Goal: Transaction & Acquisition: Purchase product/service

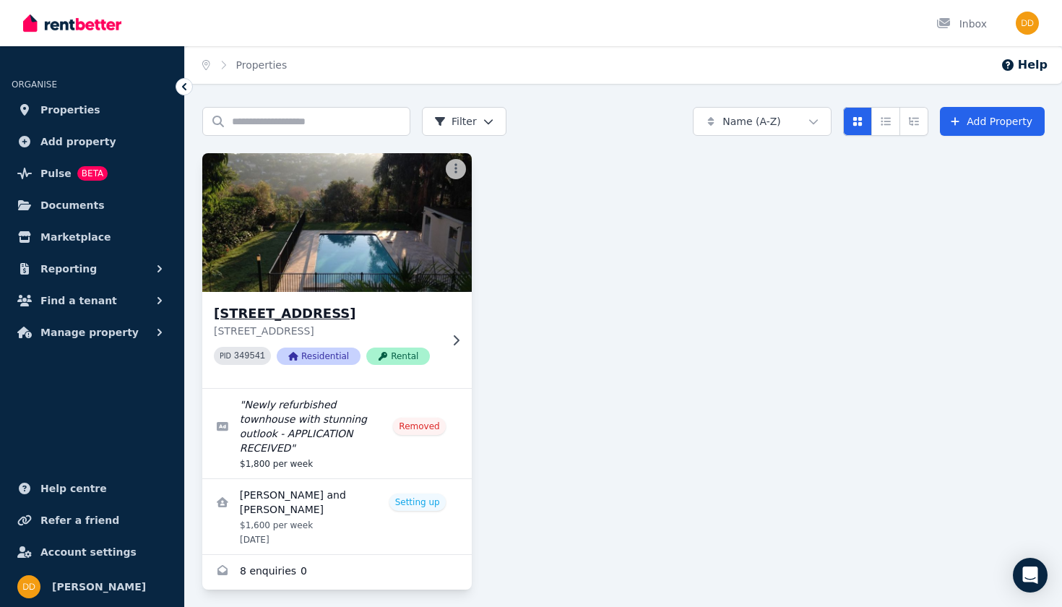
click at [456, 338] on icon at bounding box center [457, 340] width 6 height 10
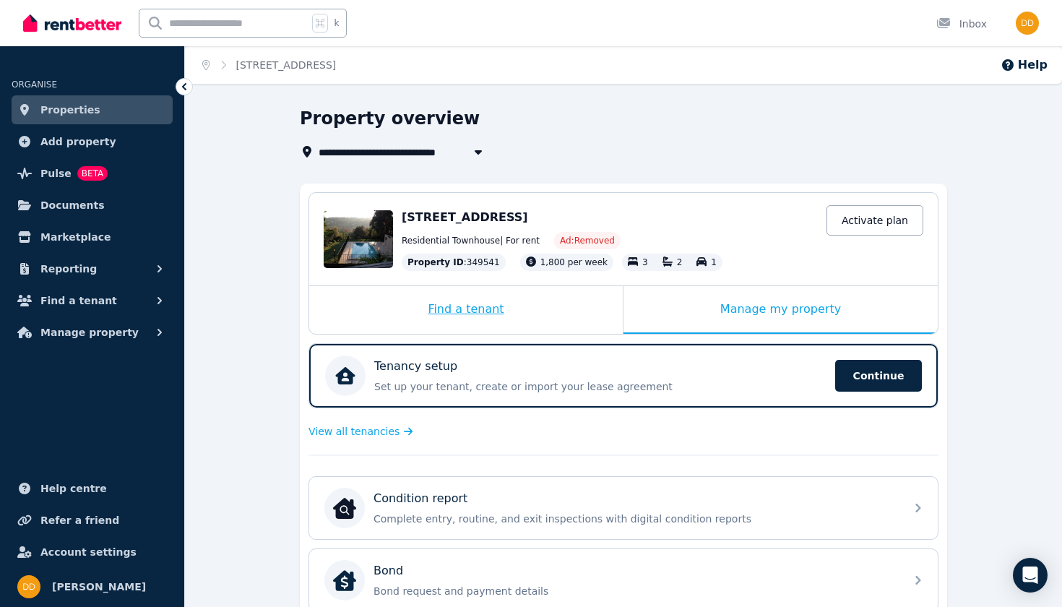
click at [498, 312] on div "Find a tenant" at bounding box center [466, 310] width 314 height 48
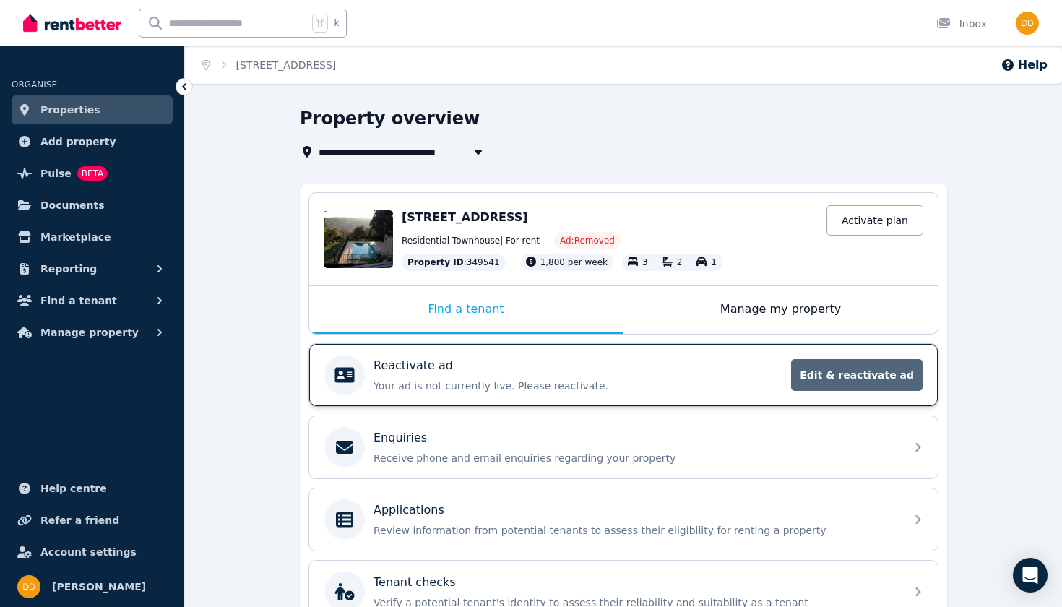
click at [870, 382] on span "Edit & reactivate ad" at bounding box center [856, 375] width 131 height 32
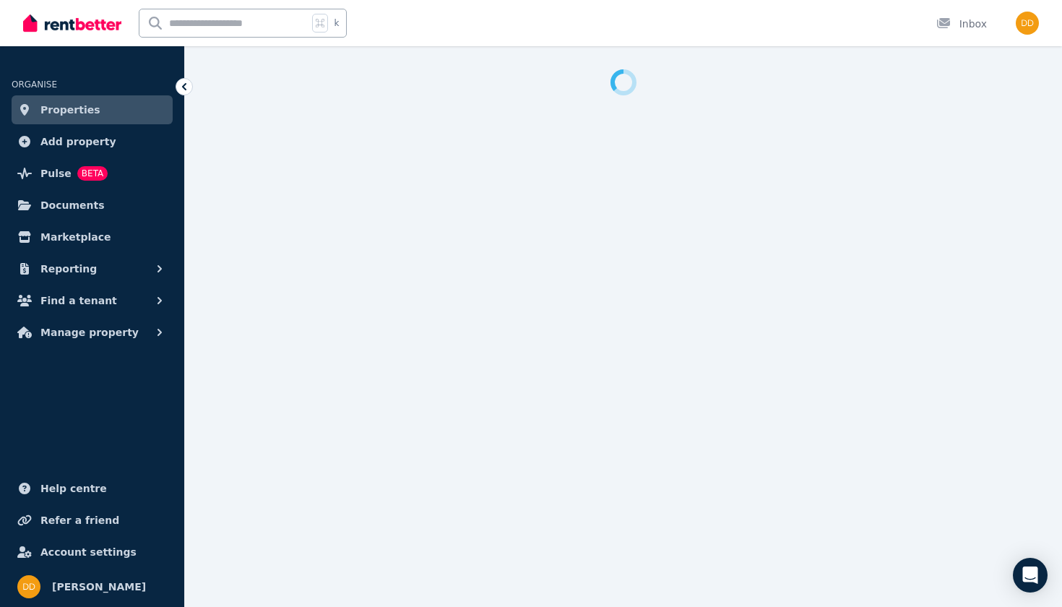
select select "***"
select select "**********"
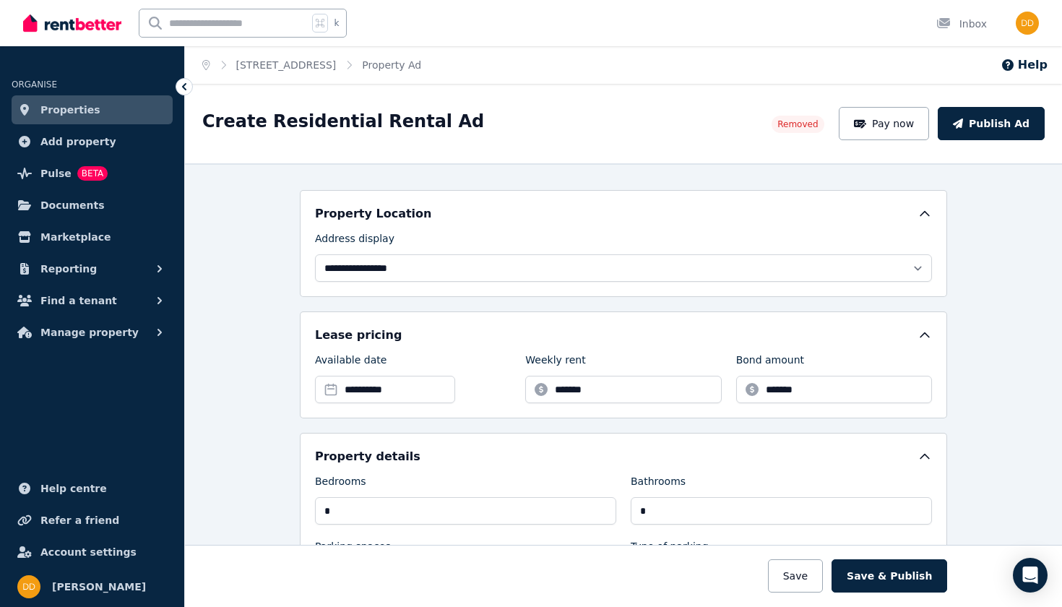
scroll to position [208, 0]
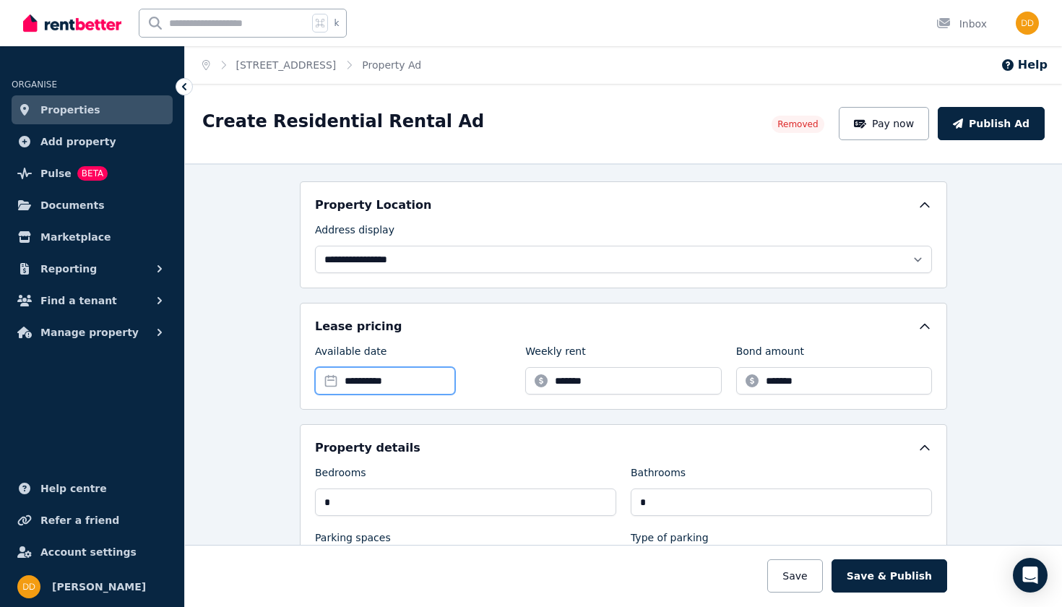
click at [359, 381] on input "**********" at bounding box center [385, 380] width 140 height 27
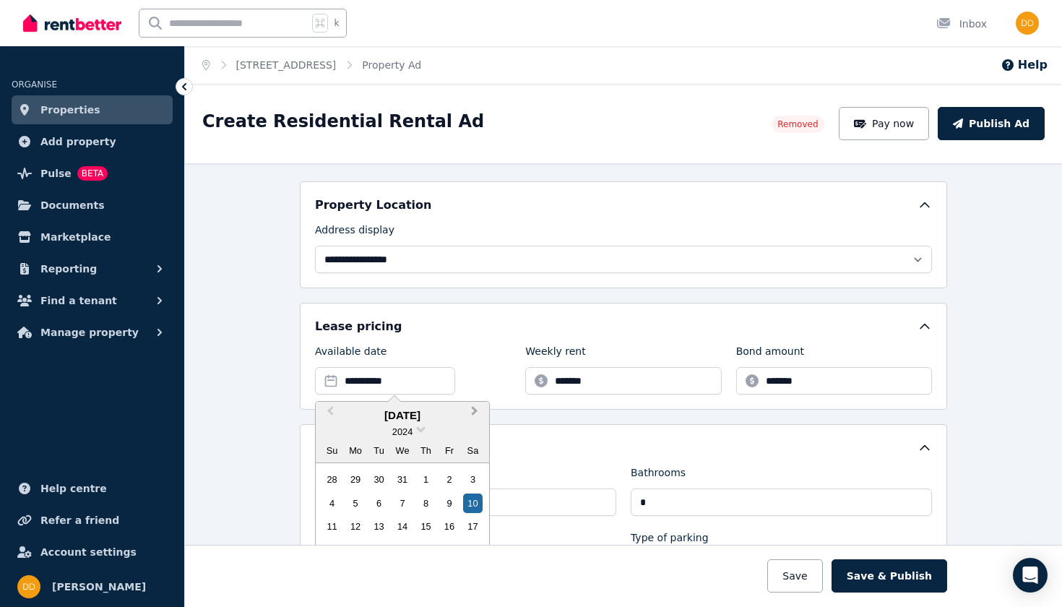
click at [475, 409] on span "Next Month" at bounding box center [475, 414] width 0 height 22
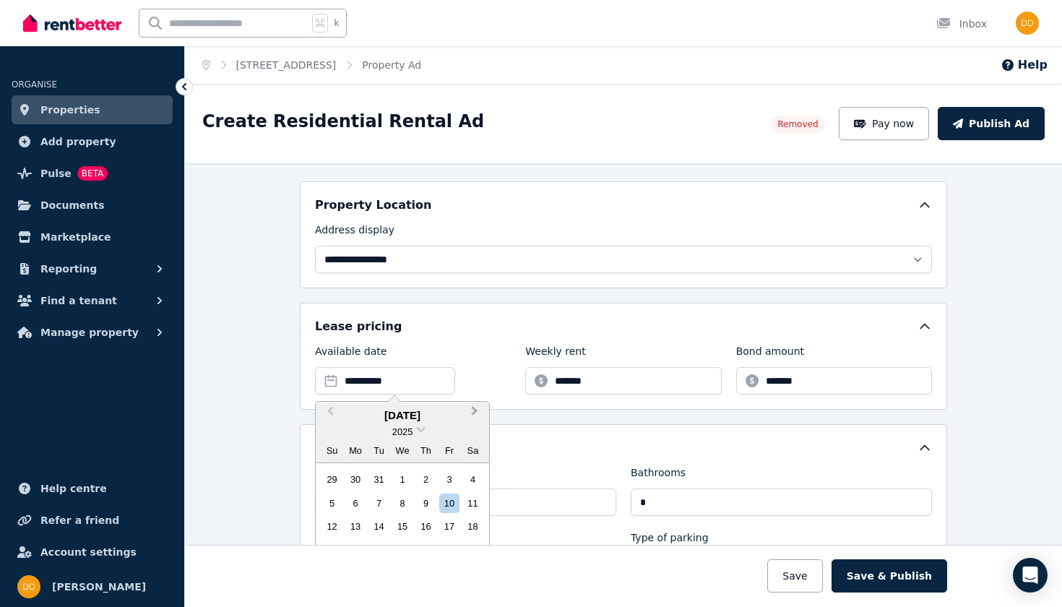
click at [475, 409] on span "Next Month" at bounding box center [475, 414] width 0 height 22
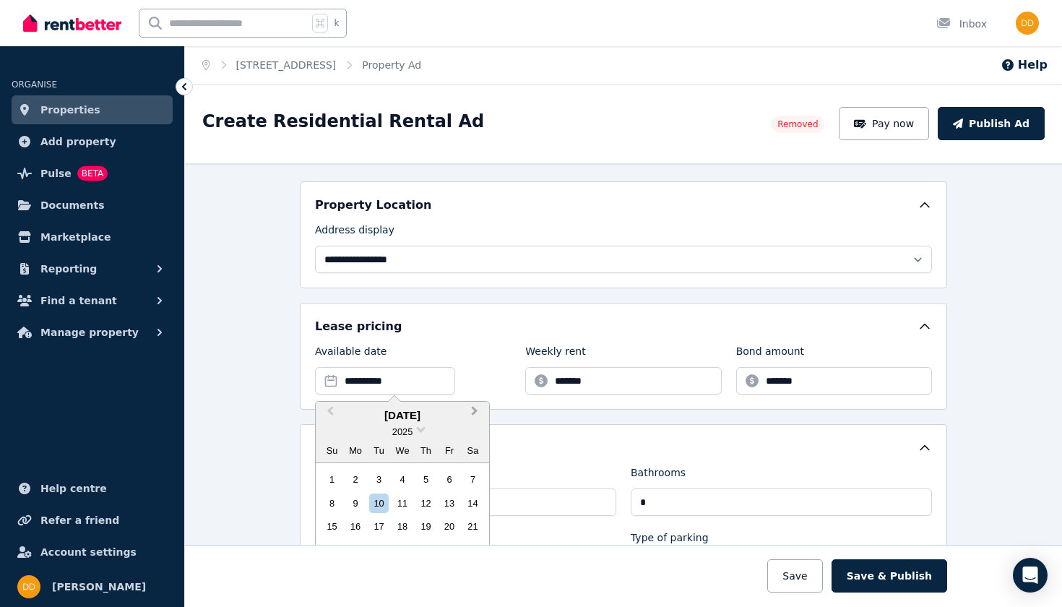
click at [475, 409] on span "Next Month" at bounding box center [475, 414] width 0 height 22
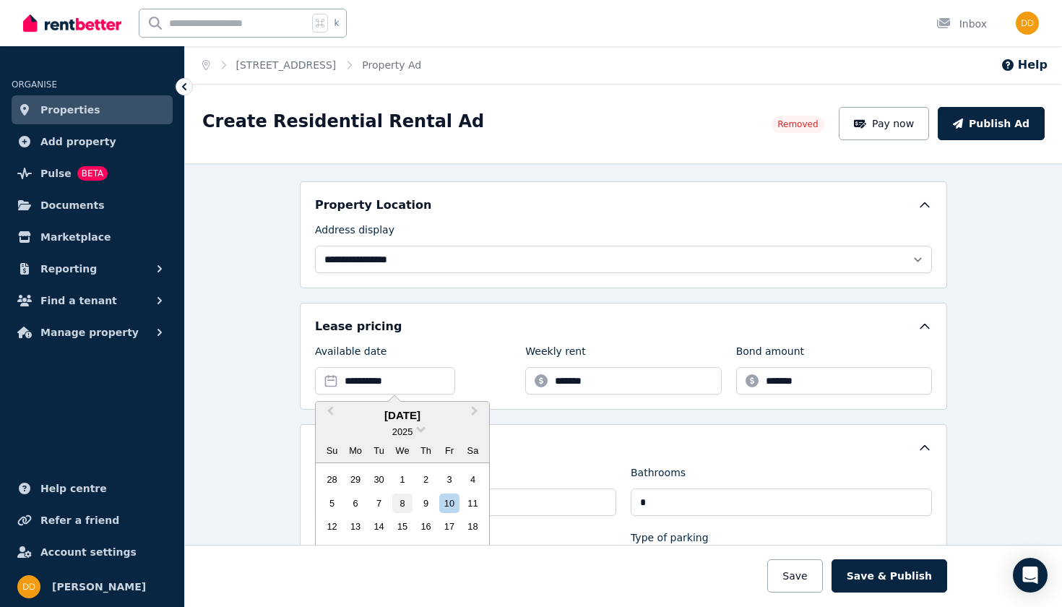
click at [405, 500] on div "8" at bounding box center [402, 503] width 20 height 20
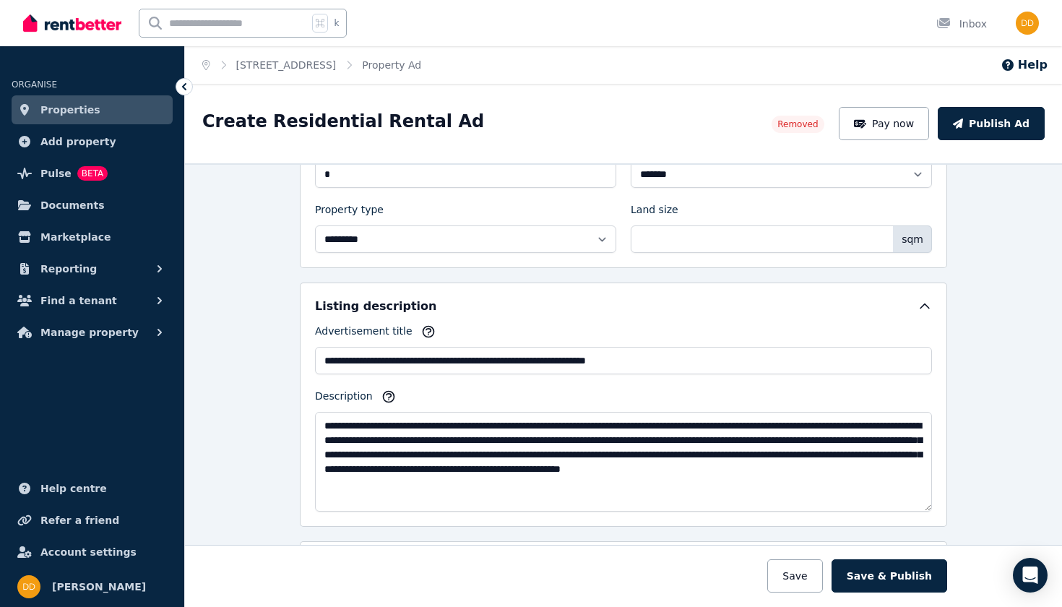
scroll to position [684, 0]
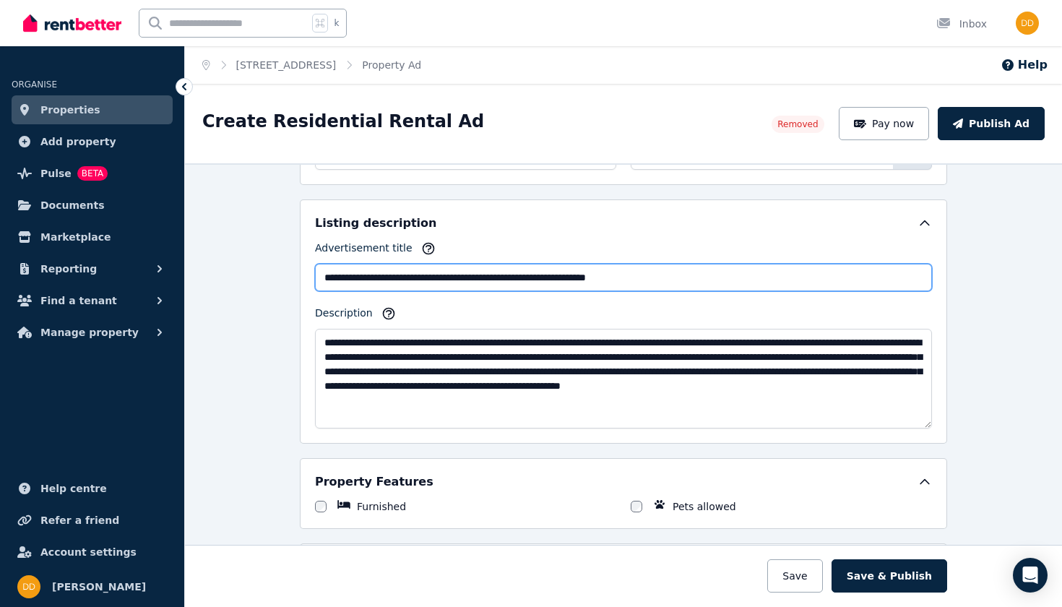
click at [689, 279] on input "**********" at bounding box center [623, 277] width 617 height 27
drag, startPoint x: 689, startPoint y: 279, endPoint x: 569, endPoint y: 277, distance: 119.2
click at [569, 277] on input "**********" at bounding box center [623, 277] width 617 height 27
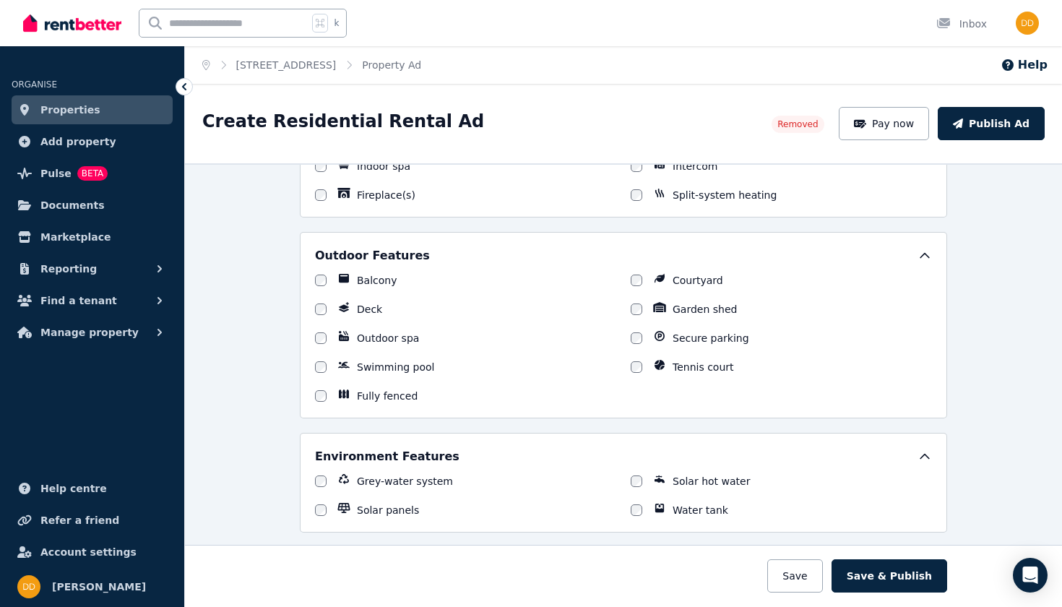
scroll to position [1227, 0]
type input "**********"
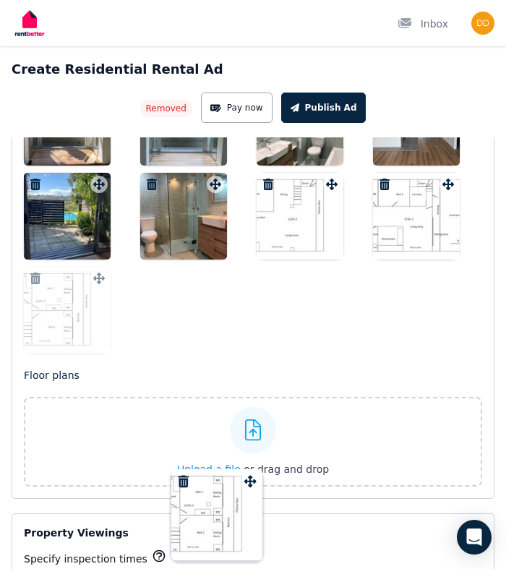
scroll to position [2832, 0]
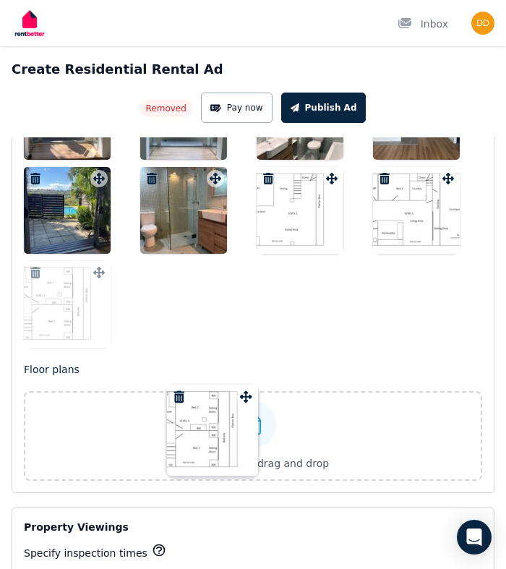
drag, startPoint x: 330, startPoint y: 223, endPoint x: 243, endPoint y: 387, distance: 186.5
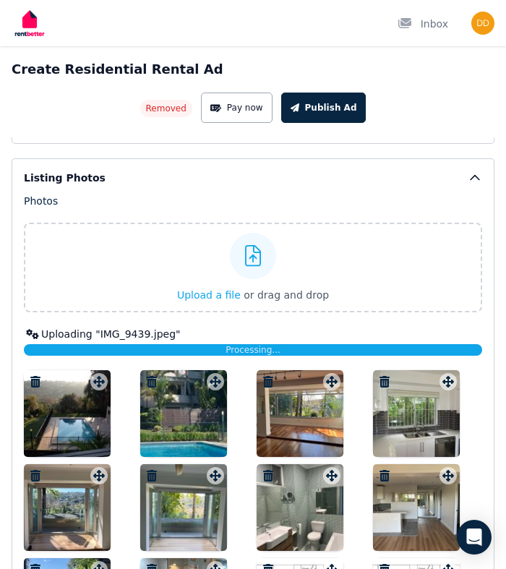
scroll to position [2449, 0]
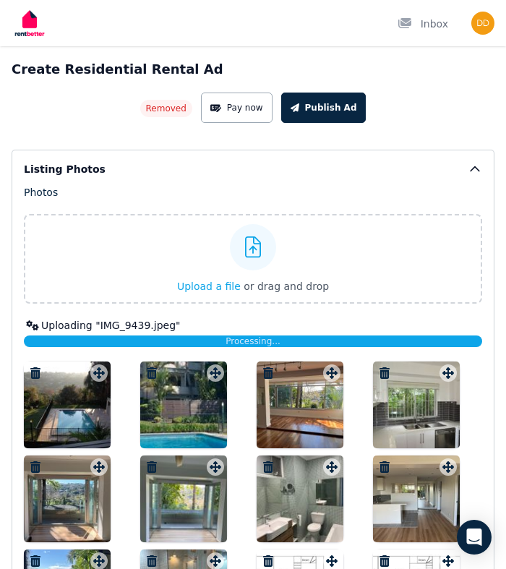
click at [279, 340] on span "Processing..." at bounding box center [252, 341] width 55 height 10
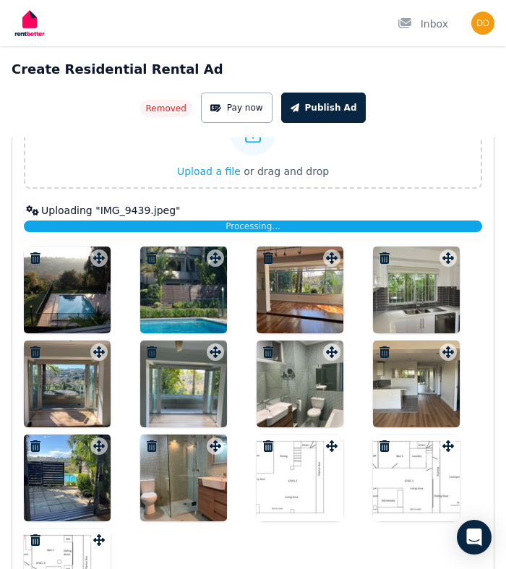
scroll to position [2556, 0]
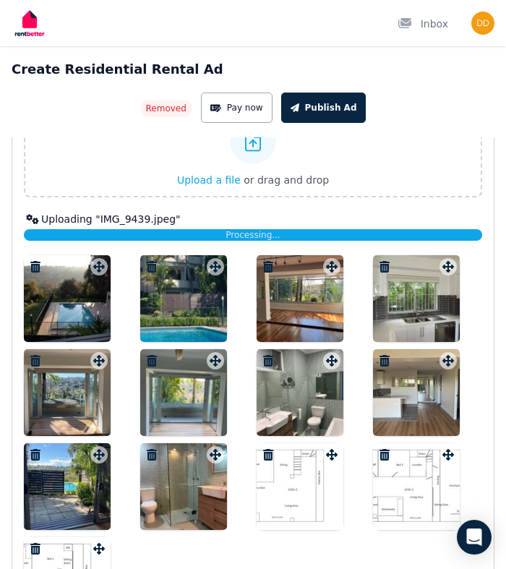
click at [232, 232] on span "Processing..." at bounding box center [252, 235] width 55 height 10
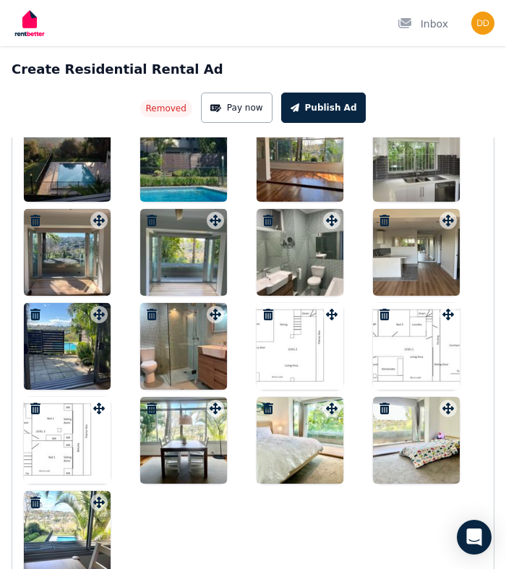
scroll to position [2667, 0]
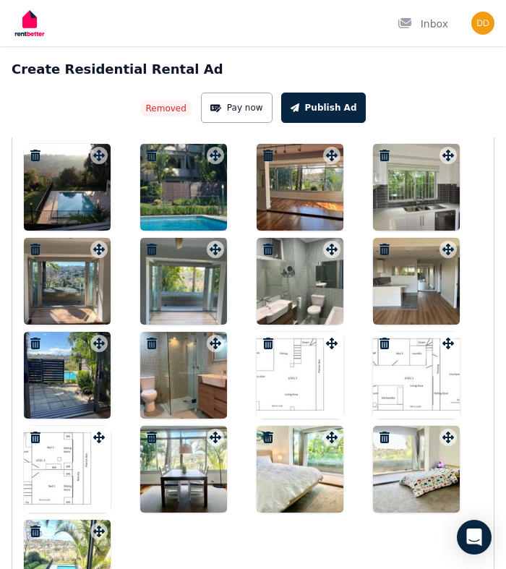
drag, startPoint x: 311, startPoint y: 472, endPoint x: 323, endPoint y: 402, distance: 70.3
click at [323, 402] on div at bounding box center [253, 375] width 458 height 462
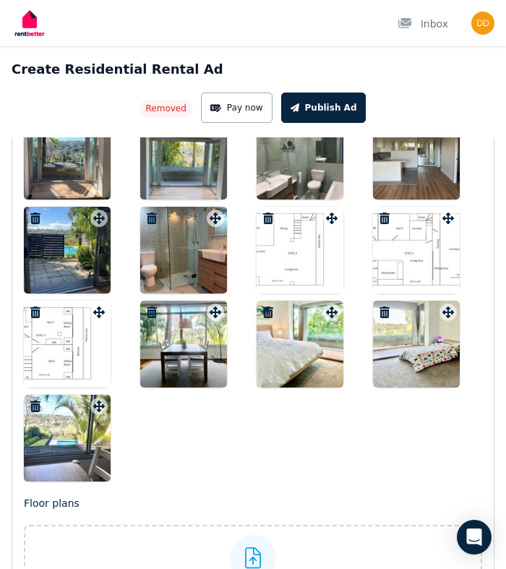
scroll to position [2722, 0]
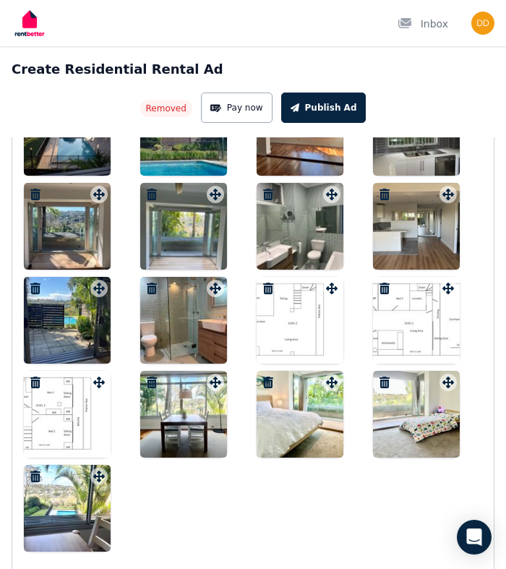
drag, startPoint x: 323, startPoint y: 402, endPoint x: 304, endPoint y: 423, distance: 27.6
click at [304, 423] on div at bounding box center [299, 414] width 87 height 87
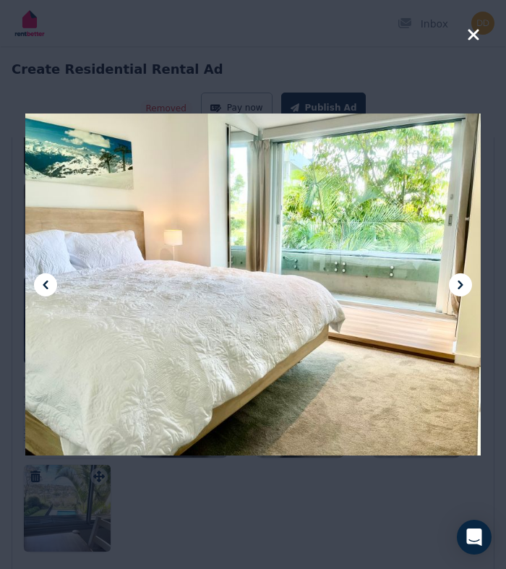
click at [462, 280] on icon at bounding box center [460, 284] width 17 height 17
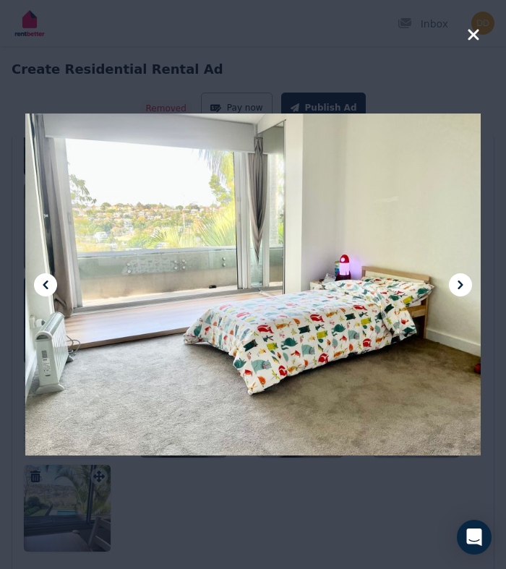
click at [462, 280] on icon at bounding box center [460, 284] width 17 height 17
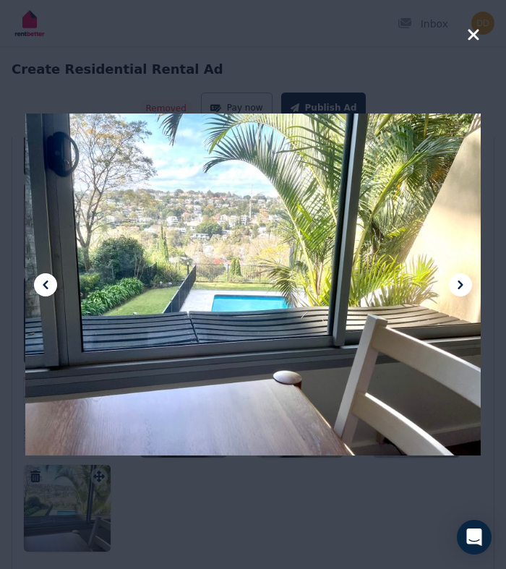
click at [462, 280] on icon at bounding box center [460, 284] width 17 height 17
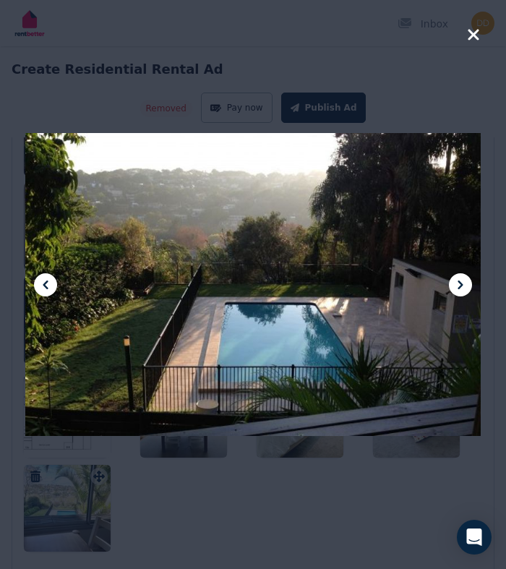
click at [462, 280] on icon at bounding box center [460, 284] width 17 height 17
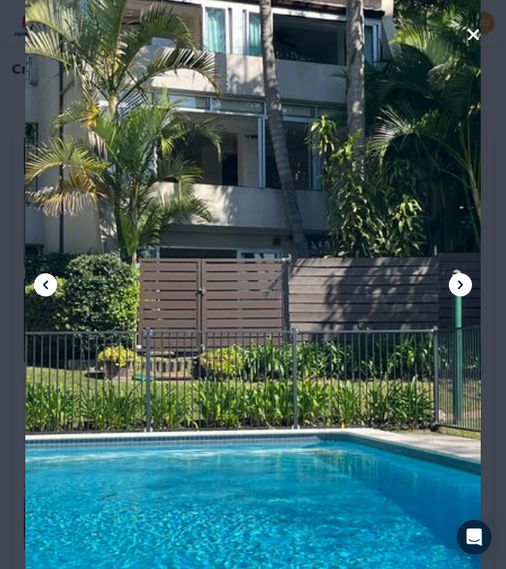
click at [462, 280] on icon at bounding box center [460, 284] width 17 height 17
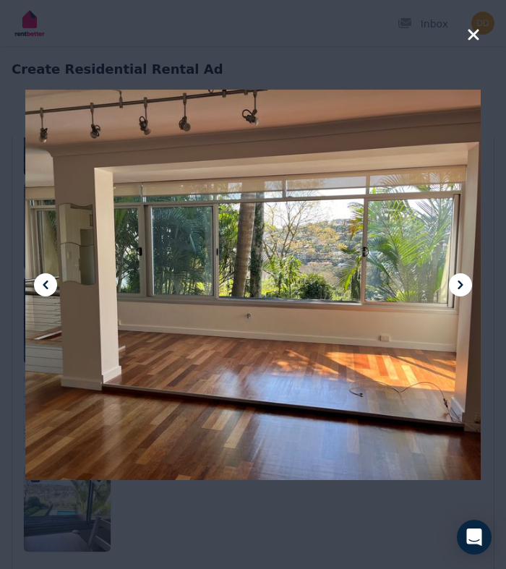
click at [462, 280] on icon at bounding box center [460, 284] width 17 height 17
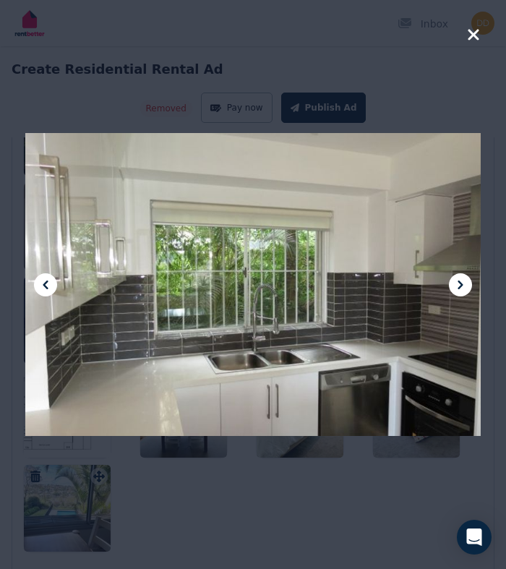
click at [462, 280] on icon at bounding box center [460, 284] width 17 height 17
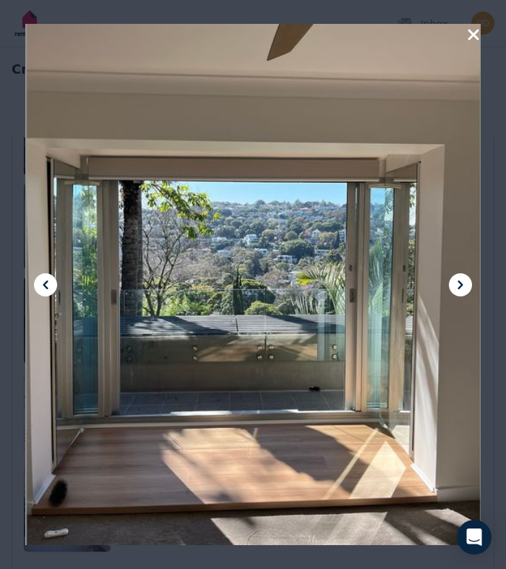
click at [462, 280] on icon at bounding box center [460, 284] width 17 height 17
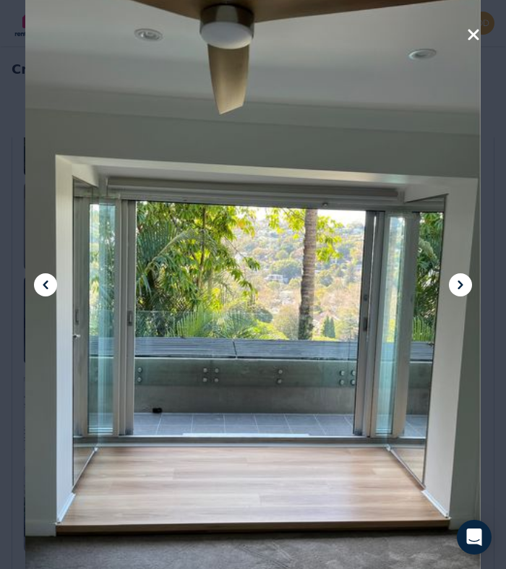
click at [462, 280] on icon at bounding box center [460, 284] width 17 height 17
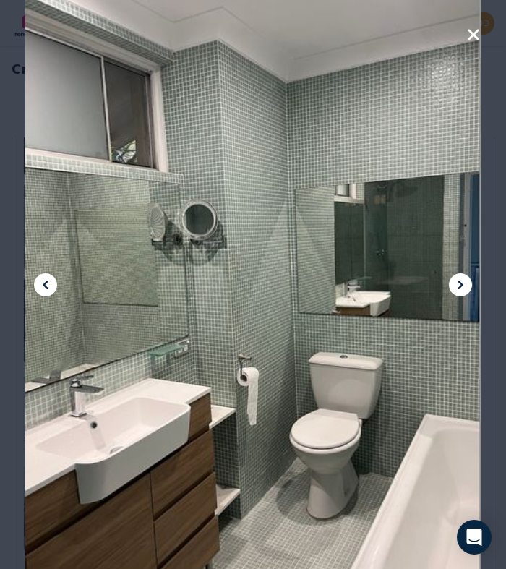
click at [462, 280] on icon at bounding box center [460, 284] width 17 height 17
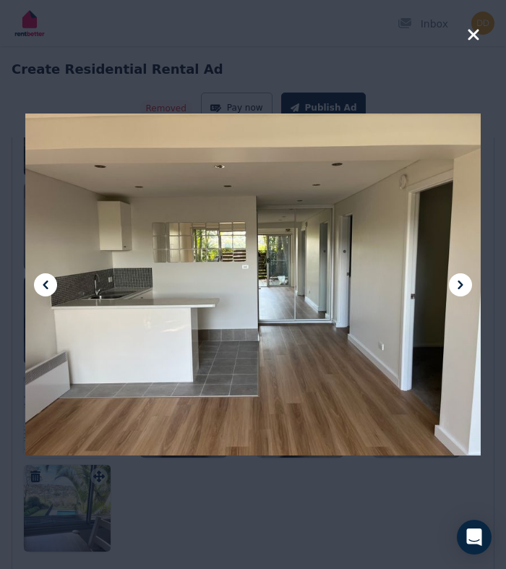
click at [462, 280] on icon at bounding box center [460, 284] width 17 height 17
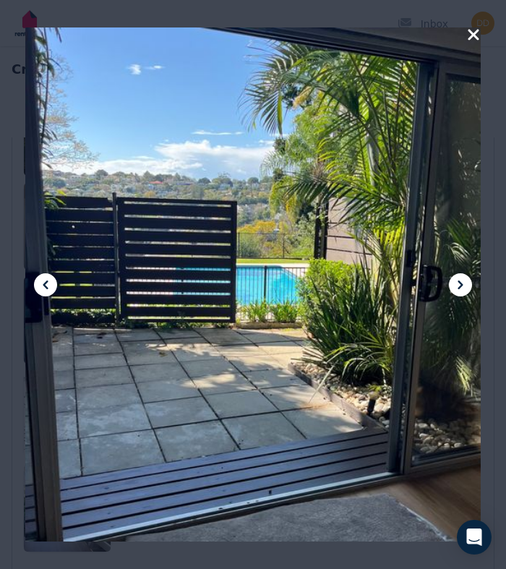
click at [462, 280] on icon at bounding box center [460, 284] width 17 height 17
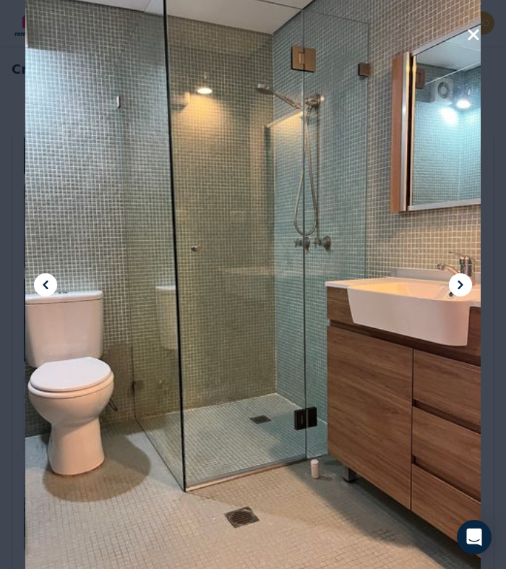
click at [462, 280] on icon at bounding box center [460, 284] width 17 height 17
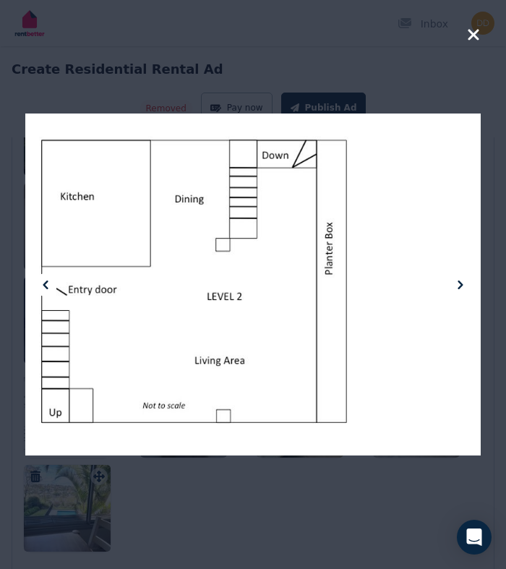
click at [462, 280] on icon at bounding box center [460, 284] width 17 height 17
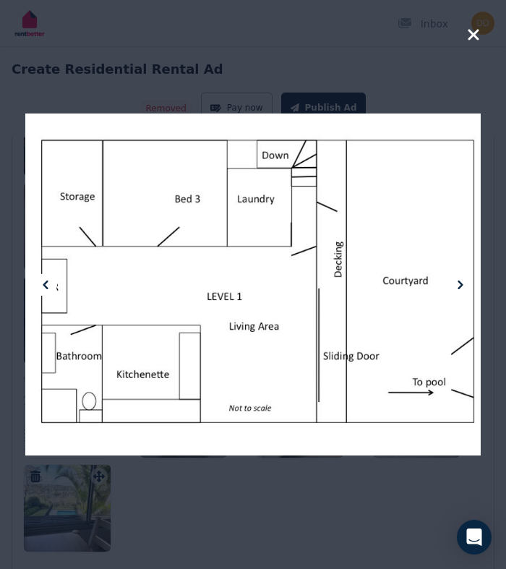
click at [462, 276] on icon at bounding box center [460, 284] width 17 height 17
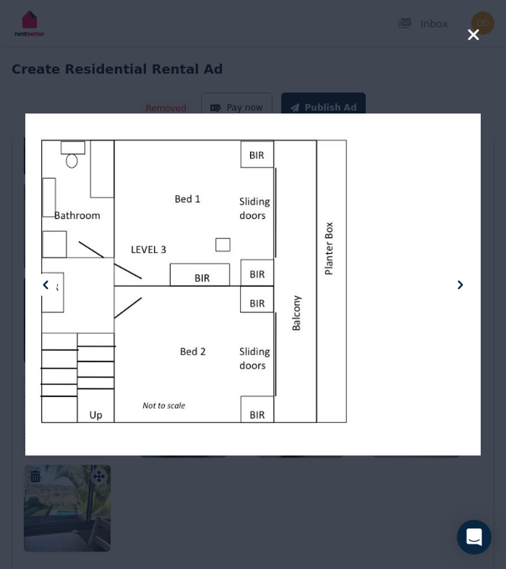
click at [462, 276] on icon at bounding box center [460, 284] width 17 height 17
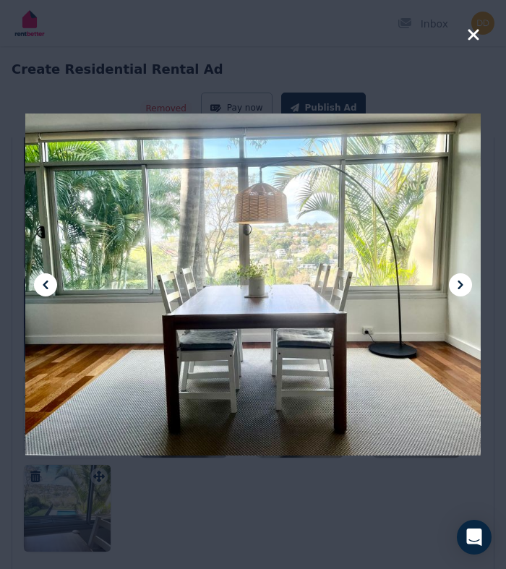
click at [462, 276] on icon at bounding box center [460, 284] width 17 height 17
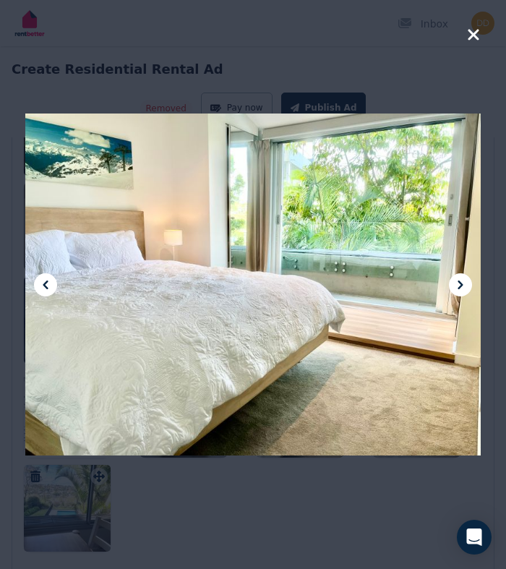
click at [462, 276] on icon at bounding box center [460, 284] width 17 height 17
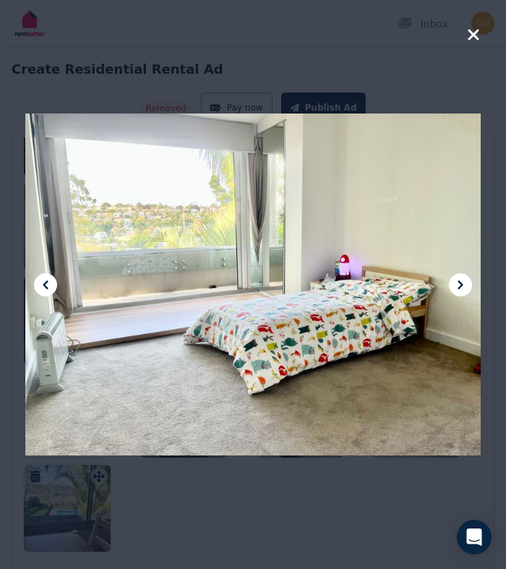
click at [462, 276] on icon at bounding box center [460, 284] width 17 height 17
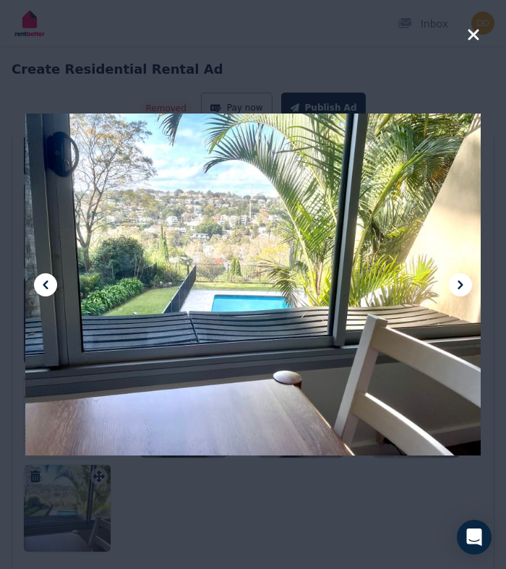
click at [462, 276] on icon at bounding box center [460, 284] width 17 height 17
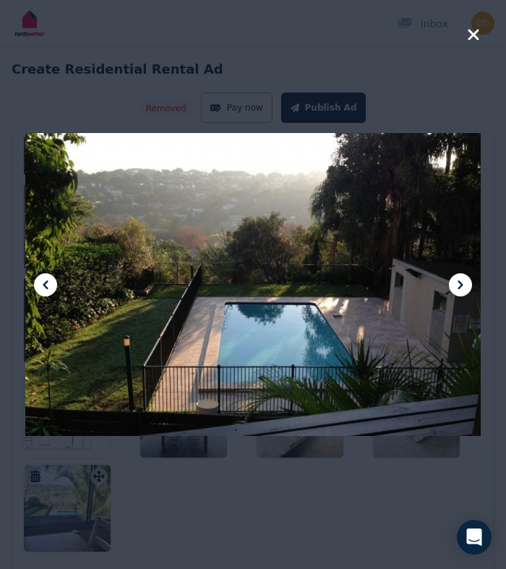
click at [467, 35] on icon "button" at bounding box center [473, 34] width 13 height 17
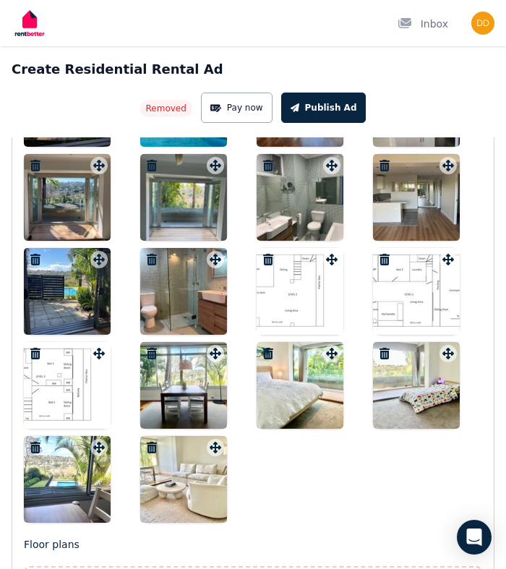
scroll to position [2797, 0]
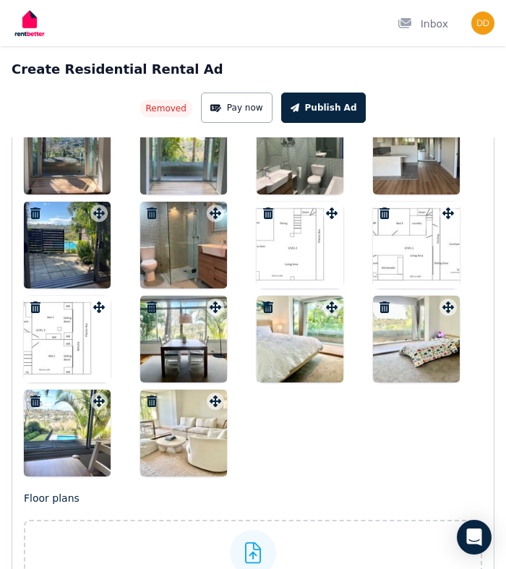
drag, startPoint x: 58, startPoint y: 438, endPoint x: 102, endPoint y: 447, distance: 45.1
click at [102, 447] on div at bounding box center [67, 432] width 87 height 87
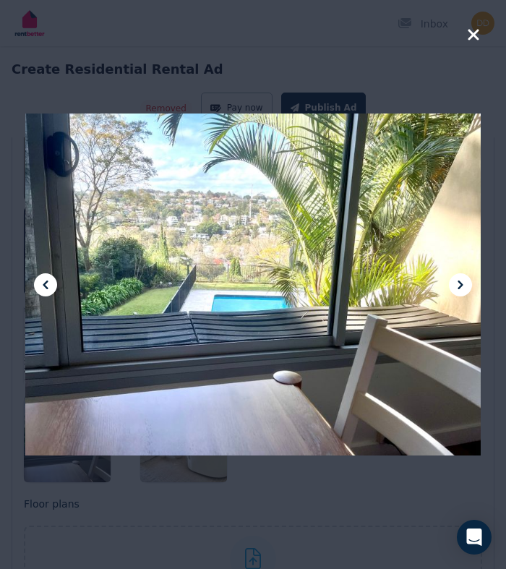
scroll to position [2790, 0]
click at [472, 36] on icon "button" at bounding box center [472, 34] width 11 height 11
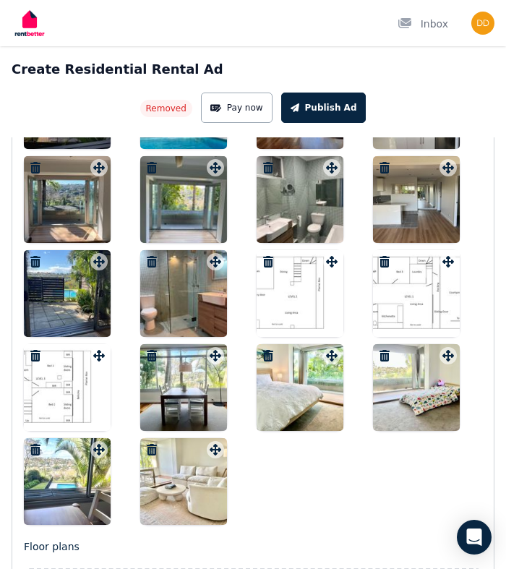
scroll to position [2753, 0]
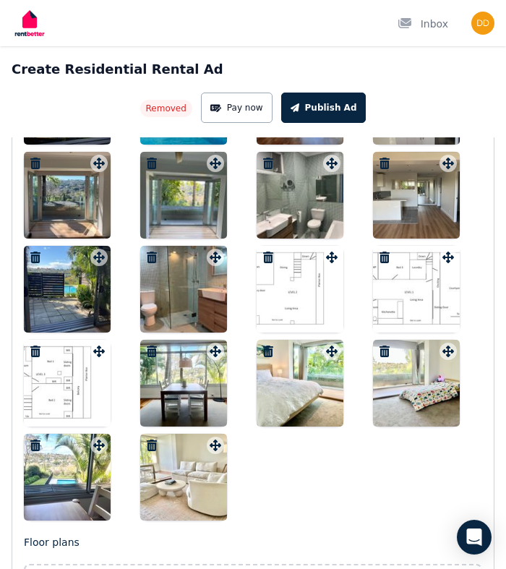
click at [152, 161] on icon "button" at bounding box center [152, 164] width 10 height 12
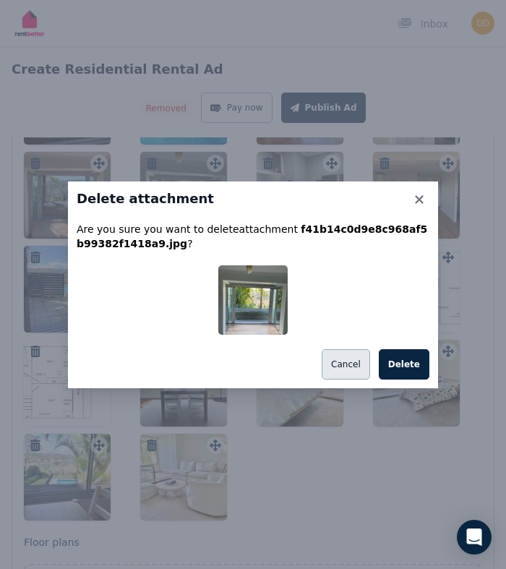
click at [358, 366] on button "Cancel" at bounding box center [346, 364] width 48 height 30
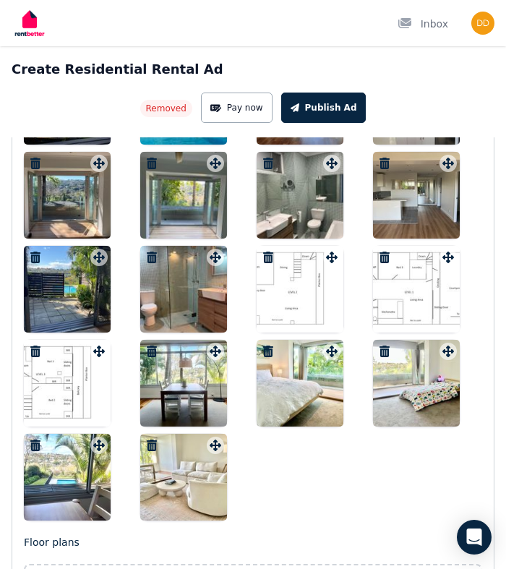
click at [69, 300] on div at bounding box center [67, 289] width 87 height 87
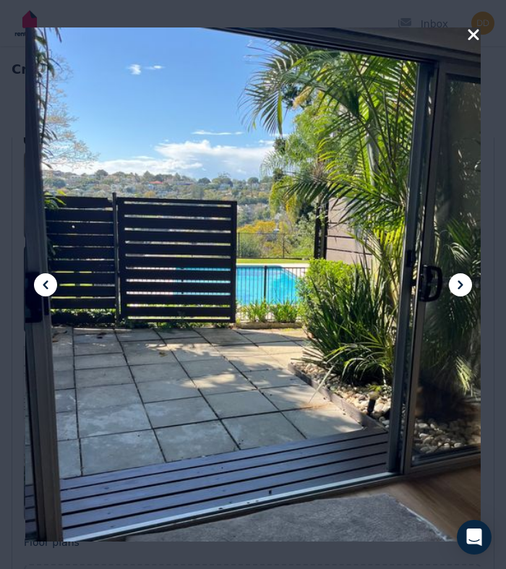
click at [466, 286] on icon at bounding box center [460, 284] width 17 height 17
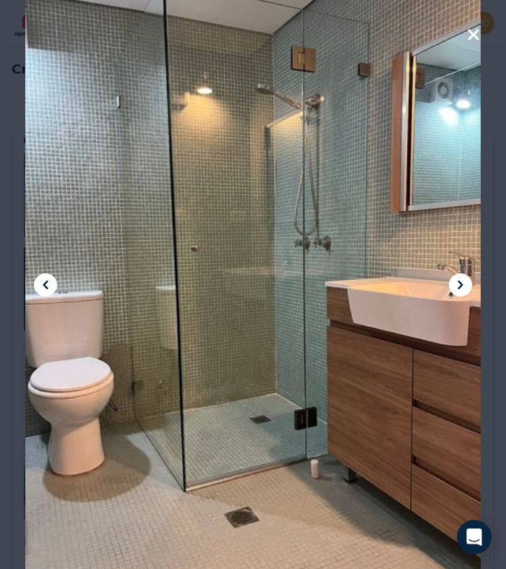
click at [466, 286] on icon at bounding box center [460, 284] width 17 height 17
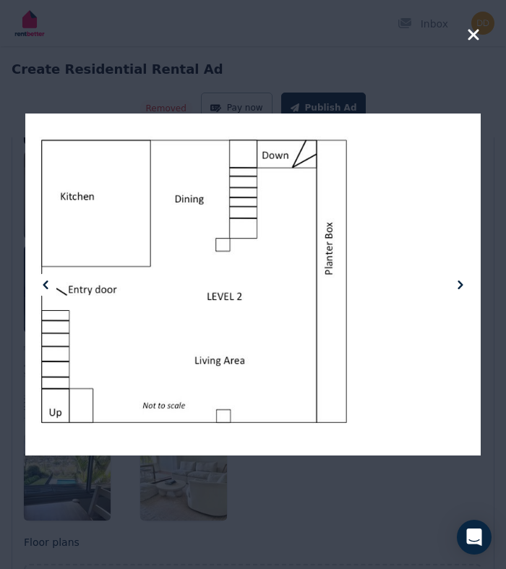
click at [466, 286] on icon at bounding box center [460, 284] width 17 height 17
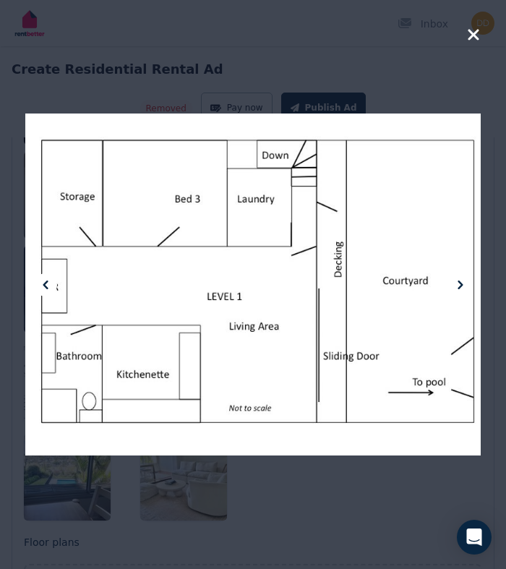
click at [466, 286] on icon at bounding box center [460, 284] width 17 height 17
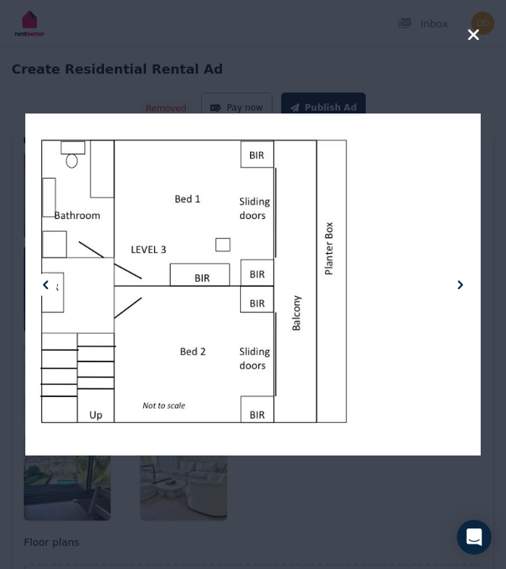
click at [466, 286] on icon at bounding box center [460, 284] width 17 height 17
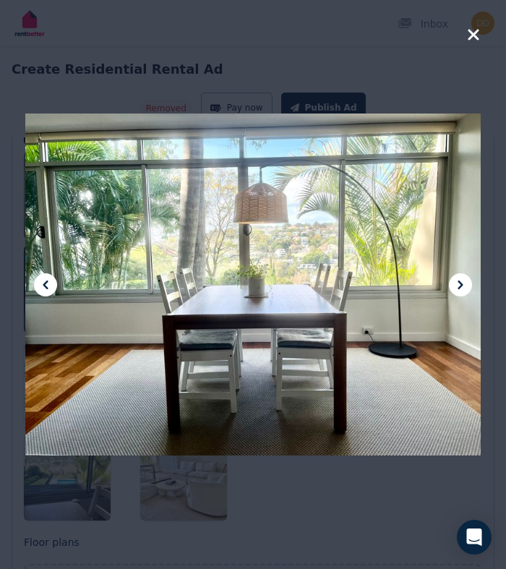
click at [465, 286] on icon at bounding box center [460, 284] width 17 height 17
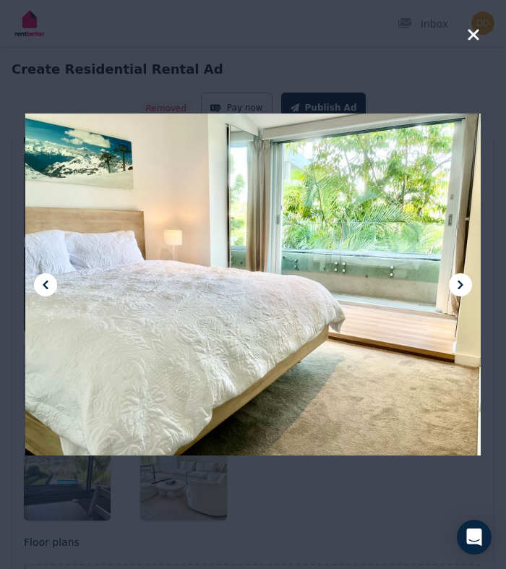
click at [465, 286] on icon at bounding box center [460, 284] width 17 height 17
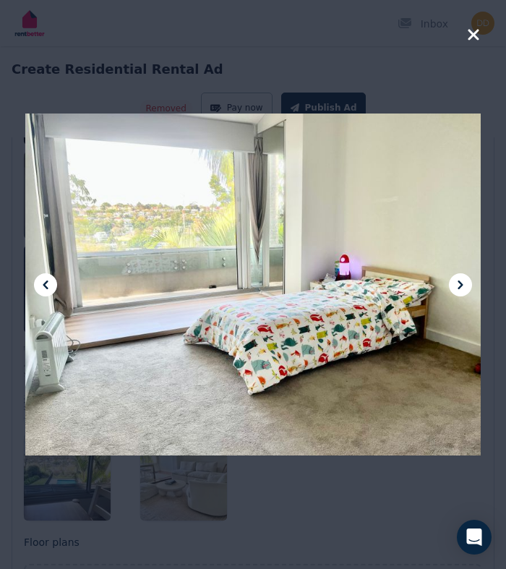
click at [465, 286] on icon at bounding box center [460, 284] width 17 height 17
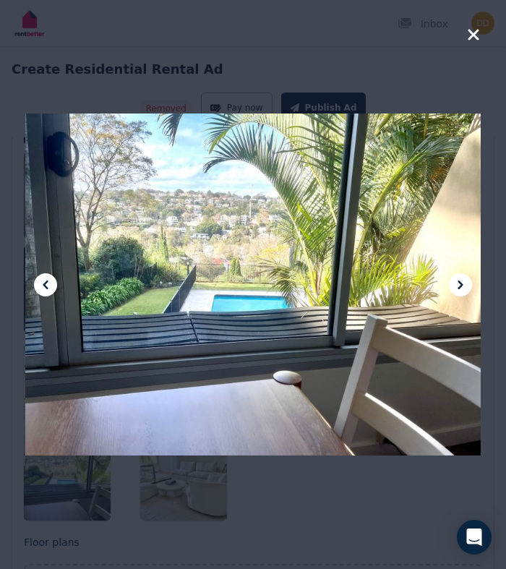
click at [465, 286] on icon at bounding box center [460, 284] width 17 height 17
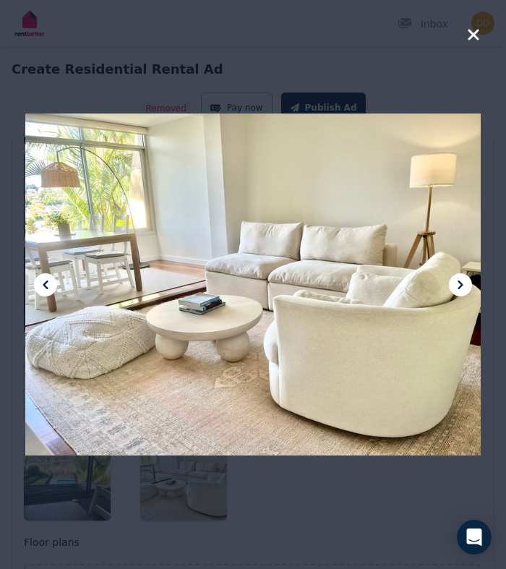
click at [465, 286] on icon at bounding box center [460, 284] width 17 height 17
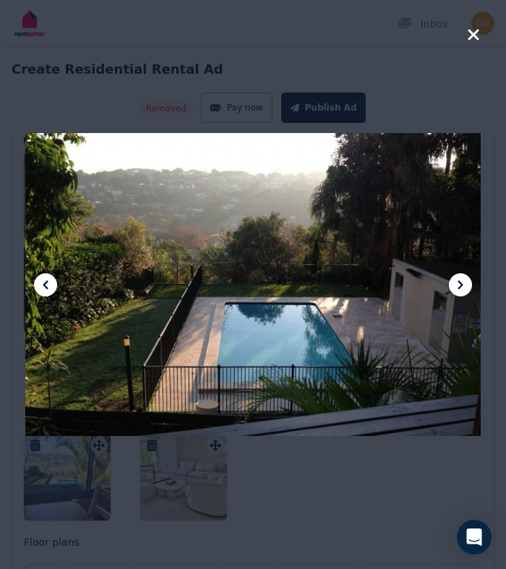
click at [465, 286] on icon at bounding box center [460, 284] width 17 height 17
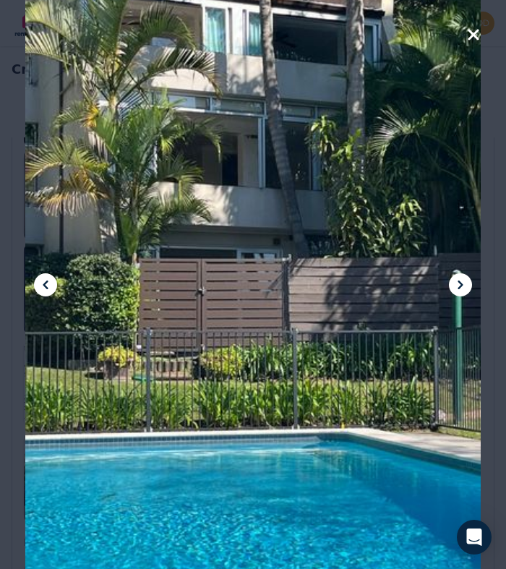
click at [465, 286] on icon at bounding box center [460, 284] width 17 height 17
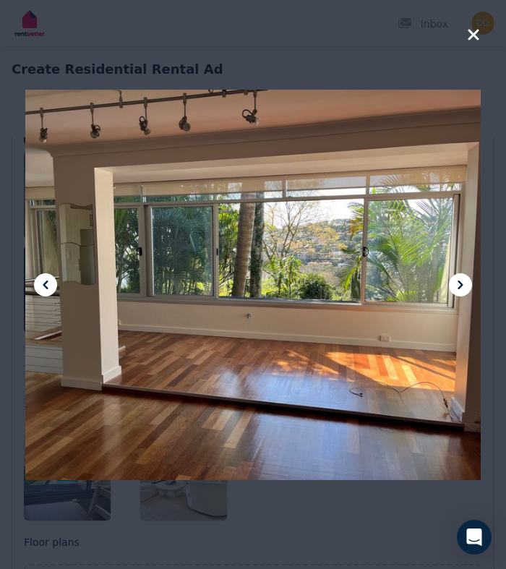
click at [465, 286] on icon at bounding box center [460, 284] width 17 height 17
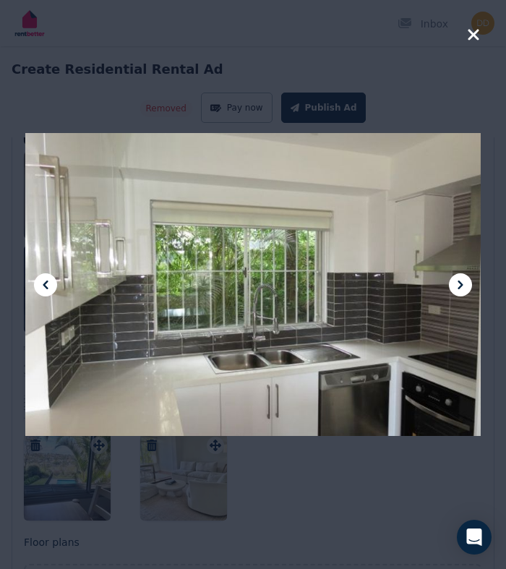
click at [465, 286] on icon at bounding box center [460, 284] width 17 height 17
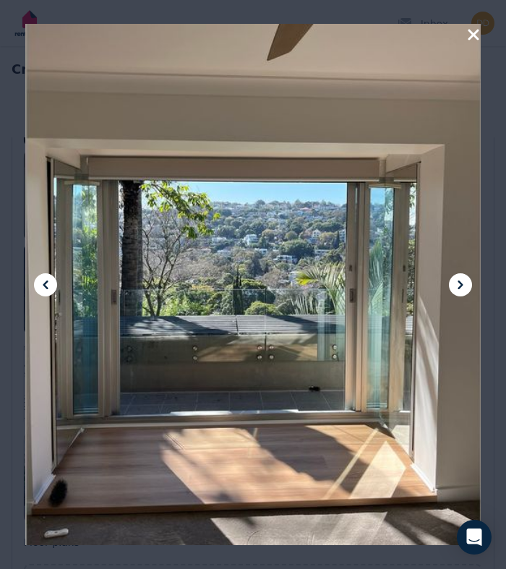
click at [465, 286] on icon at bounding box center [460, 284] width 17 height 17
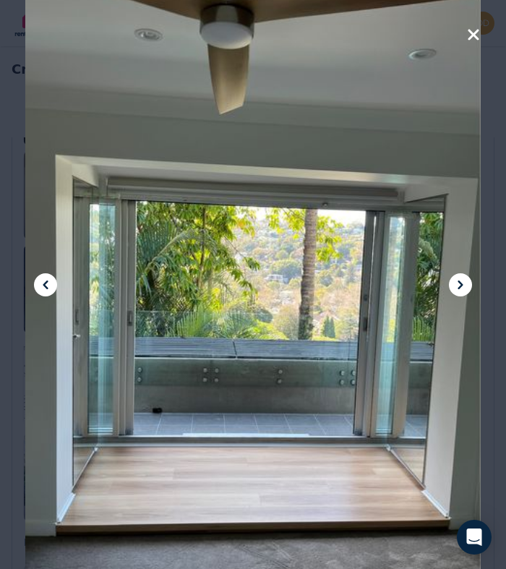
click at [465, 286] on icon at bounding box center [460, 284] width 17 height 17
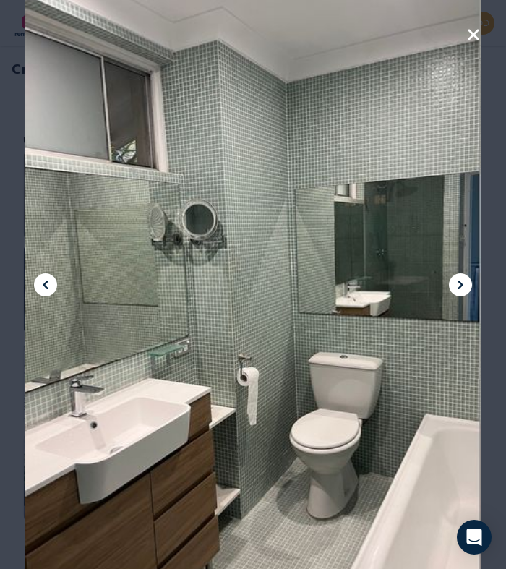
click at [465, 286] on icon at bounding box center [460, 284] width 17 height 17
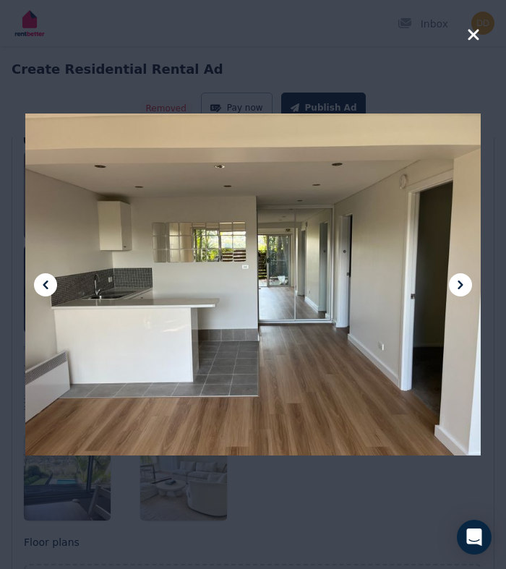
click at [465, 286] on icon at bounding box center [460, 284] width 17 height 17
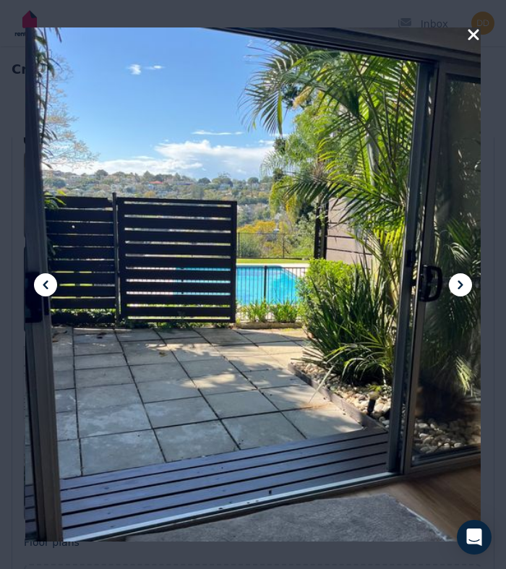
click at [465, 286] on icon at bounding box center [460, 284] width 17 height 17
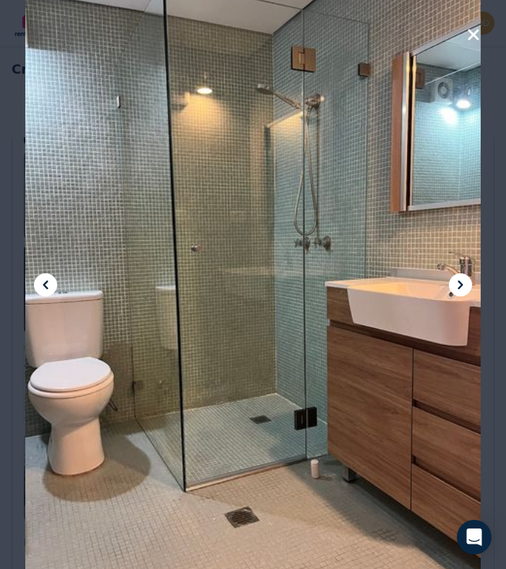
click at [465, 286] on icon at bounding box center [460, 284] width 17 height 17
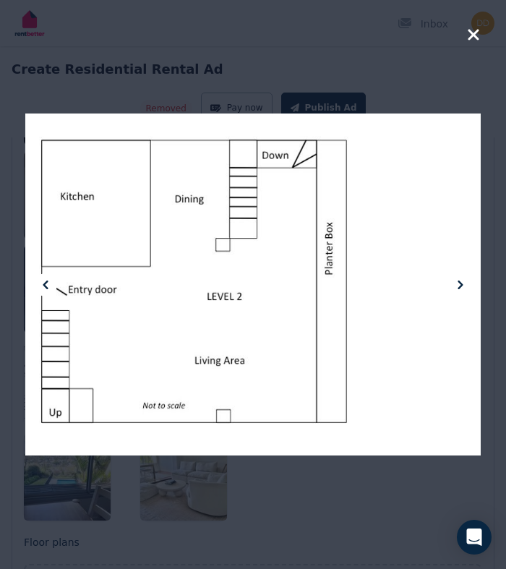
click at [465, 286] on icon at bounding box center [460, 284] width 17 height 17
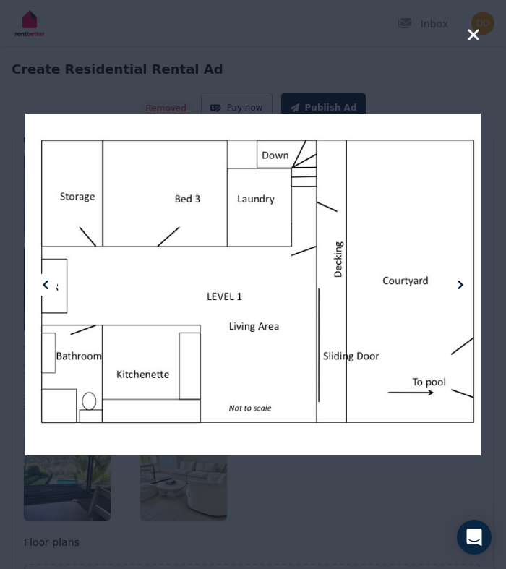
click at [465, 286] on icon at bounding box center [460, 284] width 17 height 17
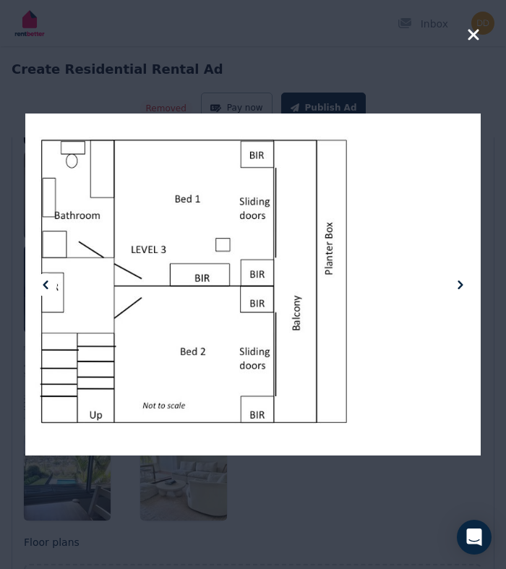
click at [465, 286] on icon at bounding box center [460, 284] width 17 height 17
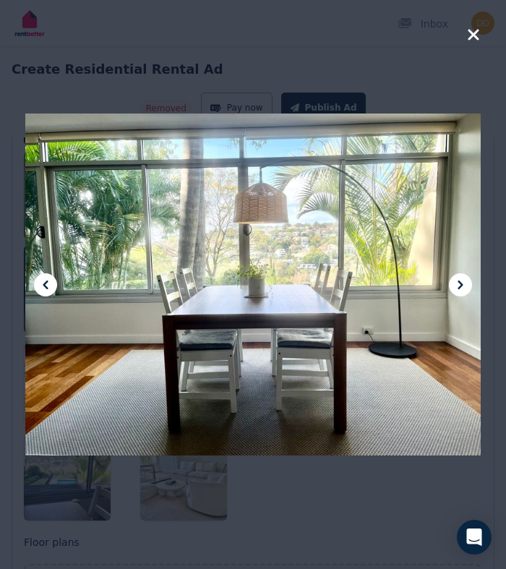
click at [464, 290] on icon at bounding box center [460, 284] width 17 height 17
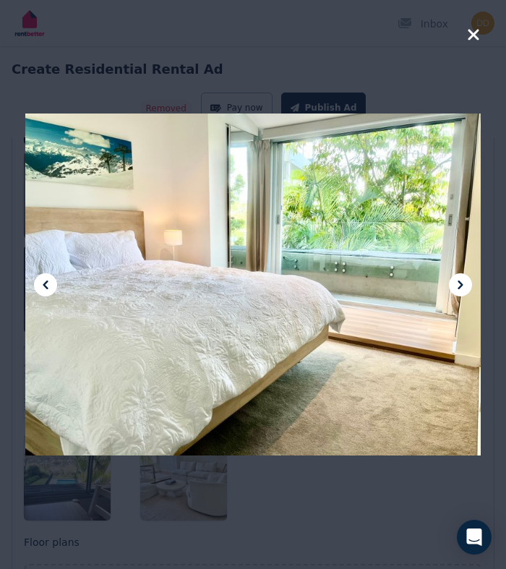
click at [464, 290] on icon at bounding box center [460, 284] width 17 height 17
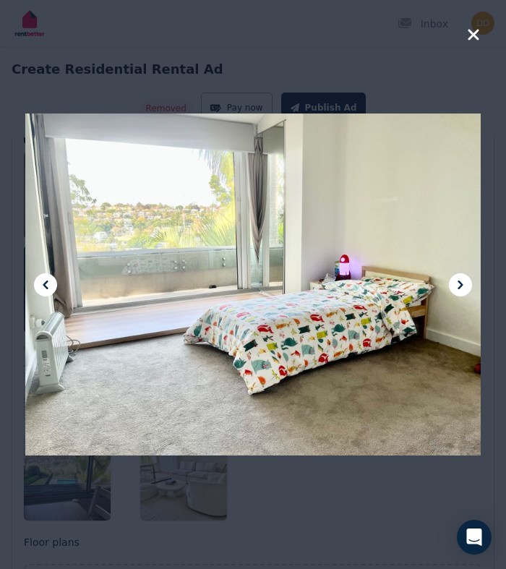
click at [464, 290] on icon at bounding box center [460, 284] width 17 height 17
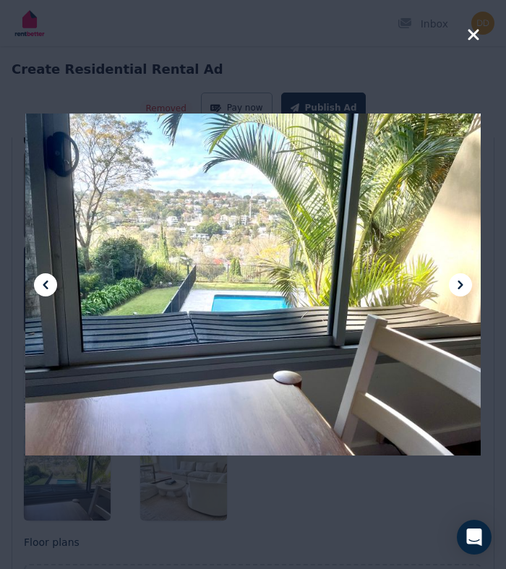
click at [464, 290] on icon at bounding box center [460, 284] width 17 height 17
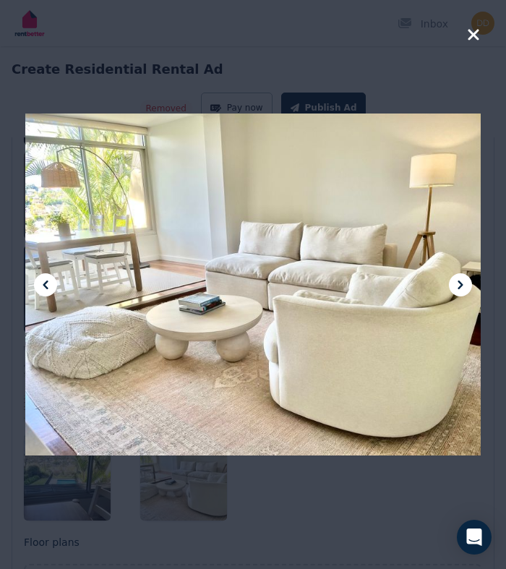
click at [464, 290] on icon at bounding box center [460, 284] width 17 height 17
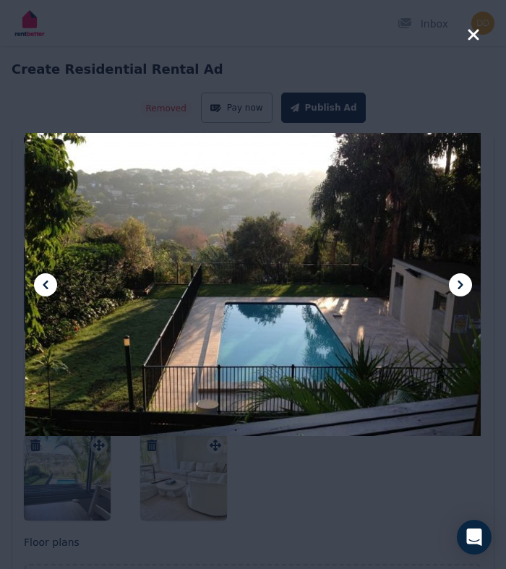
click at [464, 290] on icon at bounding box center [460, 284] width 17 height 17
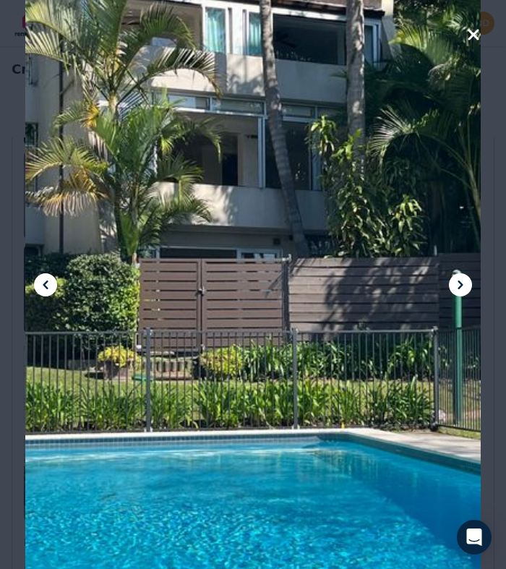
click at [464, 290] on icon at bounding box center [460, 284] width 17 height 17
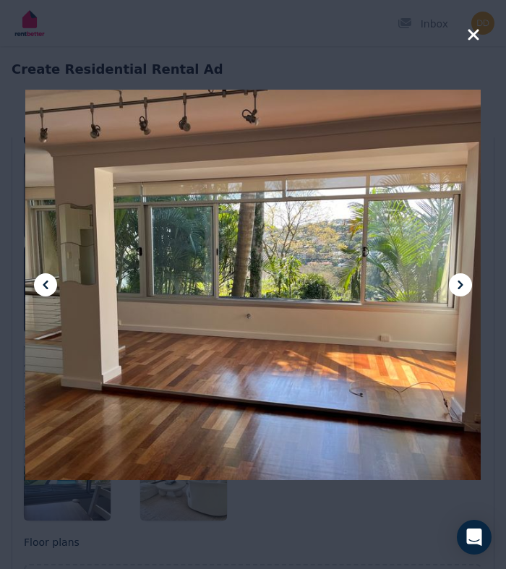
click at [464, 290] on icon at bounding box center [460, 284] width 17 height 17
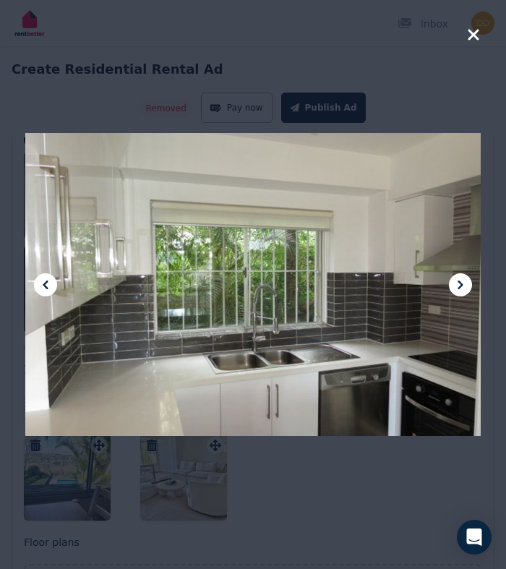
click at [473, 31] on icon "button" at bounding box center [473, 34] width 13 height 17
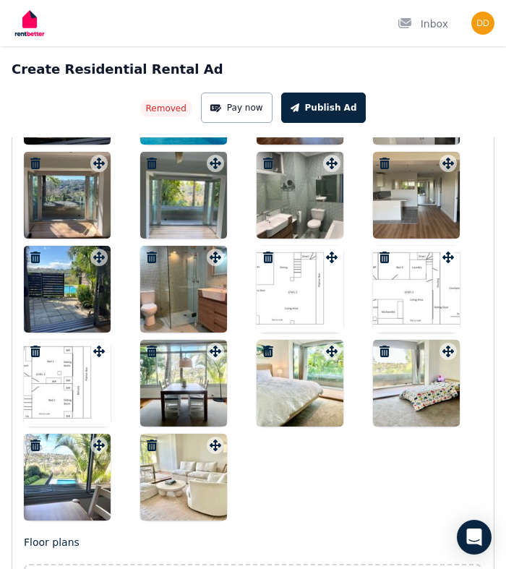
click at [179, 489] on div at bounding box center [183, 477] width 87 height 87
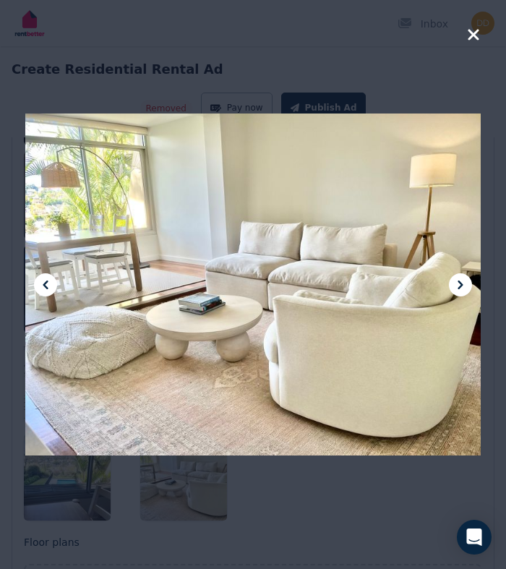
click at [470, 29] on icon "button" at bounding box center [473, 34] width 13 height 17
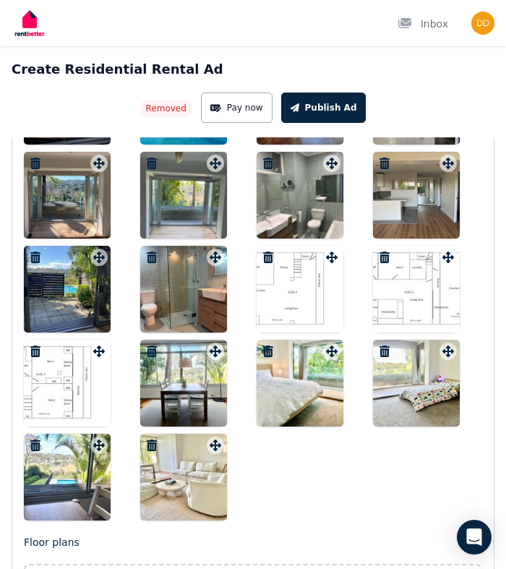
click at [178, 384] on div at bounding box center [183, 383] width 87 height 87
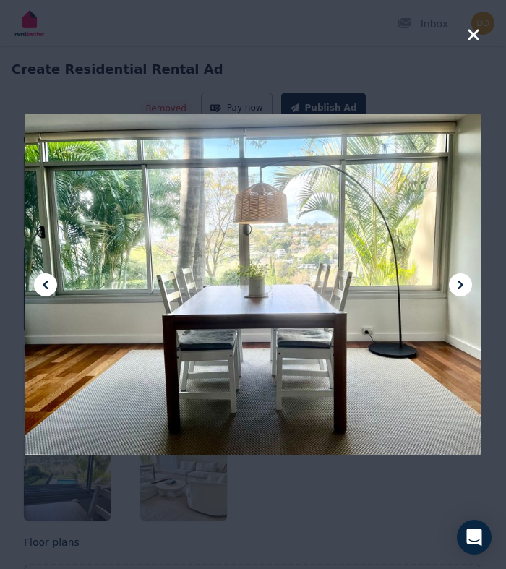
click at [474, 36] on icon "button" at bounding box center [472, 34] width 11 height 11
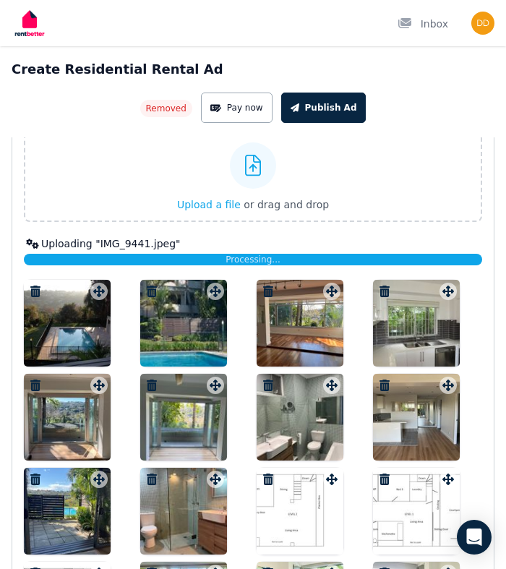
scroll to position [2524, 0]
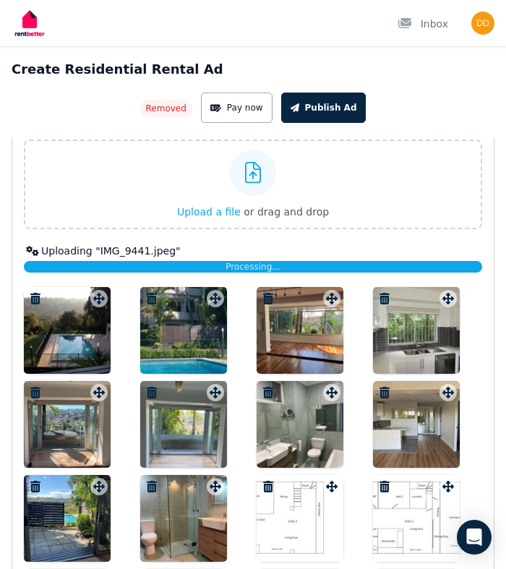
click at [311, 330] on div at bounding box center [299, 330] width 87 height 87
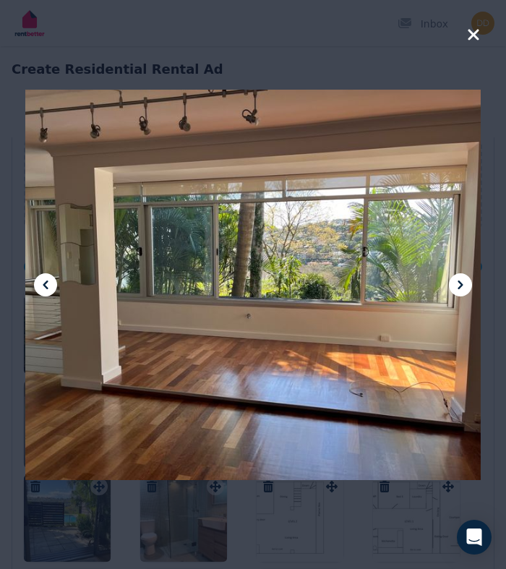
click at [473, 39] on icon "button" at bounding box center [473, 34] width 13 height 17
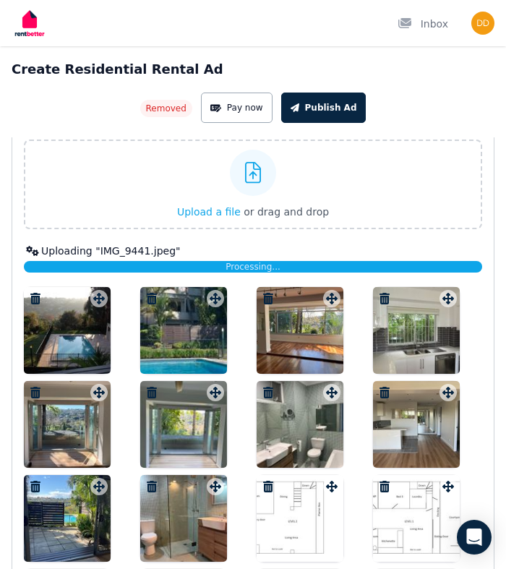
click at [266, 294] on icon "button" at bounding box center [268, 299] width 10 height 12
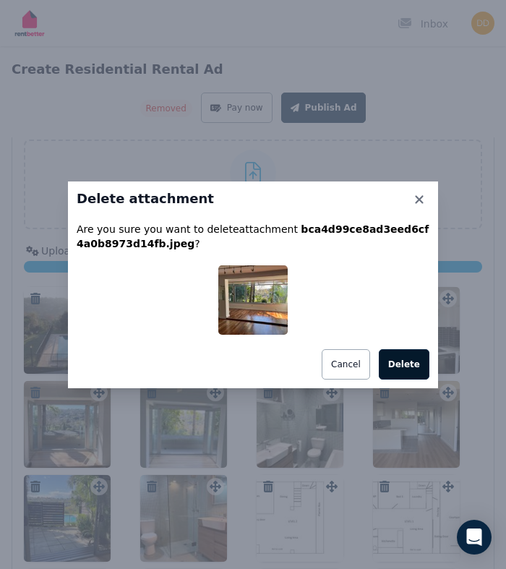
click at [410, 368] on button "Delete" at bounding box center [404, 364] width 51 height 30
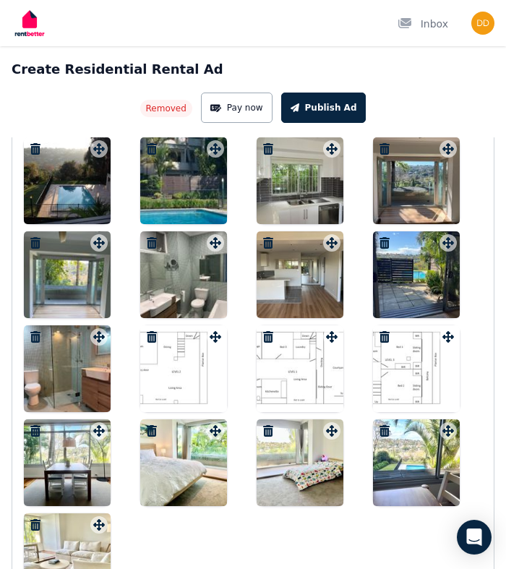
scroll to position [2664, 0]
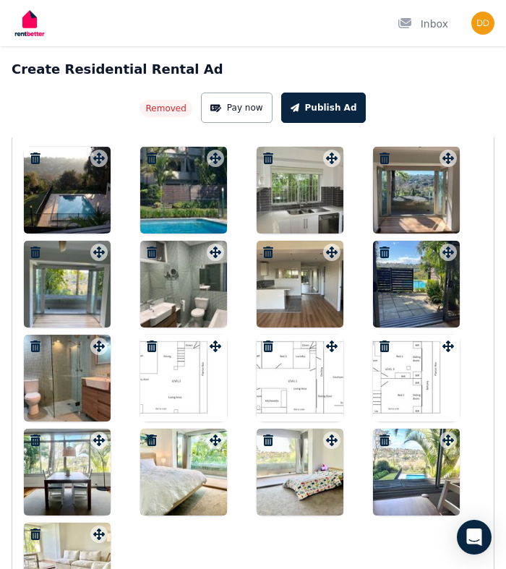
click at [34, 250] on icon "button" at bounding box center [35, 252] width 10 height 12
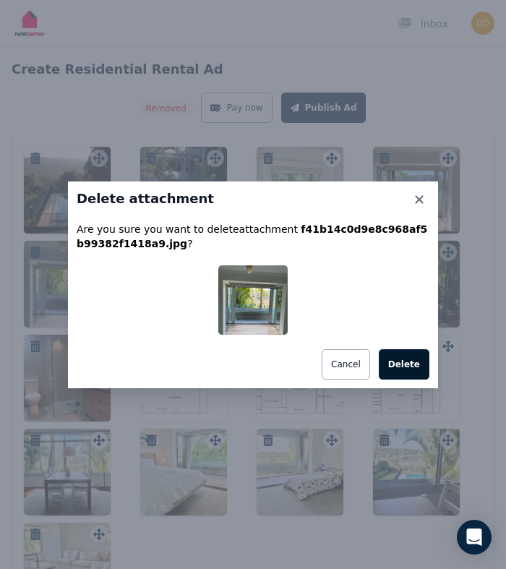
click at [407, 362] on button "Delete" at bounding box center [404, 364] width 51 height 30
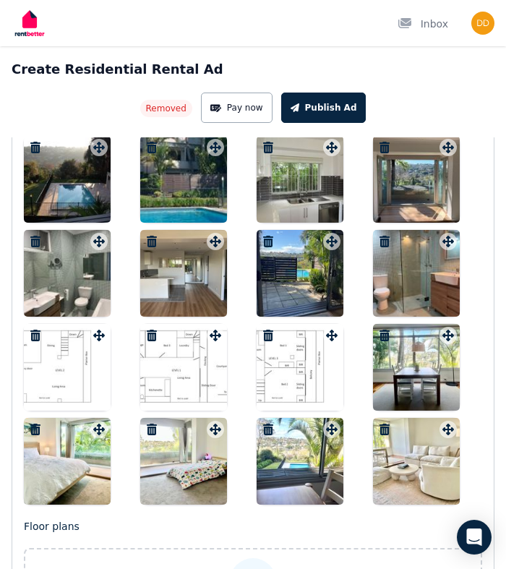
scroll to position [2670, 0]
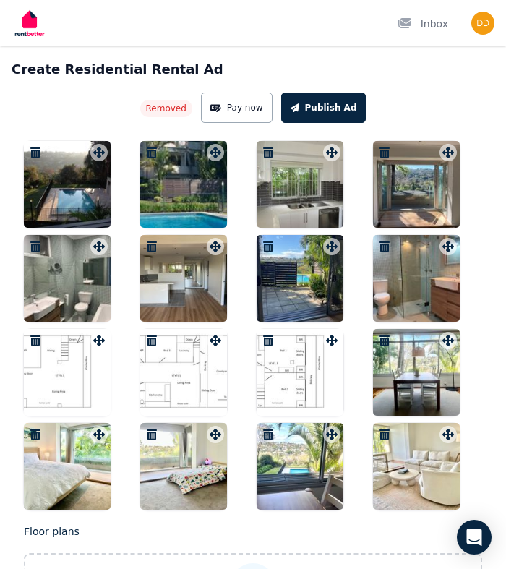
drag, startPoint x: 402, startPoint y: 355, endPoint x: 419, endPoint y: 371, distance: 23.0
click at [419, 371] on div at bounding box center [416, 372] width 87 height 87
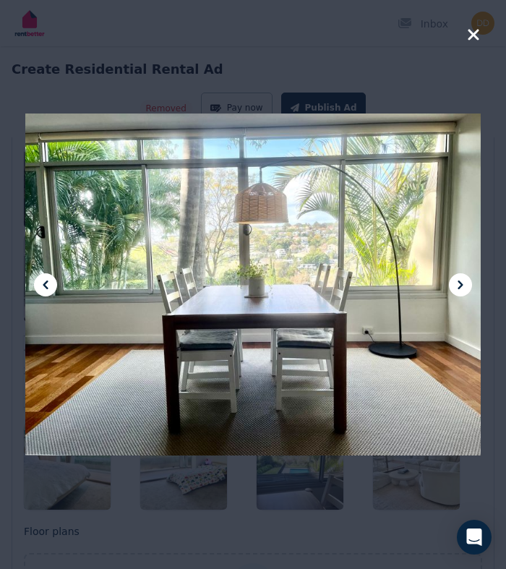
click at [471, 38] on icon "button" at bounding box center [472, 34] width 11 height 11
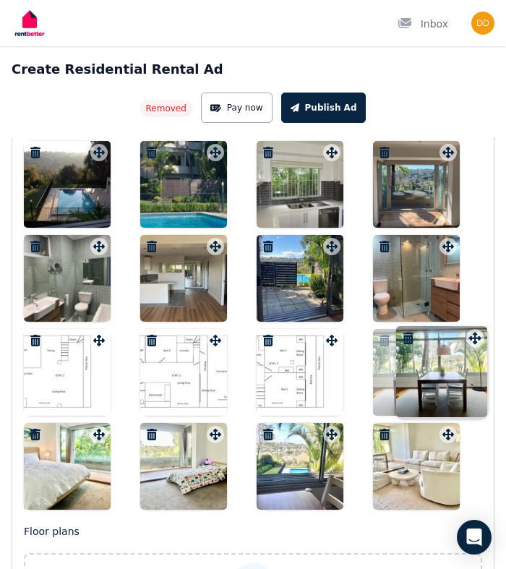
drag, startPoint x: 449, startPoint y: 342, endPoint x: 474, endPoint y: 328, distance: 29.1
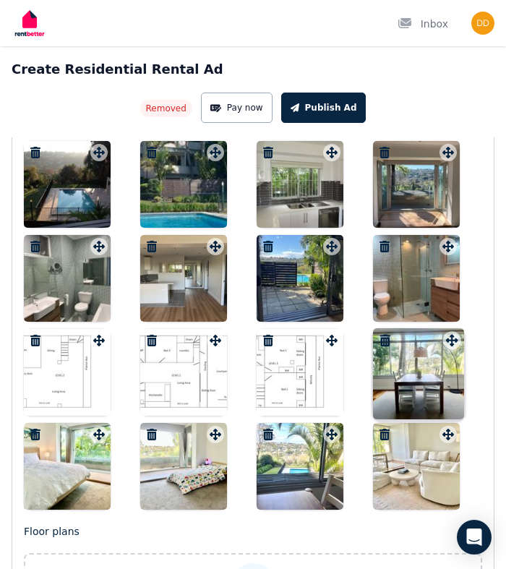
click at [474, 328] on div "Photos Upload a file or drag and drop Uploaded " IMG_9439.jpeg " Uploaded " IMG…" at bounding box center [253, 237] width 458 height 545
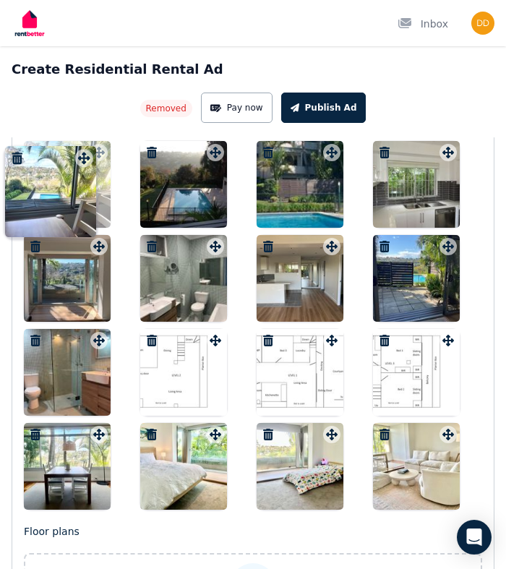
drag, startPoint x: 334, startPoint y: 436, endPoint x: 86, endPoint y: 148, distance: 379.6
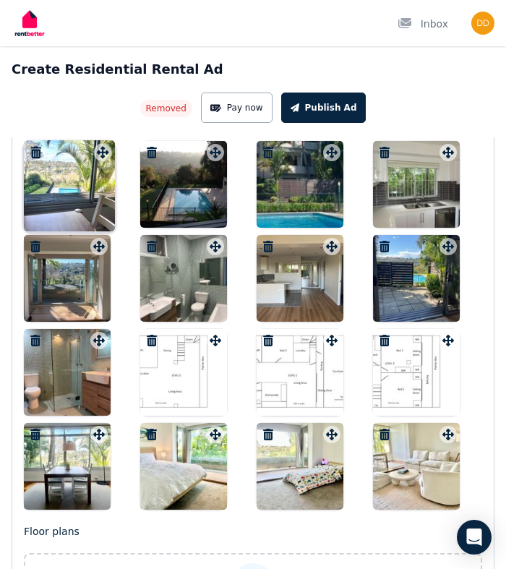
click at [85, 147] on div "Photos Upload a file or drag and drop Uploaded " IMG_9439.jpeg " Uploaded " IMG…" at bounding box center [253, 237] width 458 height 545
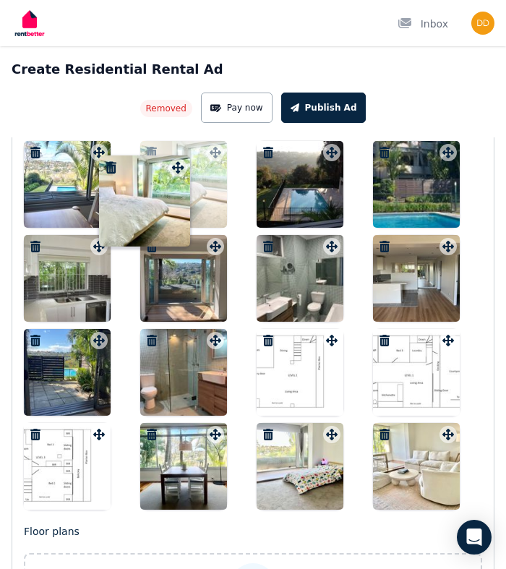
drag, startPoint x: 216, startPoint y: 435, endPoint x: 177, endPoint y: 156, distance: 281.6
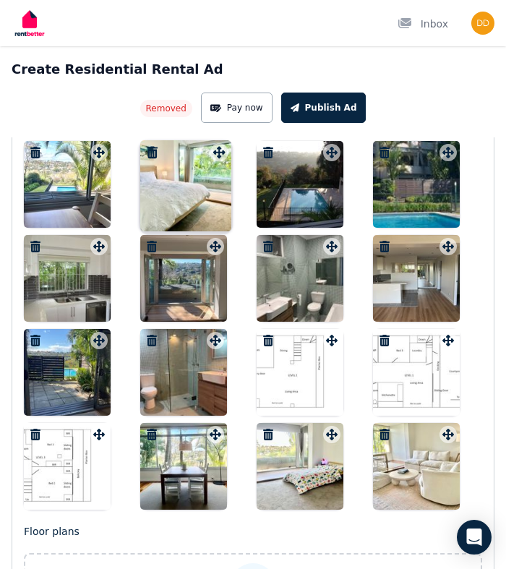
click at [177, 156] on div "Photos Upload a file or drag and drop Uploaded " IMG_9439.jpeg " Uploaded " IMG…" at bounding box center [253, 237] width 458 height 545
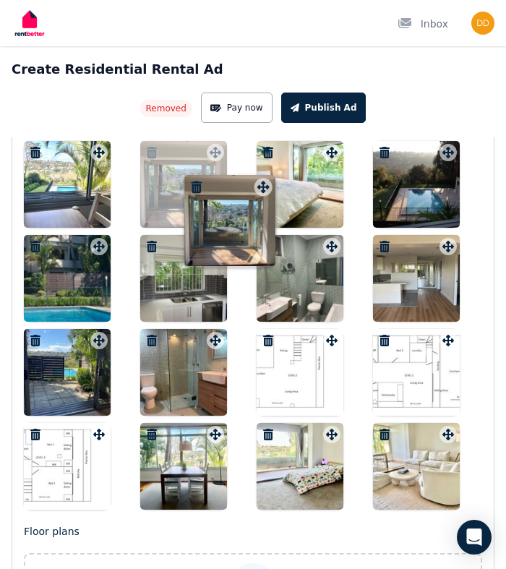
drag, startPoint x: 215, startPoint y: 252, endPoint x: 261, endPoint y: 181, distance: 84.6
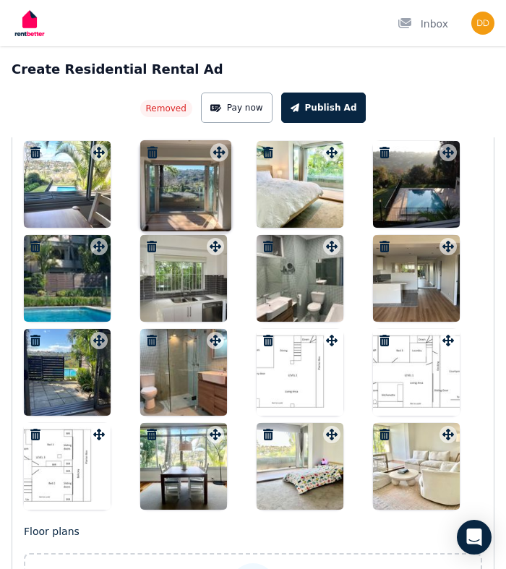
click at [261, 181] on div "Photos Upload a file or drag and drop Uploaded " IMG_9439.jpeg " Uploaded " IMG…" at bounding box center [253, 237] width 458 height 545
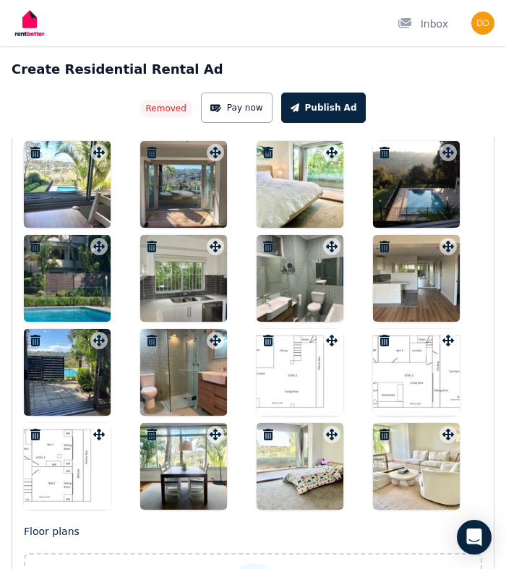
drag, startPoint x: 303, startPoint y: 175, endPoint x: 240, endPoint y: 175, distance: 62.9
click at [240, 175] on div at bounding box center [253, 325] width 458 height 368
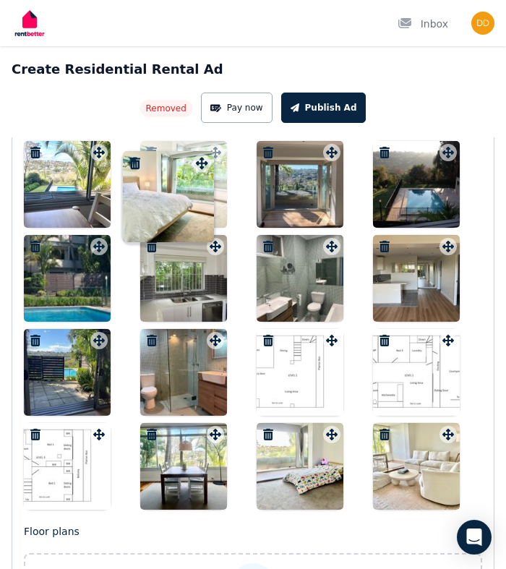
drag, startPoint x: 335, startPoint y: 153, endPoint x: 206, endPoint y: 152, distance: 128.6
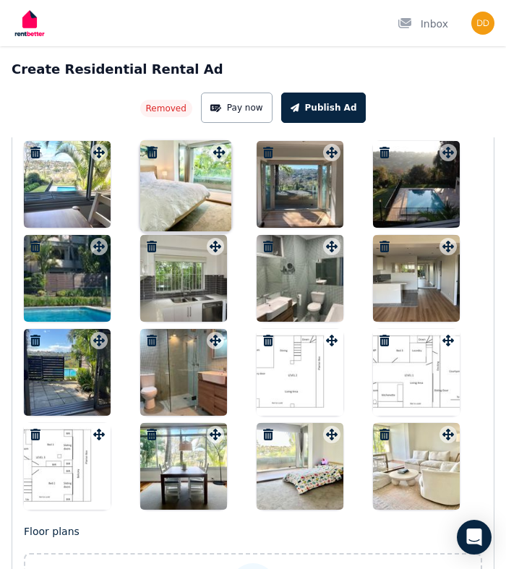
click at [205, 152] on div "Photos Upload a file or drag and drop Uploaded " IMG_9439.jpeg " Uploaded " IMG…" at bounding box center [253, 237] width 458 height 545
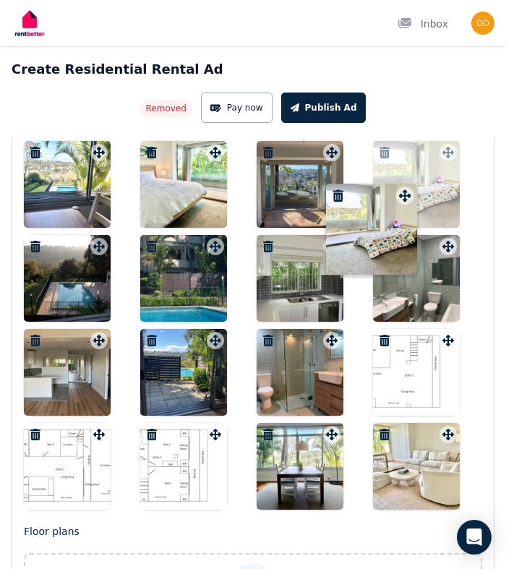
drag, startPoint x: 330, startPoint y: 436, endPoint x: 402, endPoint y: 186, distance: 260.7
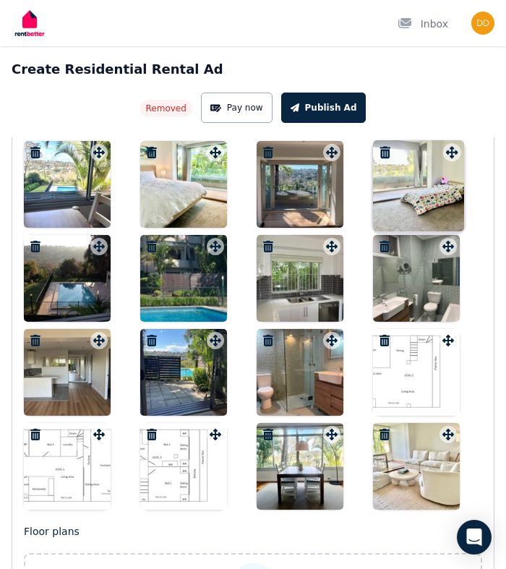
click at [402, 186] on div "Photos Upload a file or drag and drop Uploaded " IMG_9439.jpeg " Uploaded " IMG…" at bounding box center [253, 237] width 458 height 545
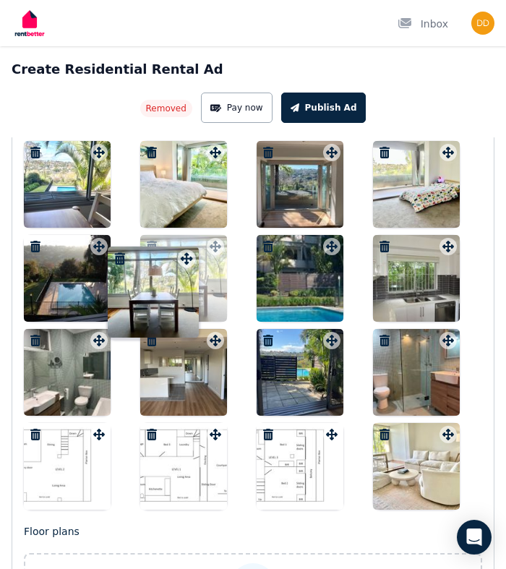
drag, startPoint x: 334, startPoint y: 441, endPoint x: 188, endPoint y: 254, distance: 237.3
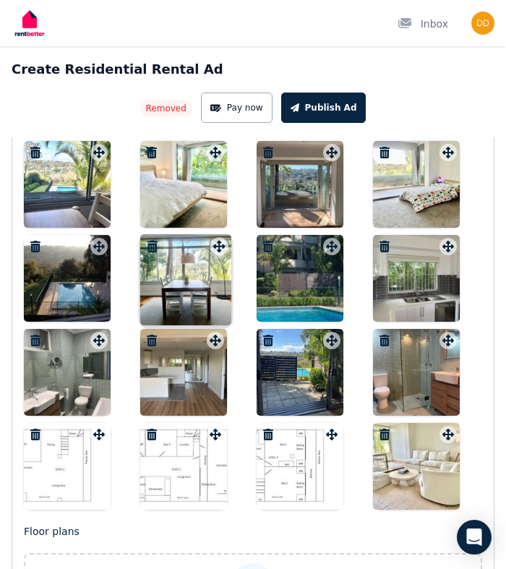
click at [188, 254] on div "Photos Upload a file or drag and drop Uploaded " IMG_9439.jpeg " Uploaded " IMG…" at bounding box center [253, 237] width 458 height 545
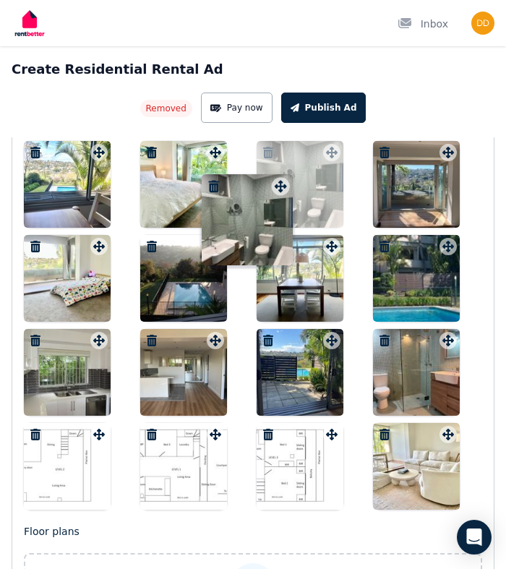
drag, startPoint x: 103, startPoint y: 345, endPoint x: 283, endPoint y: 178, distance: 244.9
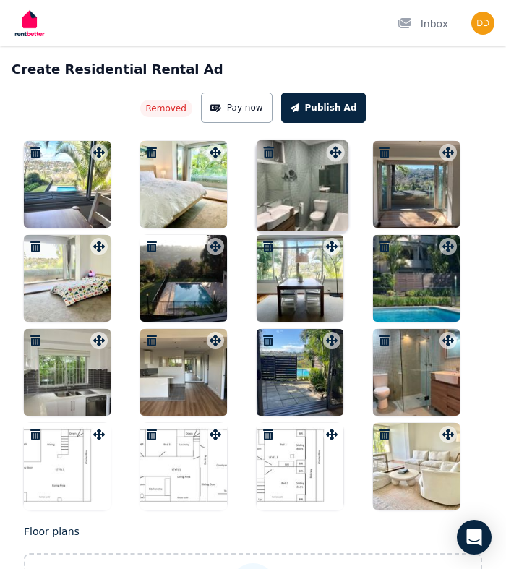
click at [283, 178] on div "Photos Upload a file or drag and drop Uploaded " IMG_9439.jpeg " Uploaded " IMG…" at bounding box center [253, 237] width 458 height 545
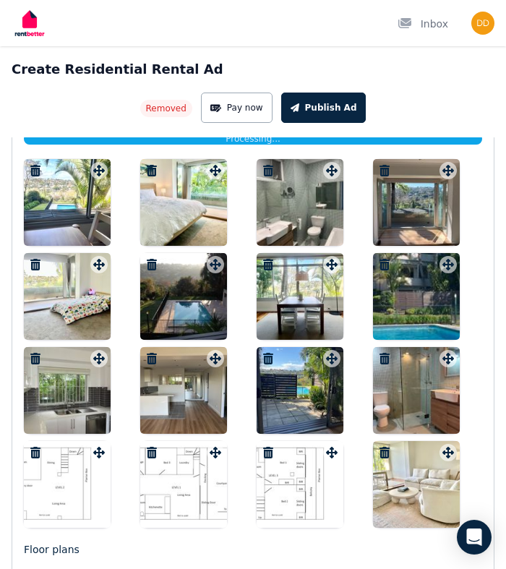
scroll to position [2655, 0]
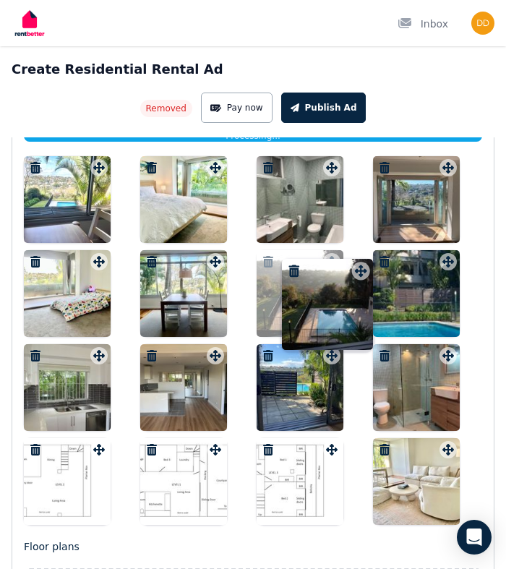
drag, startPoint x: 221, startPoint y: 264, endPoint x: 365, endPoint y: 261, distance: 143.8
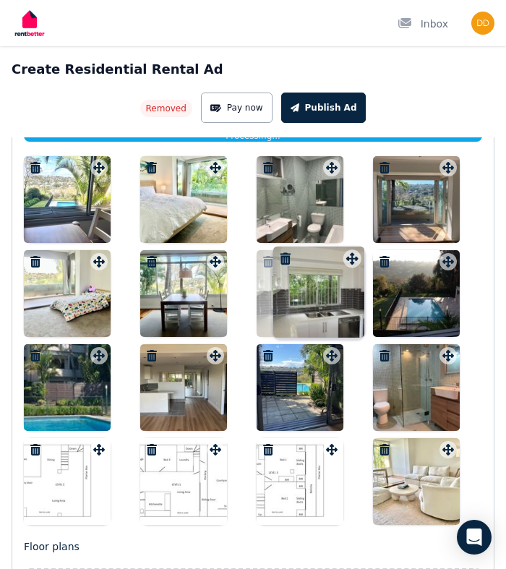
drag, startPoint x: 100, startPoint y: 352, endPoint x: 350, endPoint y: 242, distance: 273.7
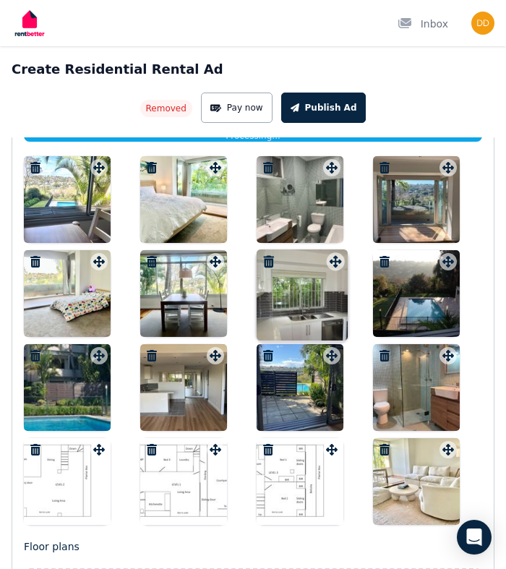
click at [350, 242] on div at bounding box center [253, 340] width 458 height 368
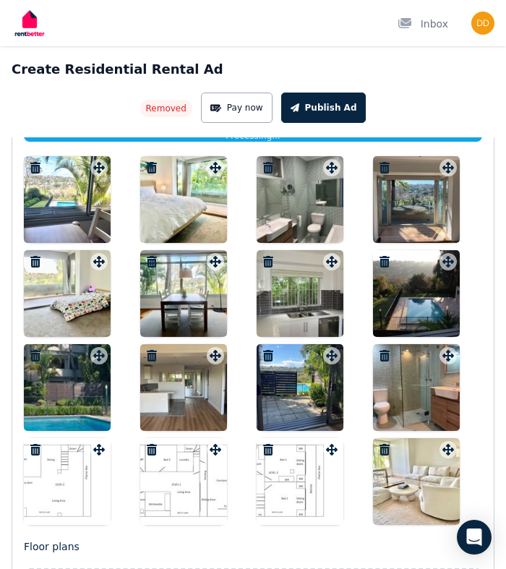
click at [350, 283] on div at bounding box center [253, 340] width 458 height 368
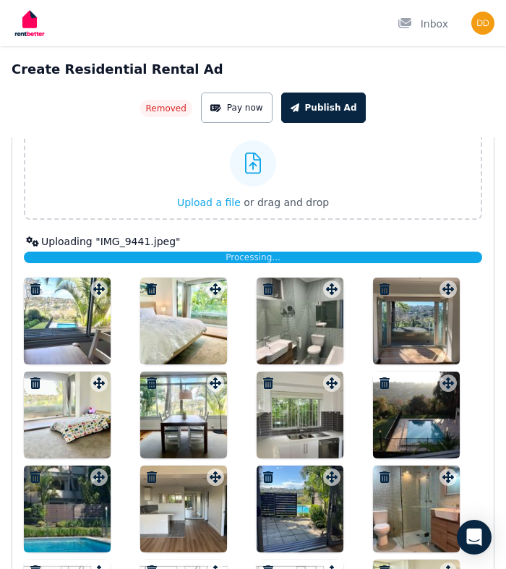
scroll to position [2615, 0]
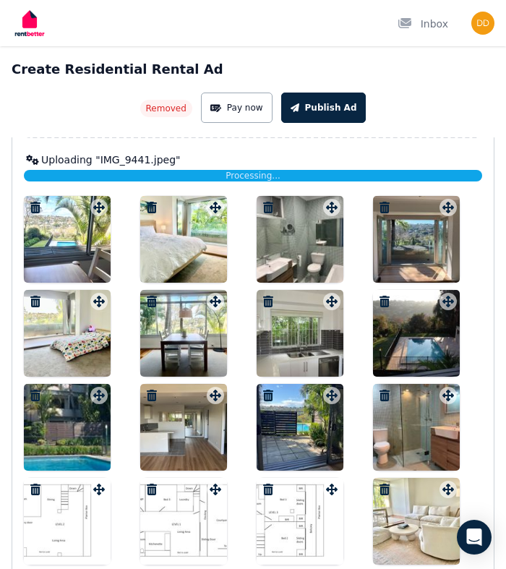
click at [111, 244] on div at bounding box center [253, 380] width 458 height 368
click at [71, 245] on div at bounding box center [67, 239] width 87 height 87
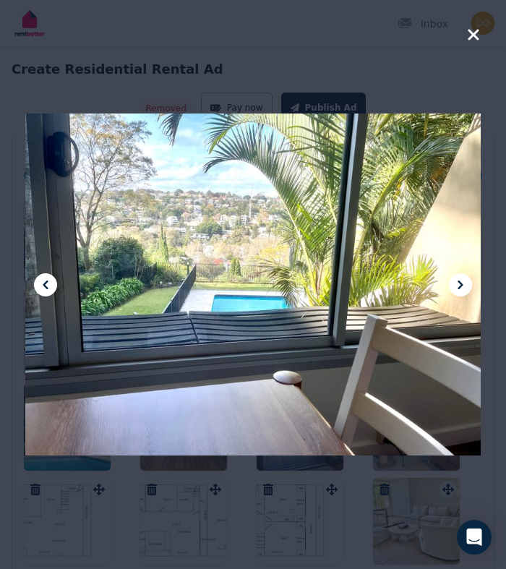
click at [465, 290] on icon at bounding box center [460, 284] width 17 height 17
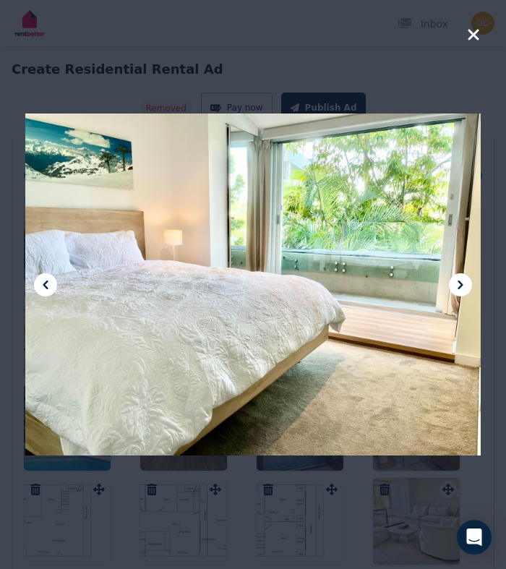
click at [465, 290] on icon at bounding box center [460, 284] width 17 height 17
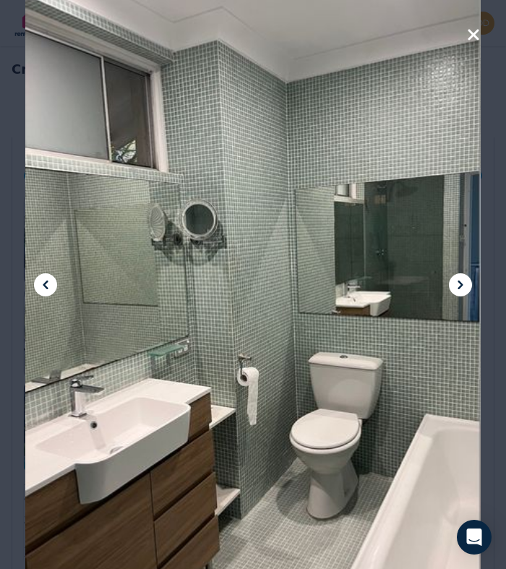
click at [465, 290] on icon at bounding box center [460, 284] width 17 height 17
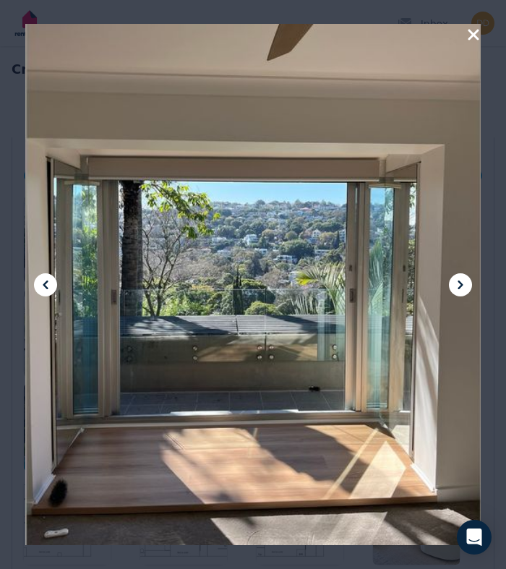
click at [465, 290] on icon at bounding box center [460, 284] width 17 height 17
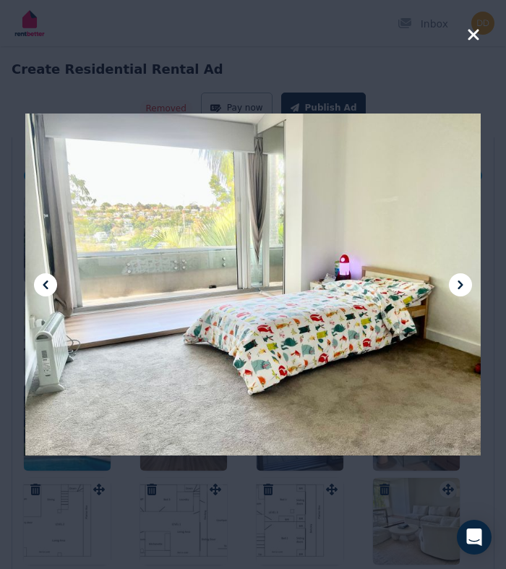
click at [465, 290] on icon at bounding box center [460, 284] width 17 height 17
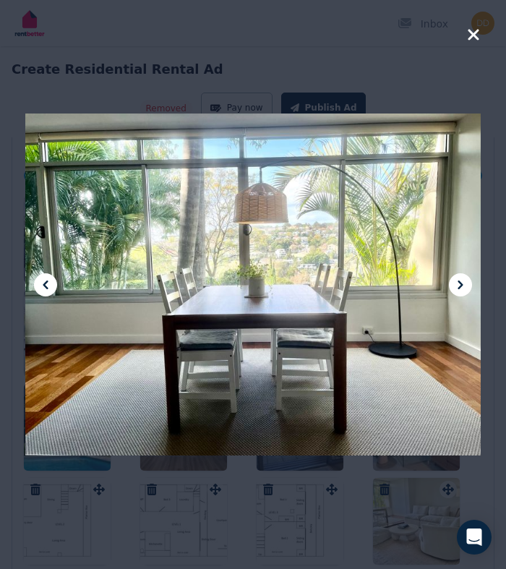
click at [465, 290] on icon at bounding box center [460, 284] width 17 height 17
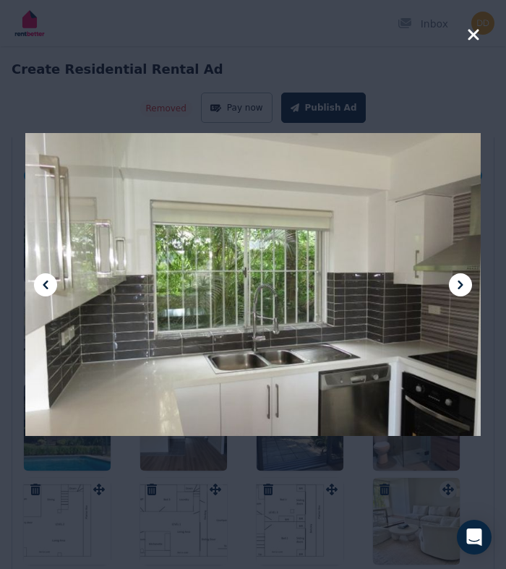
click at [465, 290] on icon at bounding box center [460, 284] width 17 height 17
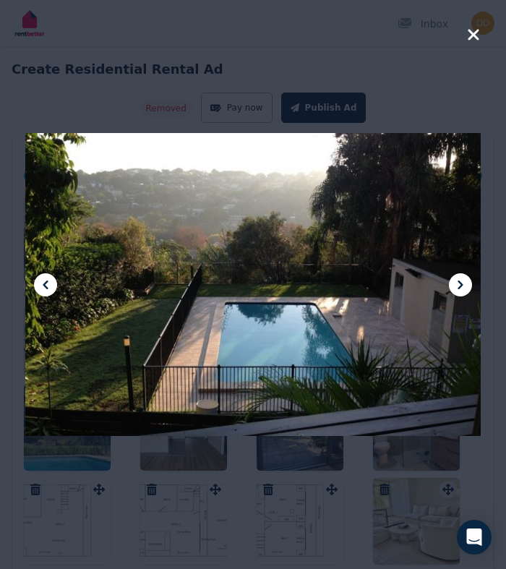
click at [465, 290] on icon at bounding box center [460, 284] width 17 height 17
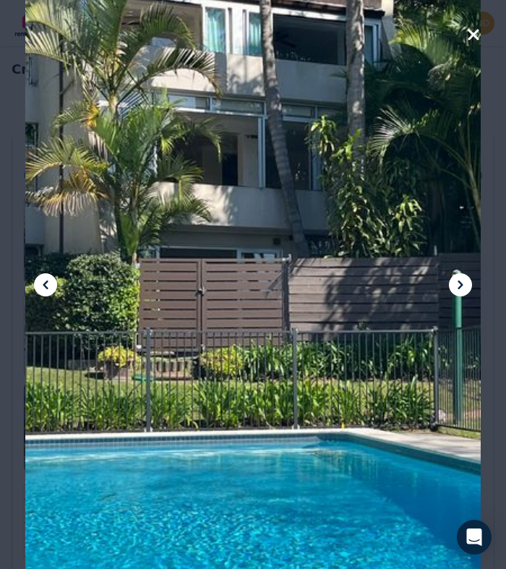
click at [465, 290] on icon at bounding box center [460, 284] width 17 height 17
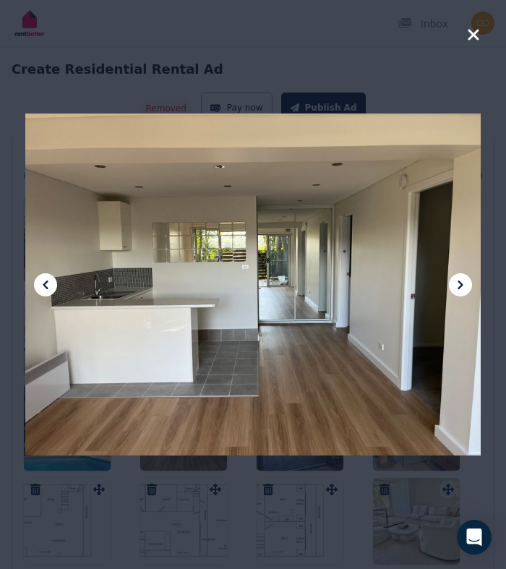
click at [465, 290] on icon at bounding box center [460, 284] width 17 height 17
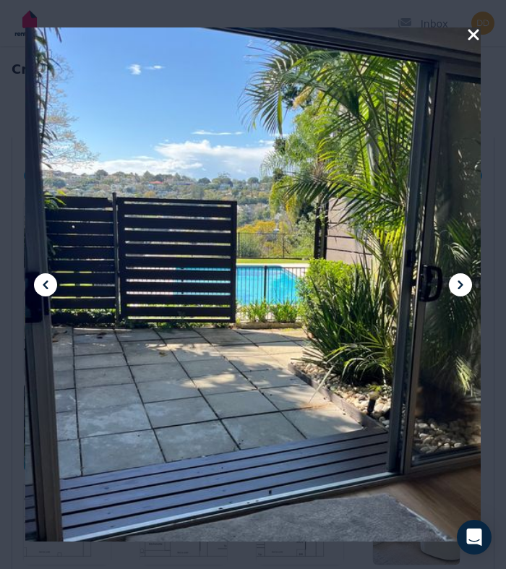
click at [465, 290] on icon at bounding box center [460, 284] width 17 height 17
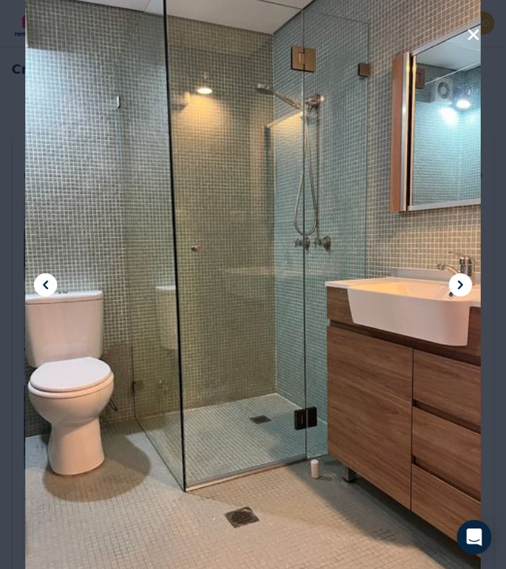
click at [465, 290] on icon at bounding box center [460, 284] width 17 height 17
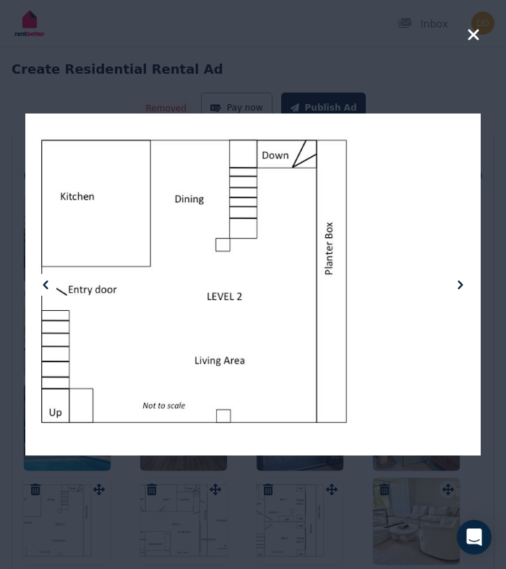
click at [465, 290] on icon at bounding box center [460, 284] width 17 height 17
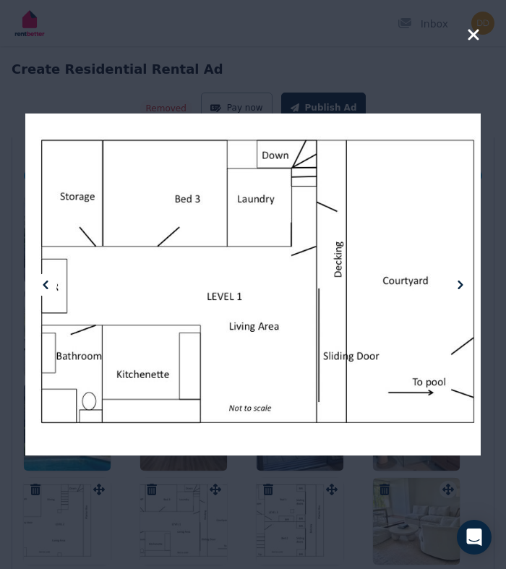
click at [478, 38] on icon "button" at bounding box center [472, 34] width 11 height 11
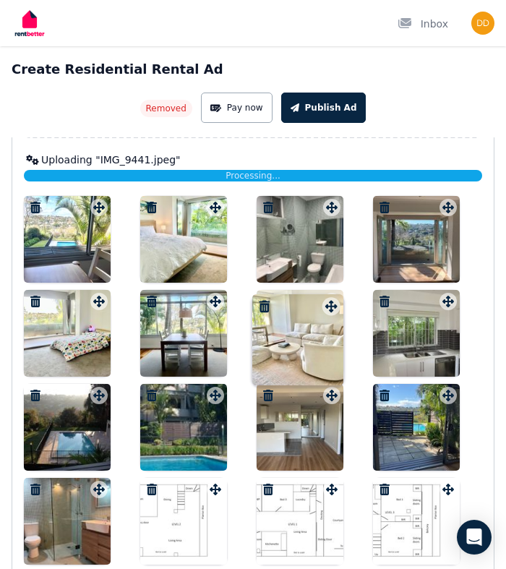
drag, startPoint x: 455, startPoint y: 489, endPoint x: 337, endPoint y: 294, distance: 227.9
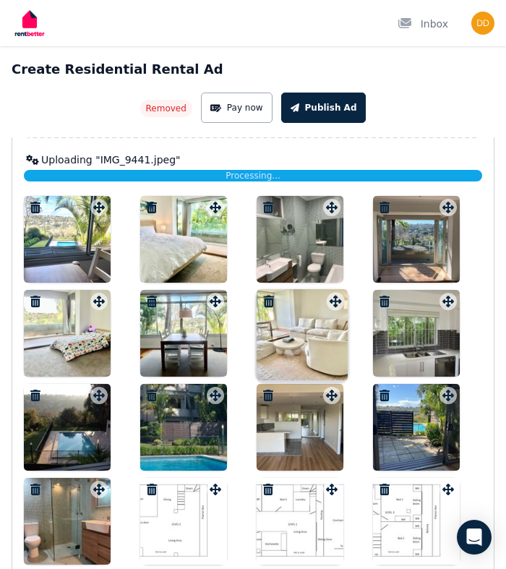
click at [337, 294] on div "Photos Upload a file or drag and drop Uploaded " IMG_9439.jpeg " Uploaded " IMG…" at bounding box center [253, 292] width 458 height 545
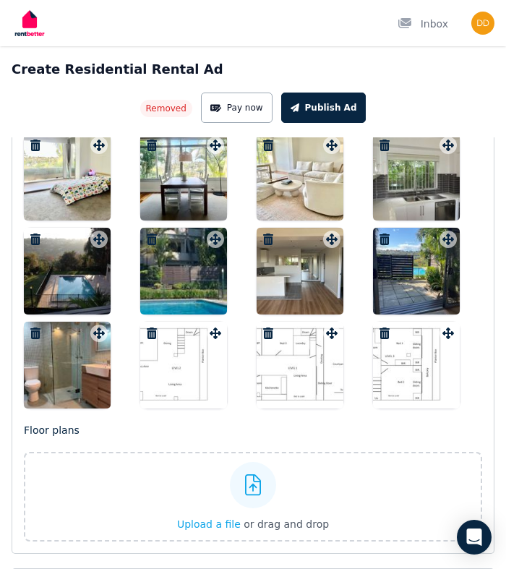
scroll to position [2775, 0]
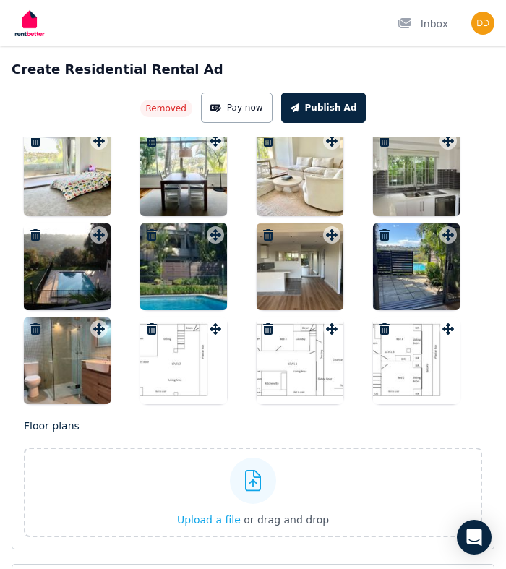
click at [196, 354] on div at bounding box center [183, 360] width 87 height 87
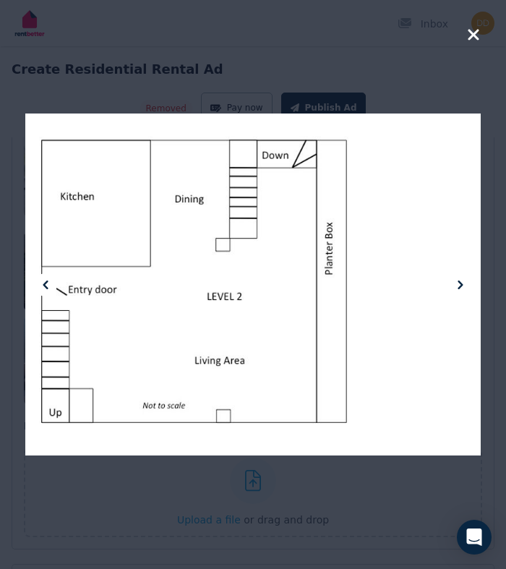
click at [464, 282] on icon at bounding box center [460, 284] width 17 height 17
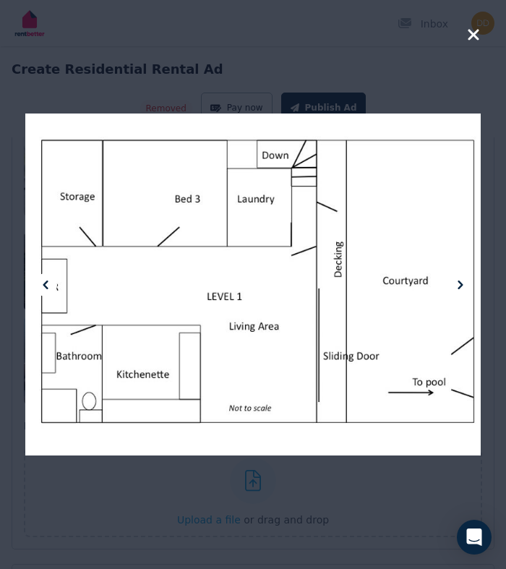
click at [464, 282] on icon at bounding box center [460, 284] width 17 height 17
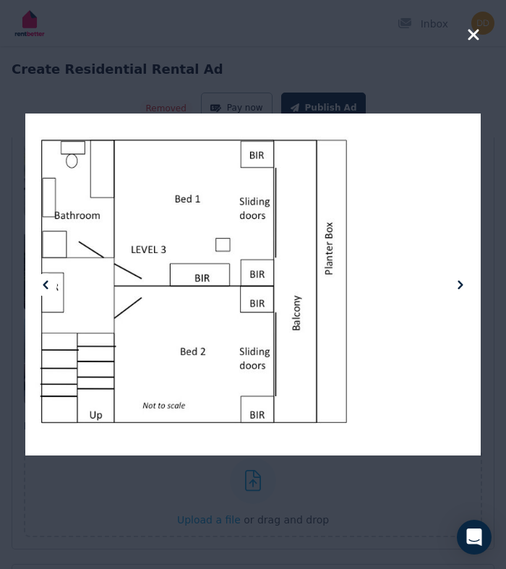
click at [477, 35] on icon "button" at bounding box center [473, 34] width 13 height 17
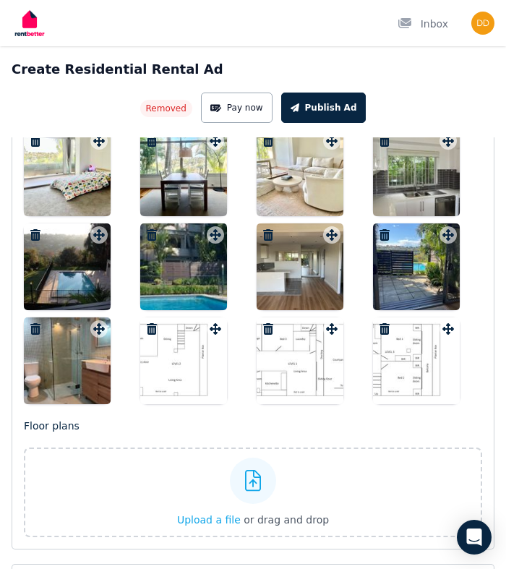
click at [184, 361] on div at bounding box center [183, 360] width 87 height 87
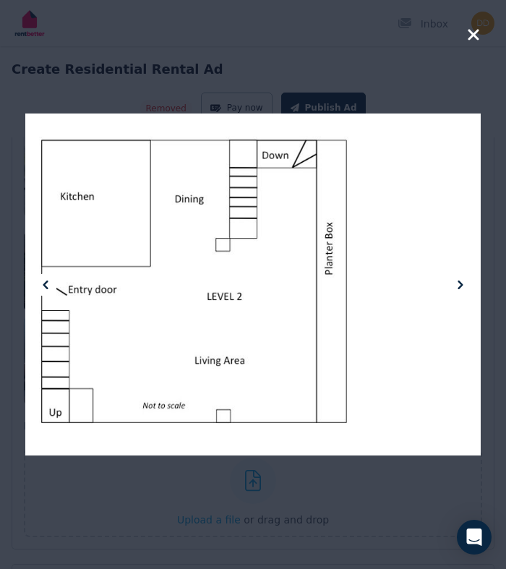
click at [459, 282] on icon at bounding box center [459, 284] width 5 height 9
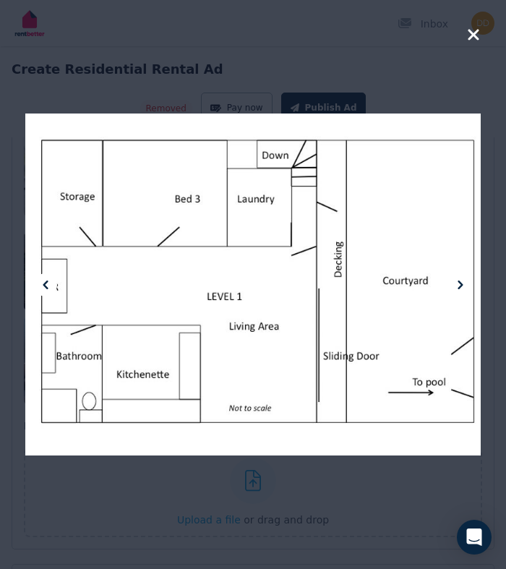
click at [459, 282] on icon at bounding box center [459, 284] width 5 height 9
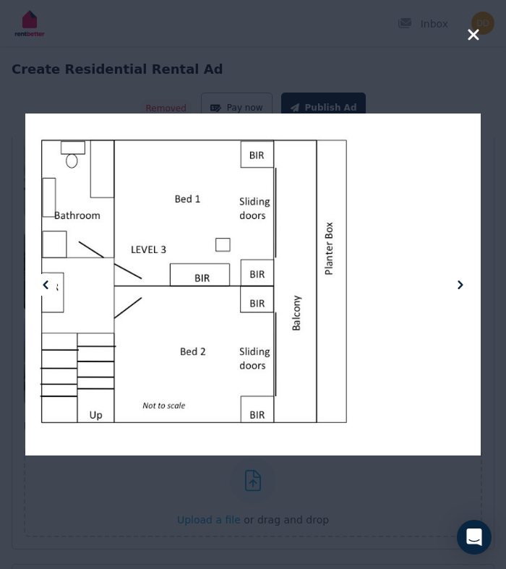
click at [472, 35] on icon "button" at bounding box center [472, 34] width 11 height 11
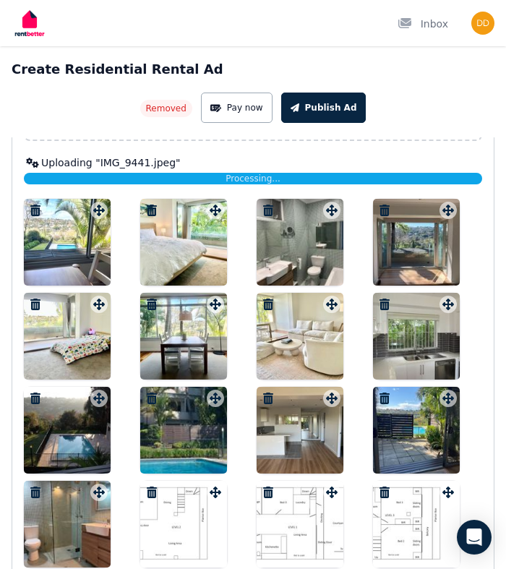
scroll to position [2611, 0]
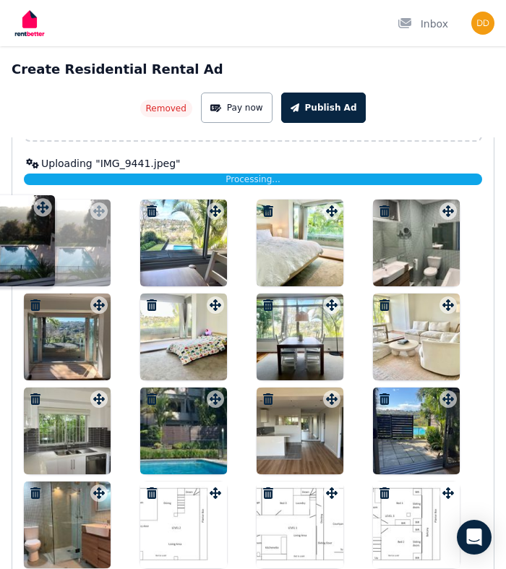
drag, startPoint x: 101, startPoint y: 402, endPoint x: 43, endPoint y: 198, distance: 211.8
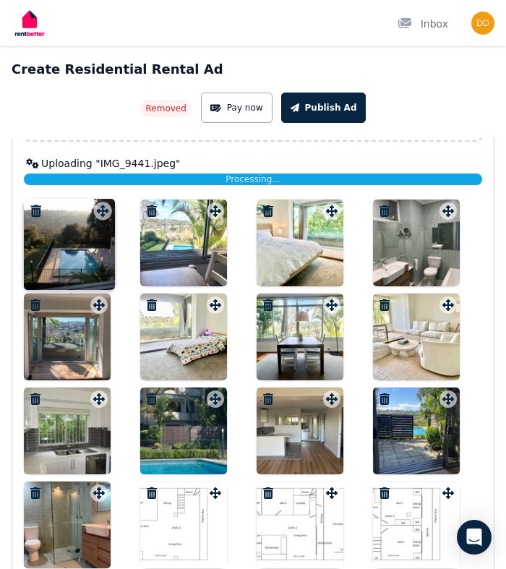
click at [43, 198] on div "Photos Upload a file or drag and drop Uploaded " IMG_9439.jpeg " Uploaded " IMG…" at bounding box center [253, 295] width 458 height 545
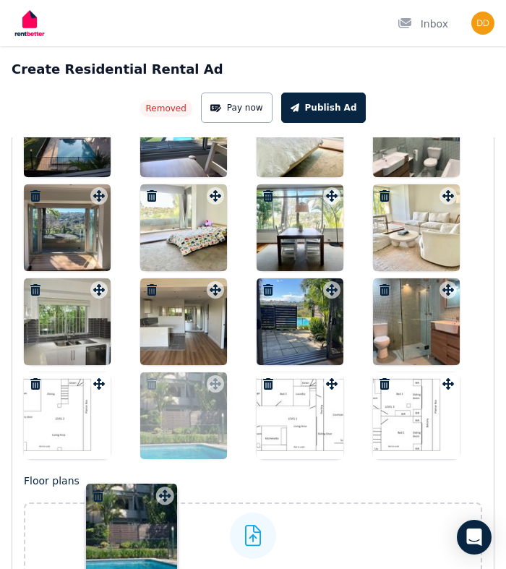
scroll to position [2730, 0]
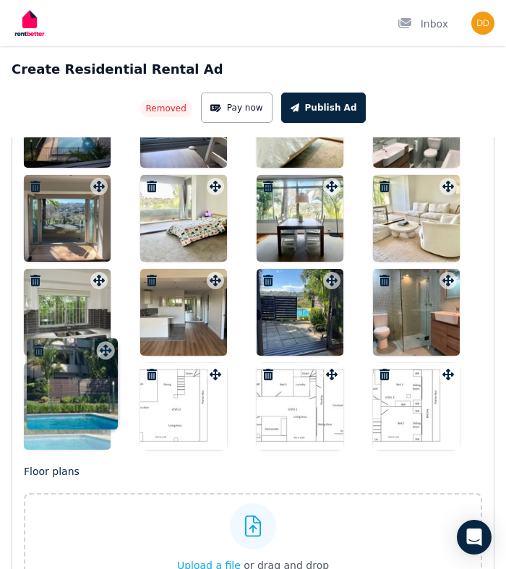
drag, startPoint x: 217, startPoint y: 402, endPoint x: 110, endPoint y: 341, distance: 123.0
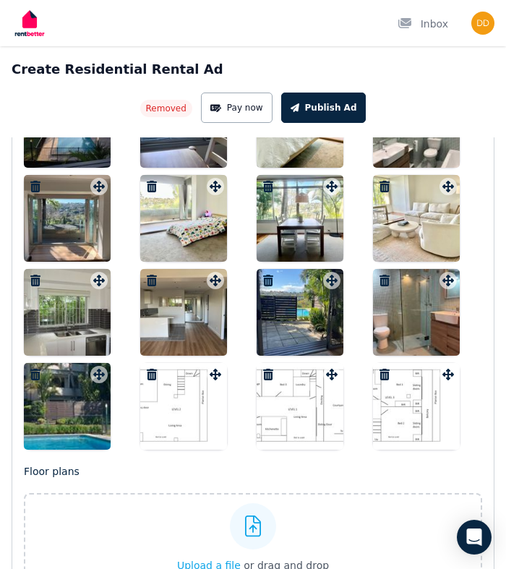
click at [203, 320] on div at bounding box center [183, 312] width 87 height 87
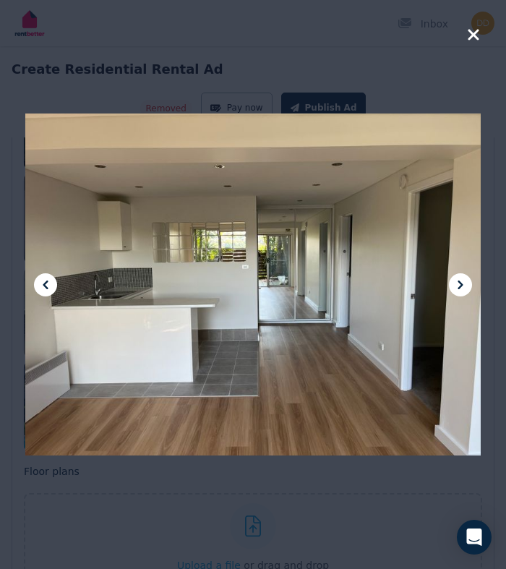
click at [458, 285] on icon at bounding box center [460, 284] width 17 height 17
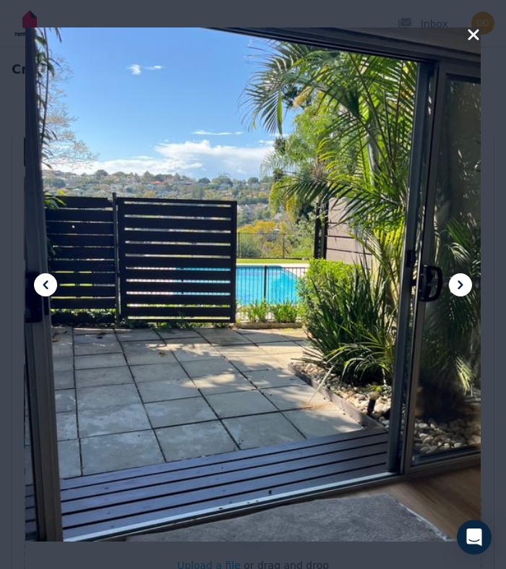
click at [458, 285] on icon at bounding box center [460, 284] width 17 height 17
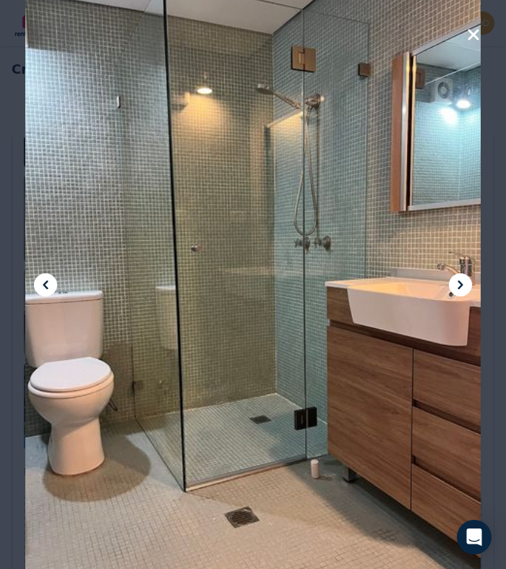
click at [458, 285] on icon at bounding box center [460, 284] width 17 height 17
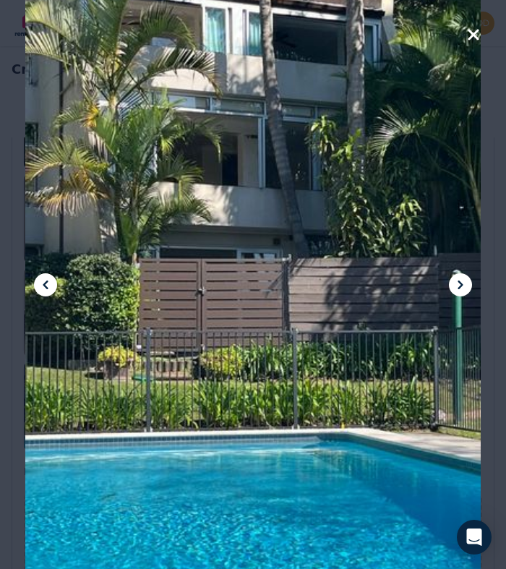
click at [458, 285] on icon at bounding box center [460, 284] width 17 height 17
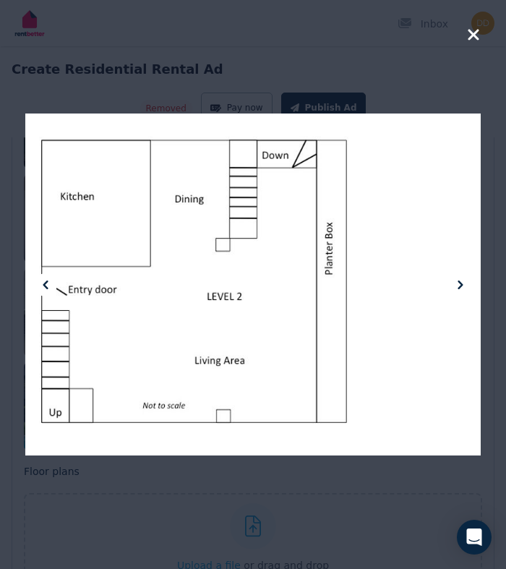
click at [458, 285] on icon at bounding box center [460, 284] width 17 height 17
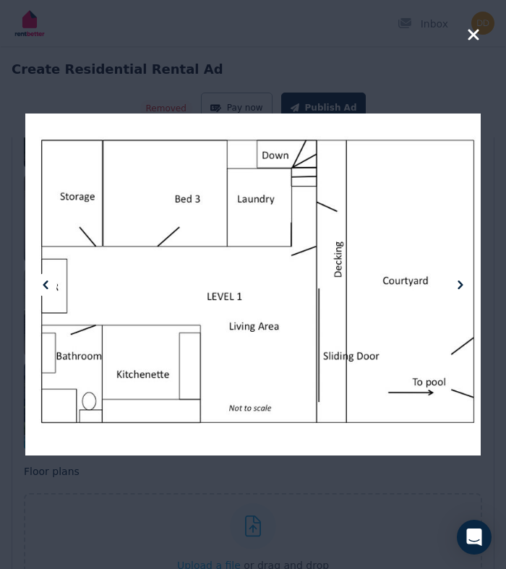
click at [458, 285] on icon at bounding box center [460, 284] width 17 height 17
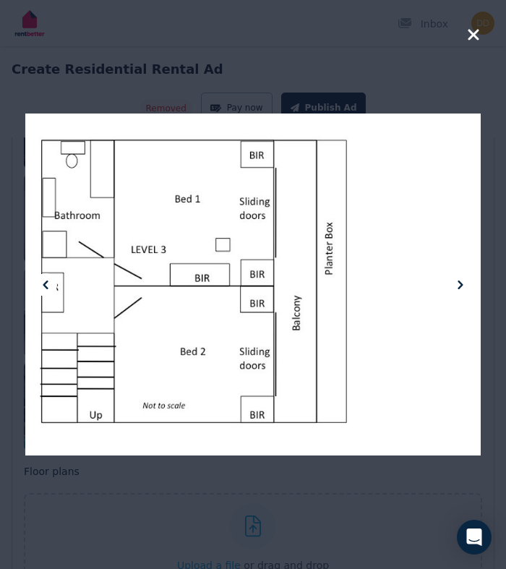
click at [458, 285] on icon at bounding box center [460, 284] width 17 height 17
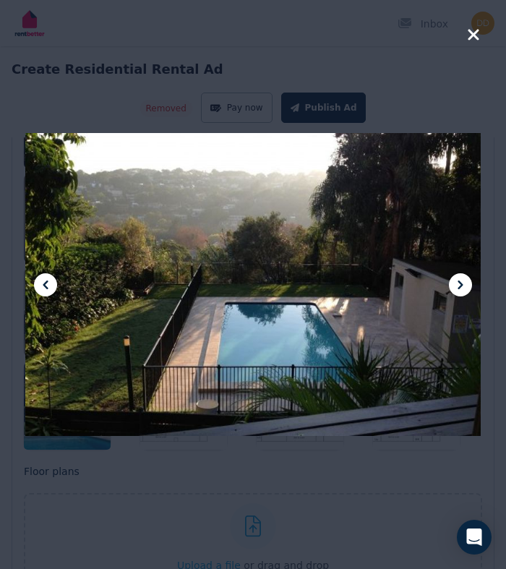
click at [462, 284] on icon at bounding box center [459, 284] width 5 height 9
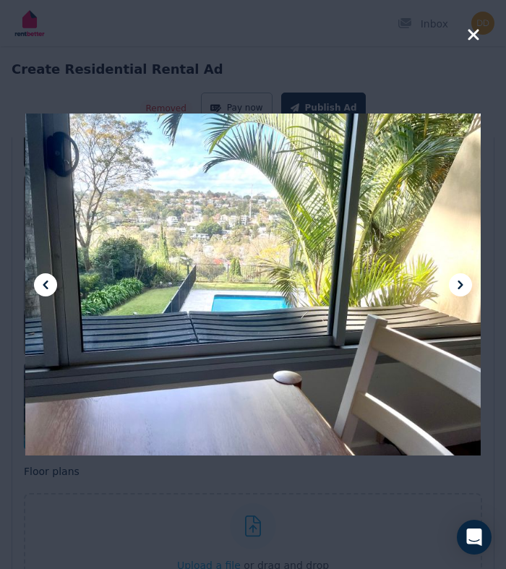
click at [462, 284] on icon at bounding box center [459, 284] width 5 height 9
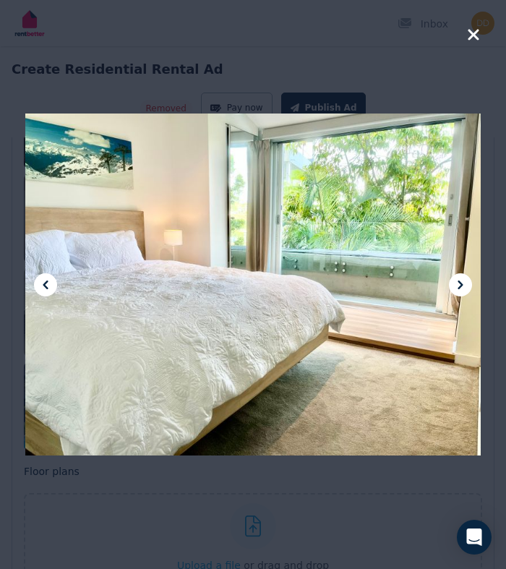
click at [462, 284] on icon at bounding box center [459, 284] width 5 height 9
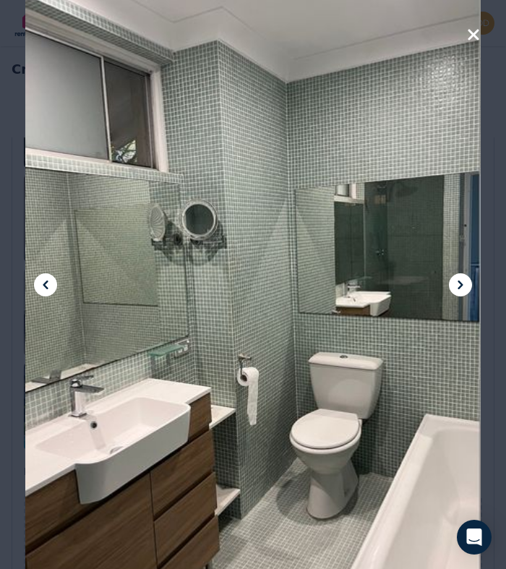
click at [462, 284] on icon at bounding box center [459, 284] width 5 height 9
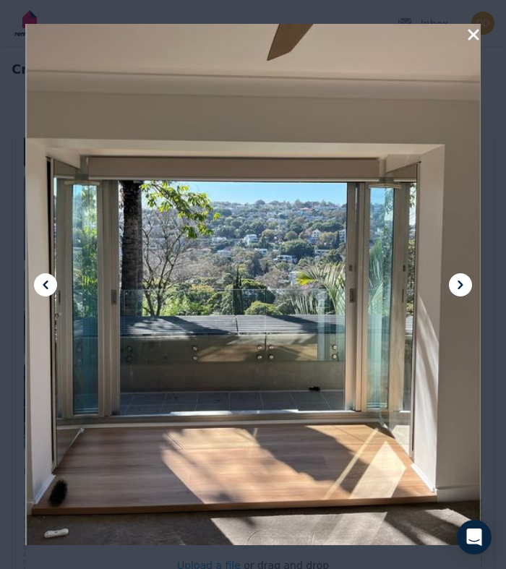
click at [462, 284] on icon at bounding box center [459, 284] width 5 height 9
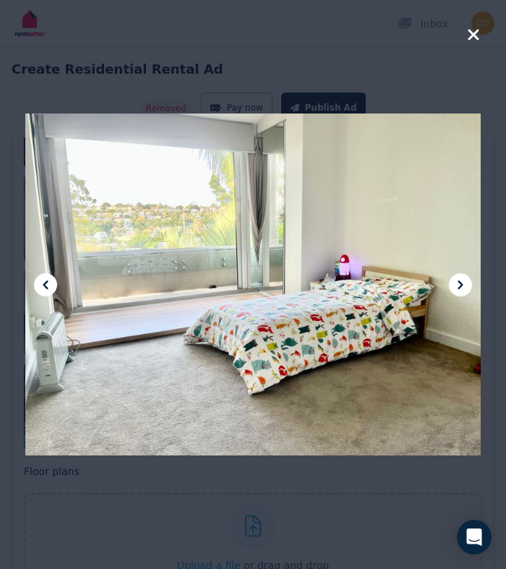
click at [462, 284] on icon at bounding box center [459, 284] width 5 height 9
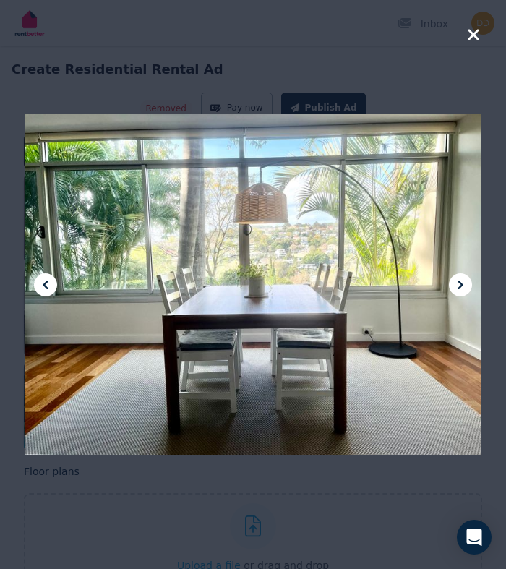
click at [43, 280] on icon at bounding box center [45, 284] width 17 height 17
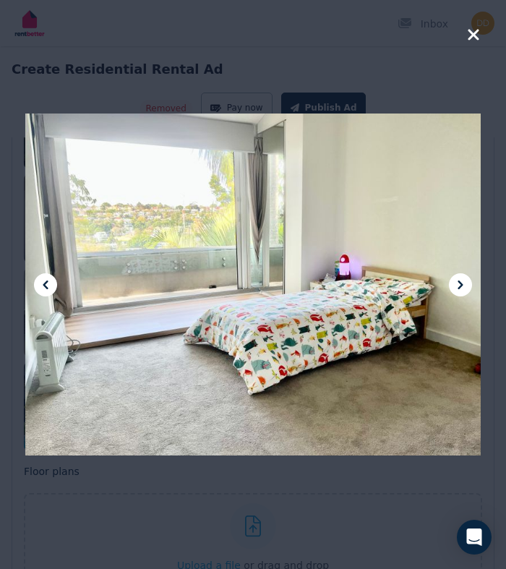
click at [43, 280] on icon at bounding box center [45, 284] width 17 height 17
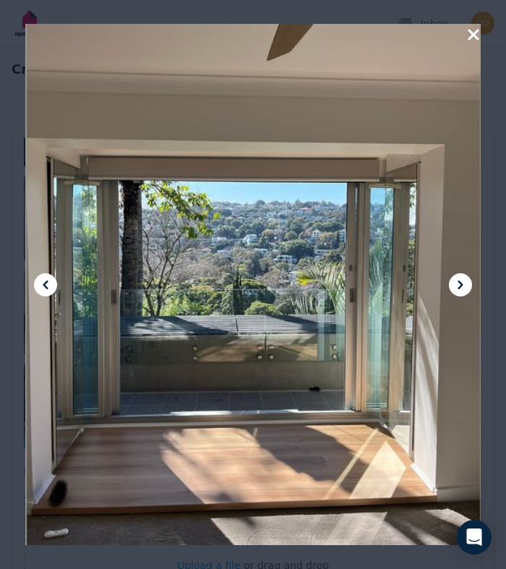
click at [43, 280] on icon at bounding box center [45, 284] width 17 height 17
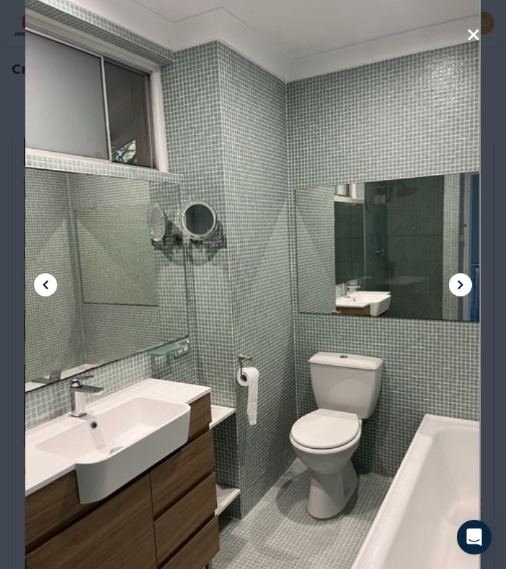
click at [43, 280] on icon at bounding box center [45, 284] width 17 height 17
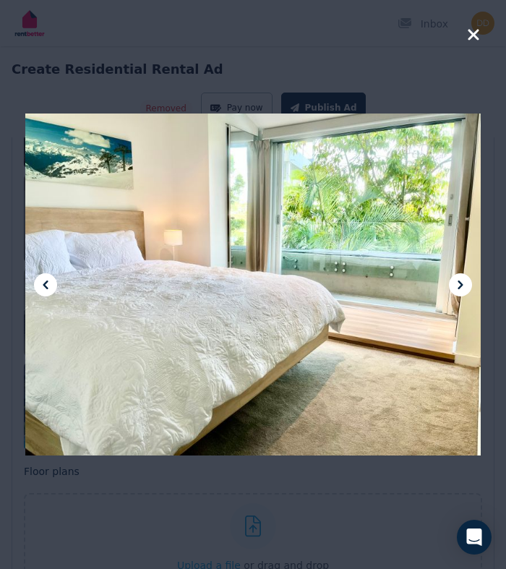
click at [463, 283] on icon at bounding box center [460, 284] width 17 height 17
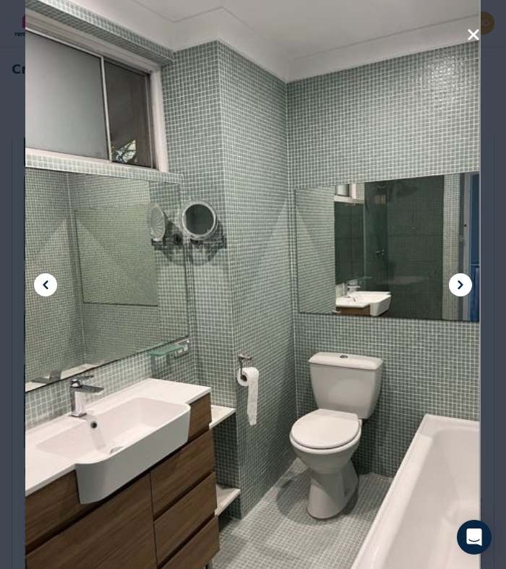
click at [463, 283] on icon at bounding box center [460, 284] width 17 height 17
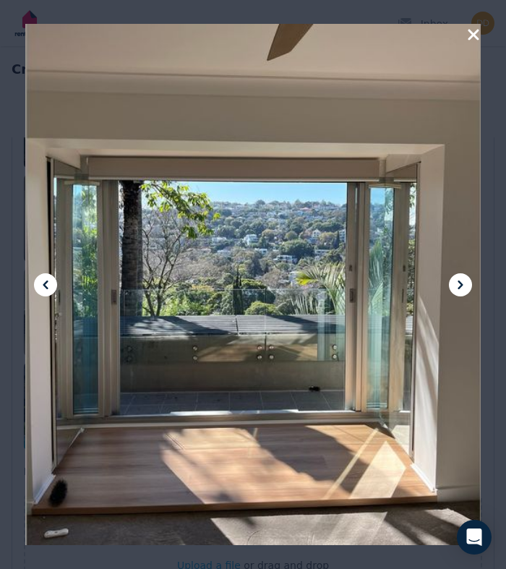
click at [463, 283] on icon at bounding box center [460, 284] width 17 height 17
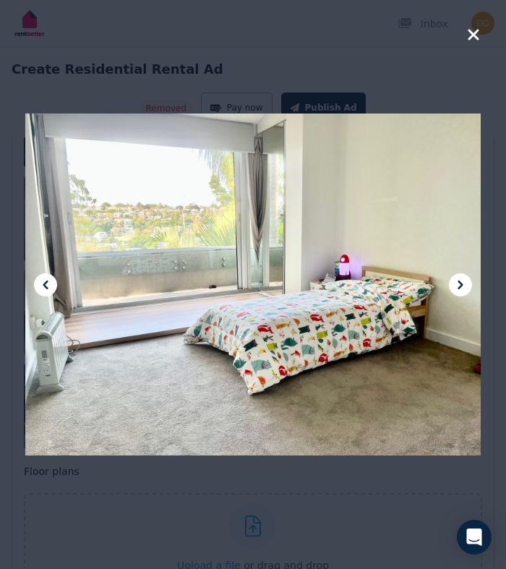
click at [463, 283] on icon at bounding box center [460, 284] width 17 height 17
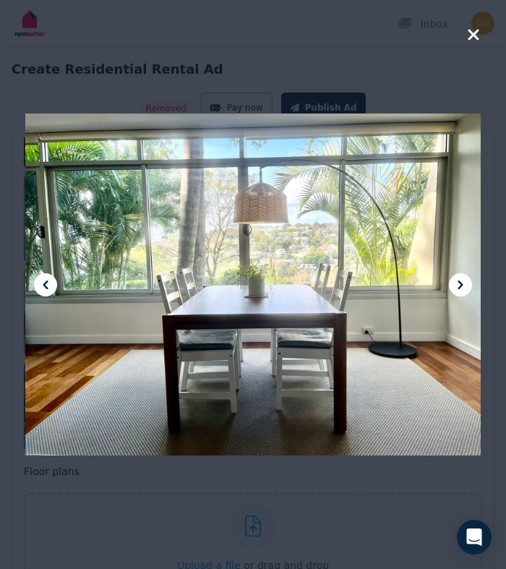
click at [463, 283] on icon at bounding box center [460, 284] width 17 height 17
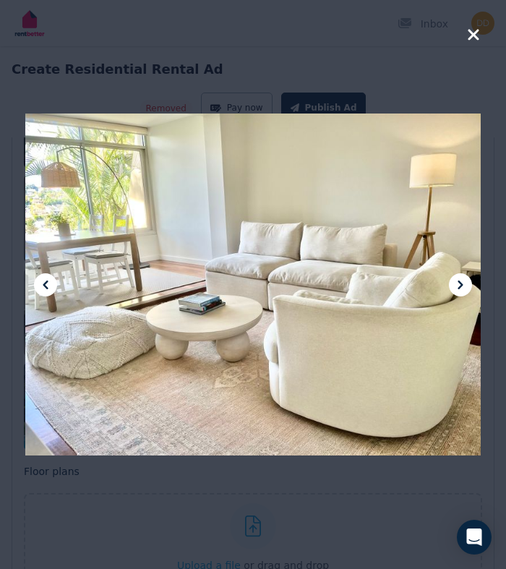
click at [462, 284] on icon at bounding box center [459, 284] width 5 height 9
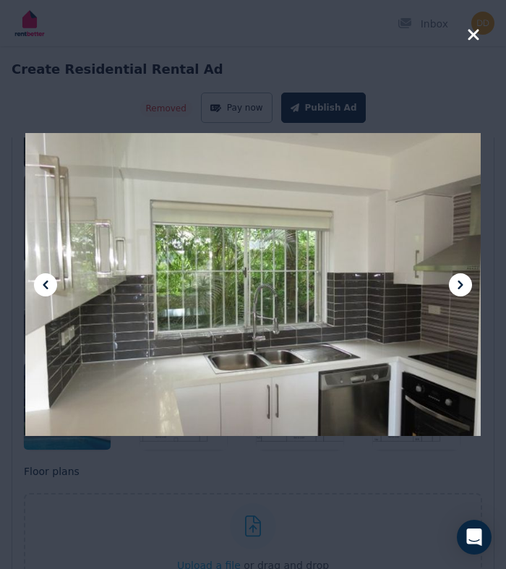
click at [462, 284] on icon at bounding box center [459, 284] width 5 height 9
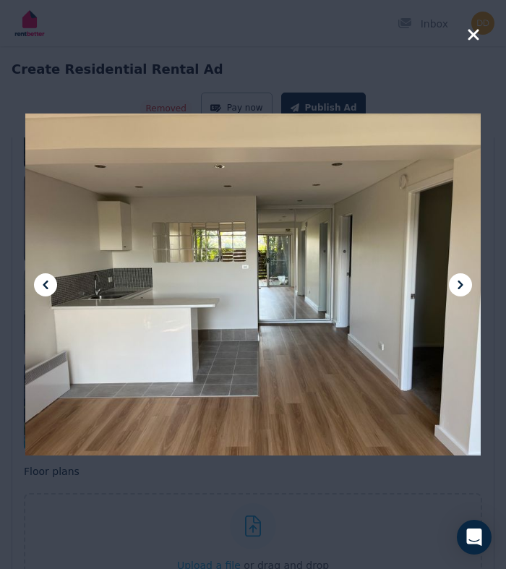
click at [46, 283] on icon at bounding box center [45, 284] width 5 height 9
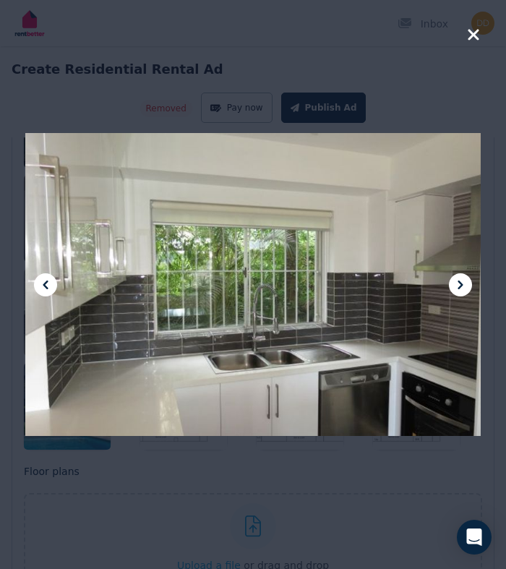
click at [460, 292] on icon at bounding box center [460, 284] width 17 height 17
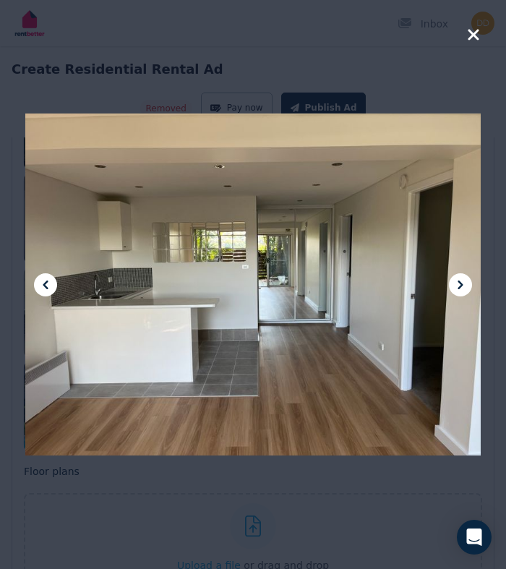
click at [460, 292] on icon at bounding box center [460, 284] width 17 height 17
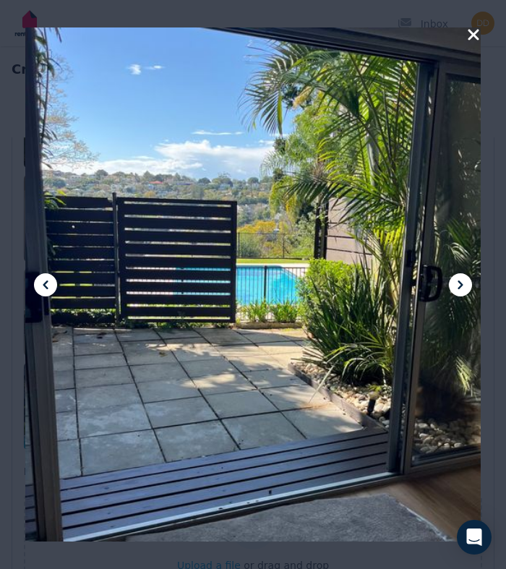
click at [460, 292] on icon at bounding box center [460, 284] width 17 height 17
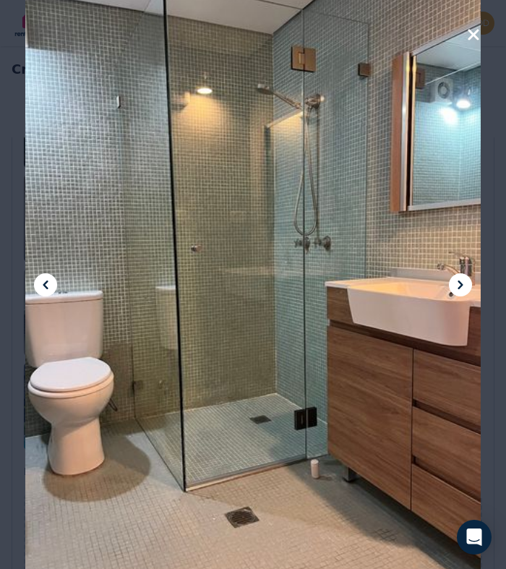
click at [460, 292] on icon at bounding box center [460, 284] width 17 height 17
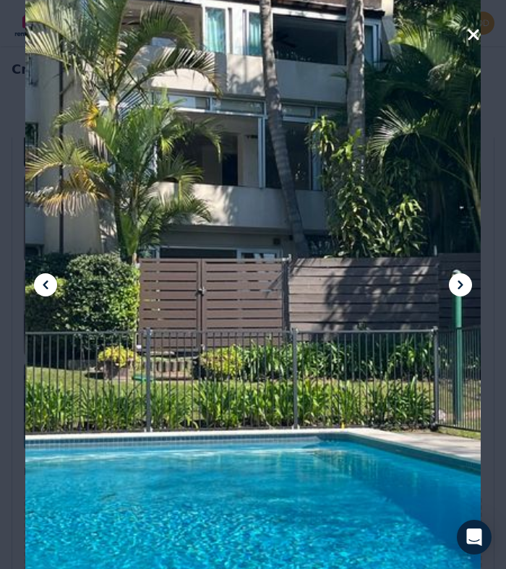
click at [460, 292] on icon at bounding box center [460, 284] width 17 height 17
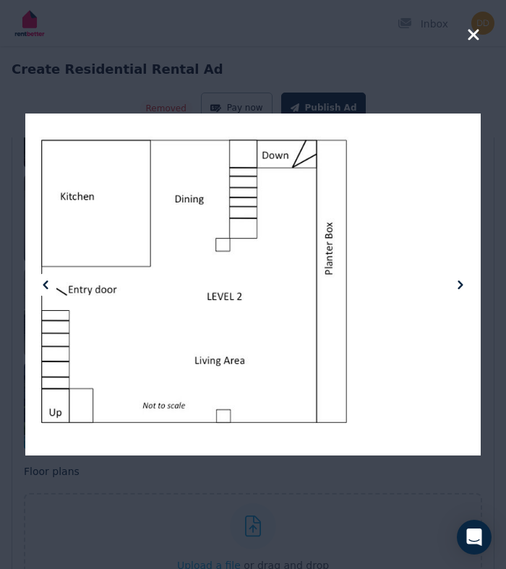
click at [471, 36] on icon "button" at bounding box center [472, 34] width 11 height 11
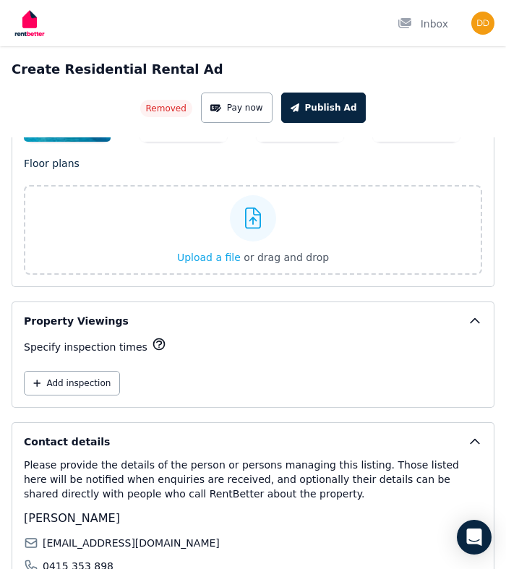
scroll to position [3021, 0]
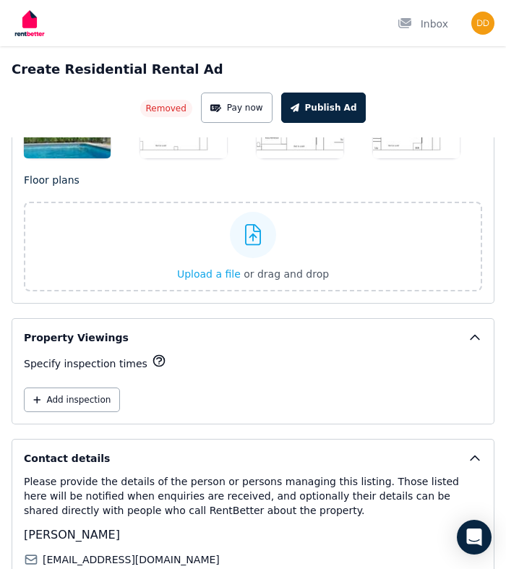
click at [152, 363] on icon "button" at bounding box center [159, 360] width 14 height 14
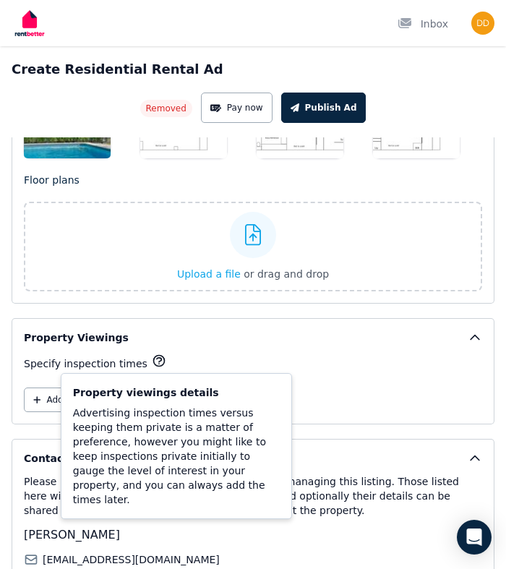
click at [302, 353] on div "Specify inspection times Property viewings details Advertising inspection times…" at bounding box center [253, 363] width 458 height 20
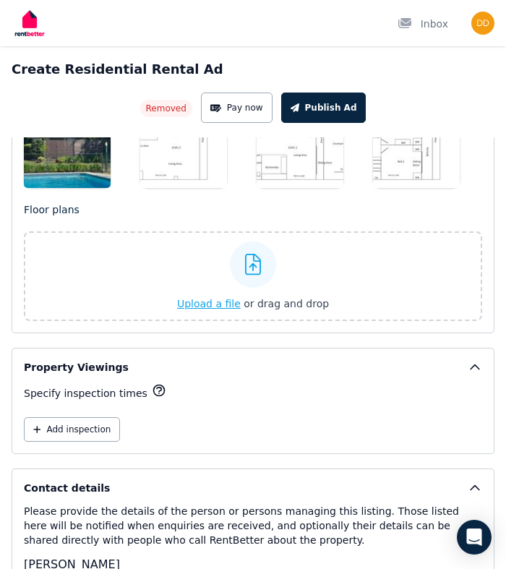
scroll to position [2992, 0]
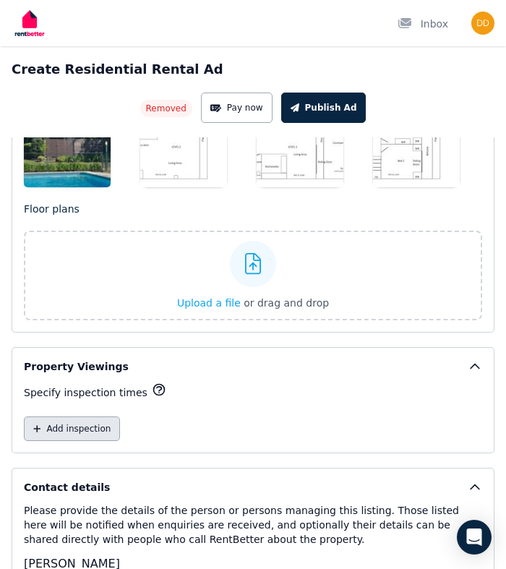
click at [39, 427] on icon "button" at bounding box center [36, 428] width 7 height 7
select select "**"
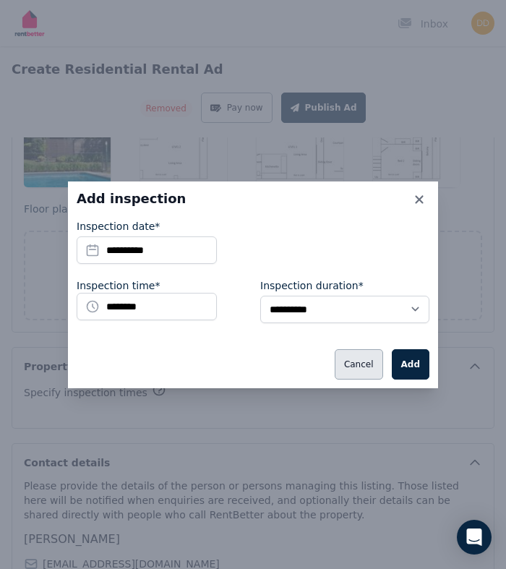
click at [359, 362] on button "Cancel" at bounding box center [359, 364] width 48 height 30
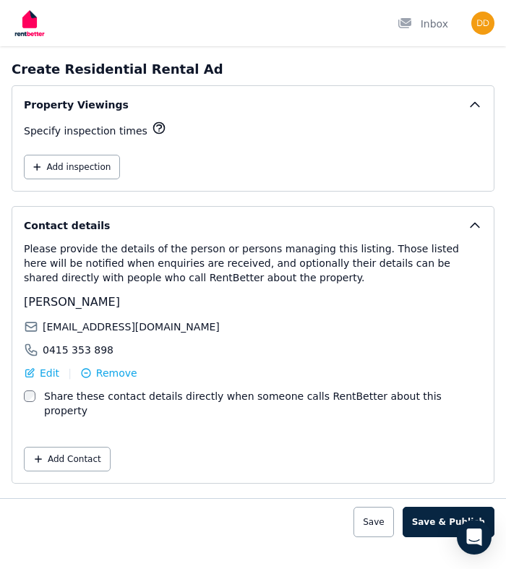
scroll to position [3252, 0]
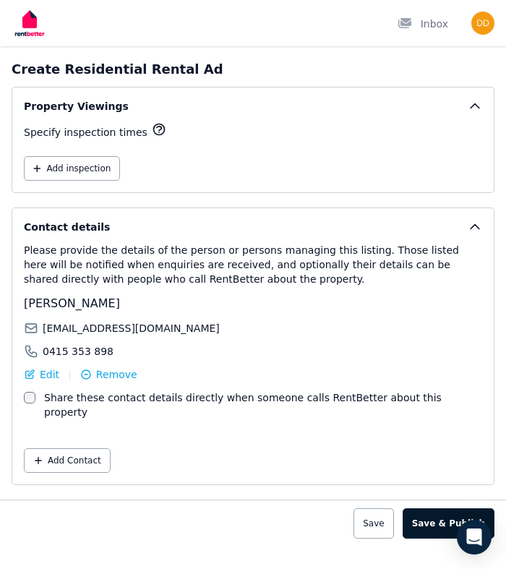
click at [446, 508] on button "Save & Publish" at bounding box center [448, 523] width 92 height 30
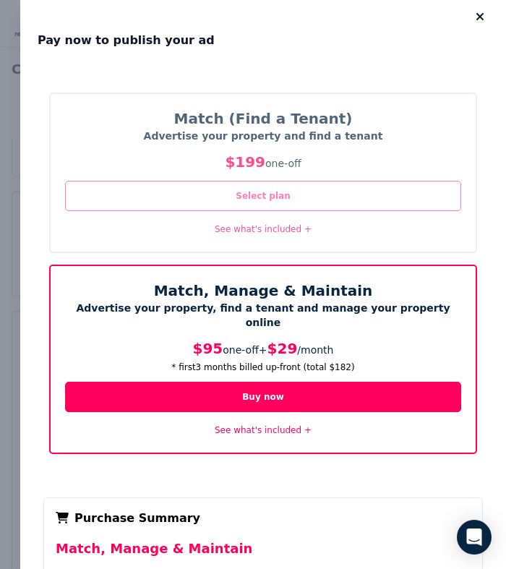
click at [272, 196] on button "Select plan" at bounding box center [263, 196] width 396 height 30
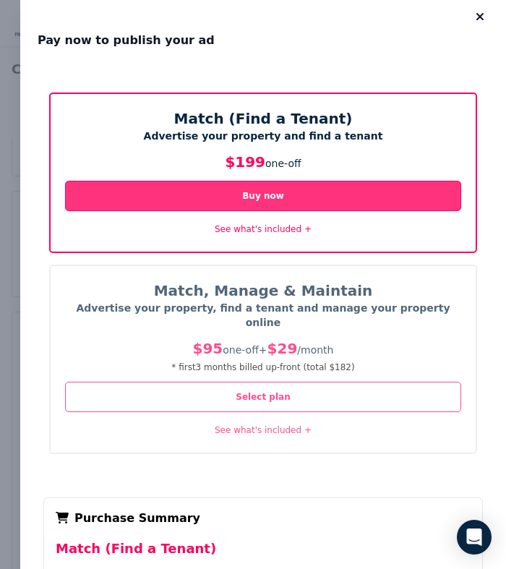
click at [272, 196] on button "Buy now" at bounding box center [263, 196] width 396 height 30
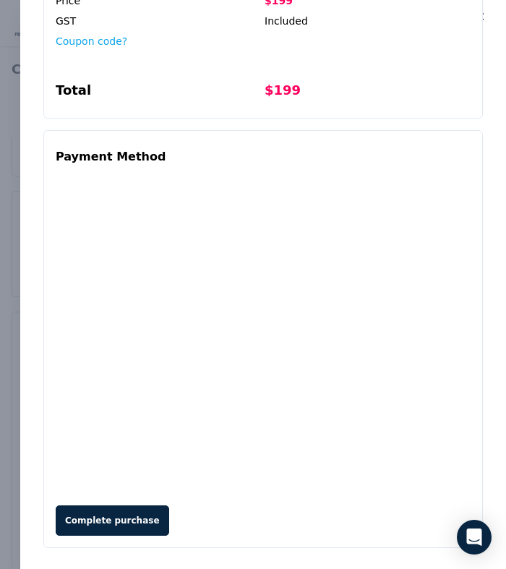
scroll to position [596, 0]
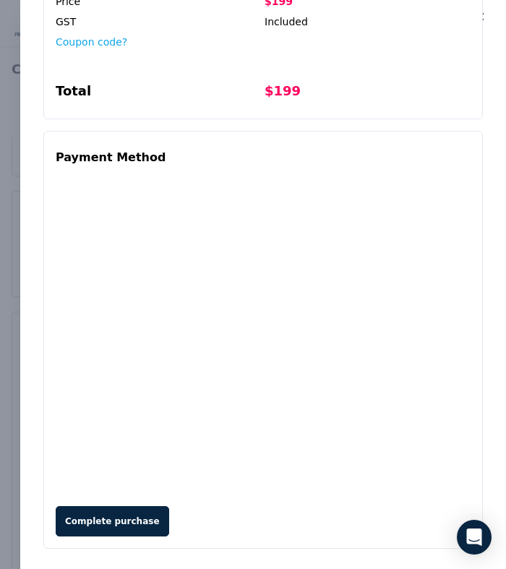
click at [206, 506] on div "Complete purchase" at bounding box center [263, 521] width 415 height 30
click at [197, 513] on div "Complete purchase" at bounding box center [263, 521] width 415 height 30
click at [207, 506] on div "Complete purchase" at bounding box center [263, 521] width 415 height 30
click at [110, 510] on button "Complete purchase" at bounding box center [112, 521] width 113 height 30
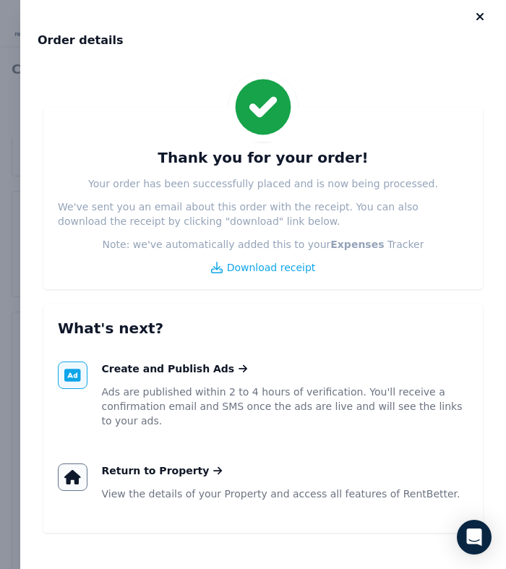
scroll to position [7, 0]
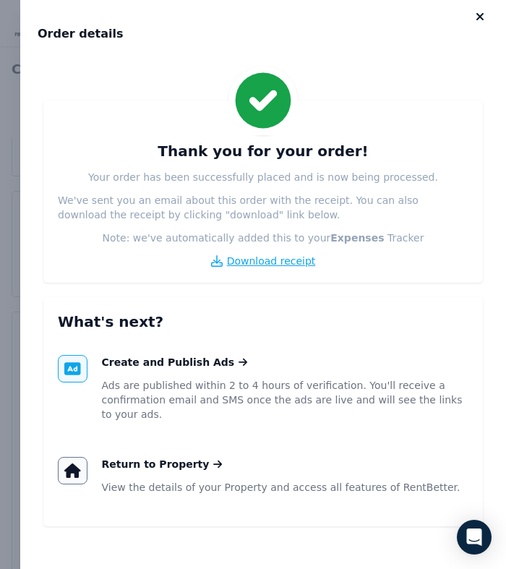
click at [271, 266] on span "Download receipt" at bounding box center [271, 261] width 89 height 14
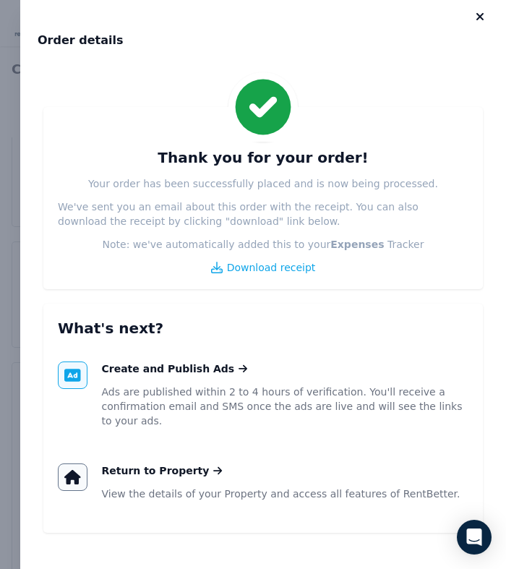
scroll to position [0, 0]
